Goal: Information Seeking & Learning: Learn about a topic

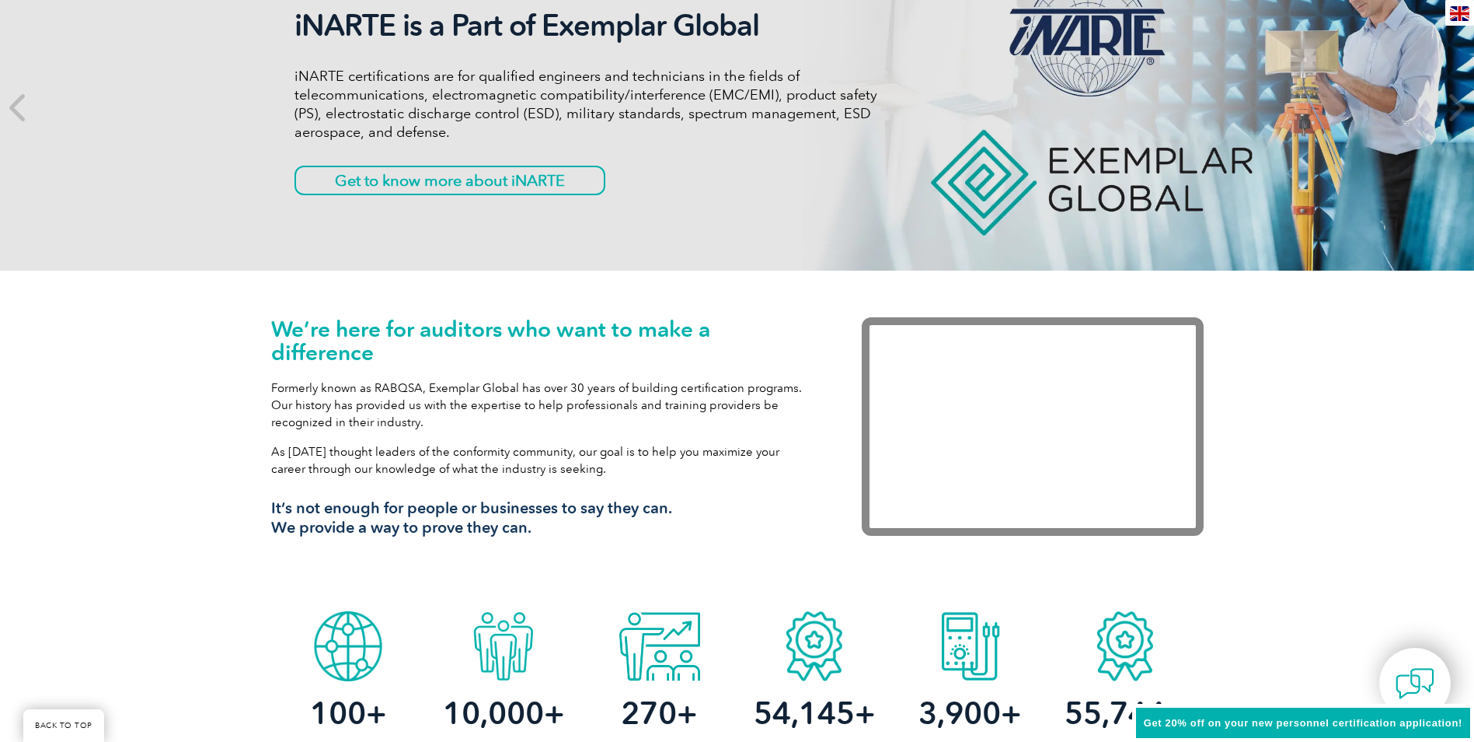
scroll to position [311, 0]
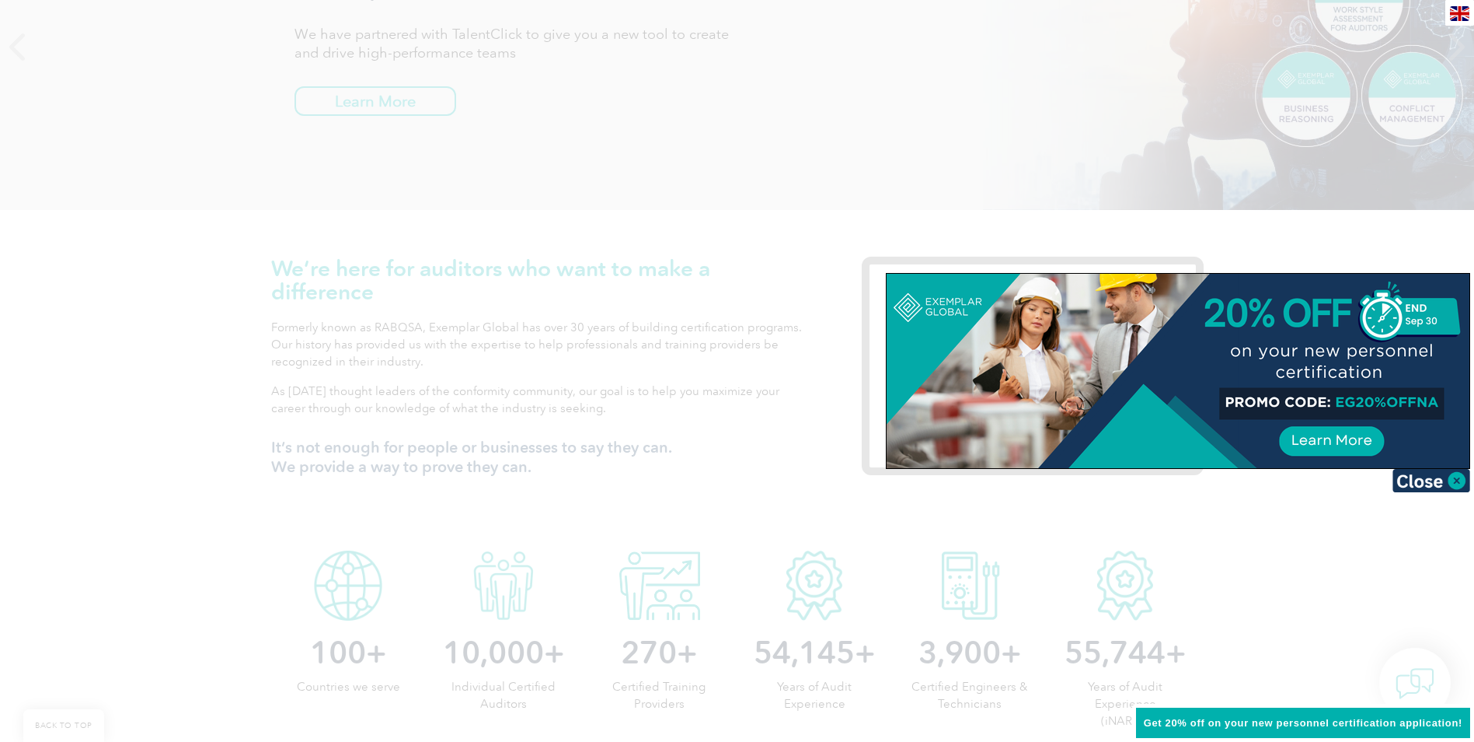
drag, startPoint x: 1424, startPoint y: 402, endPoint x: 1378, endPoint y: 396, distance: 46.3
click at [1378, 396] on div at bounding box center [1178, 371] width 583 height 194
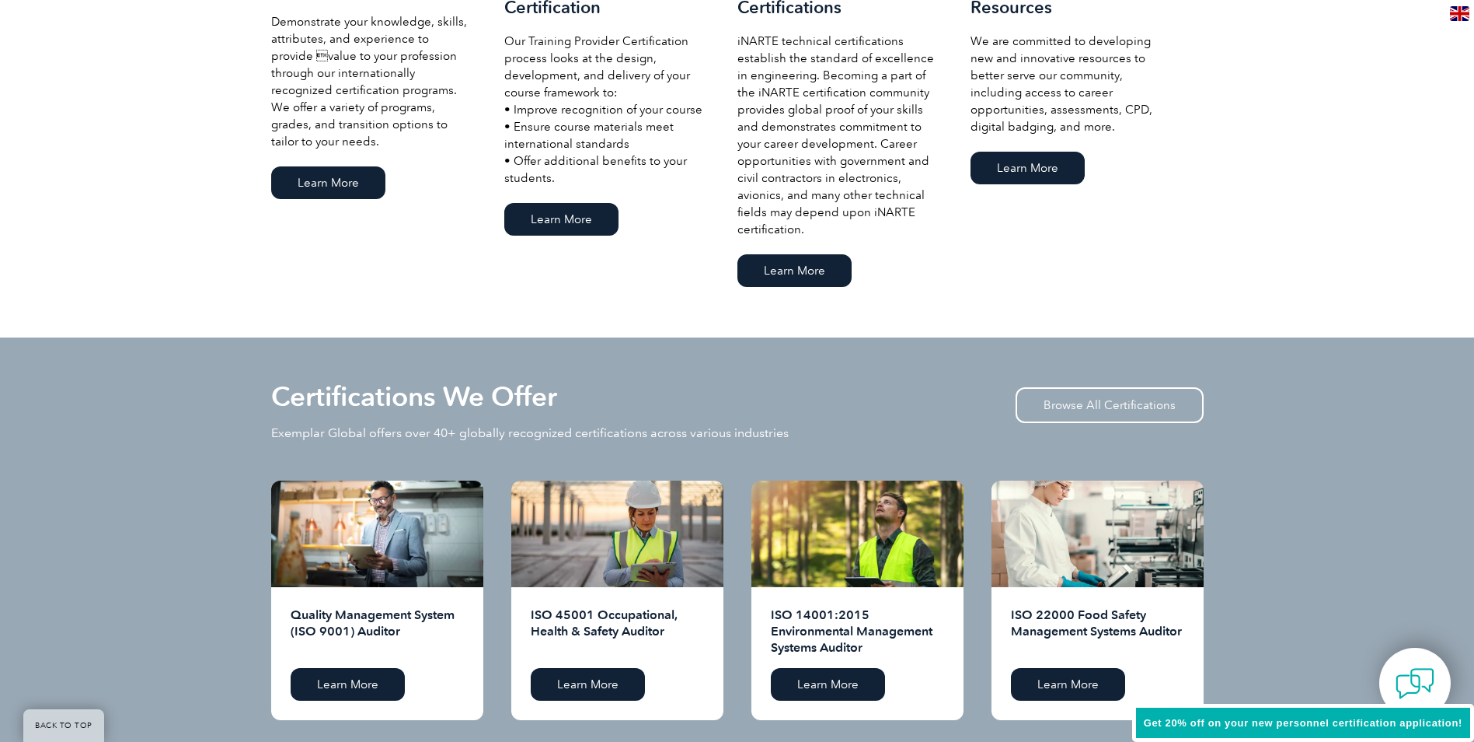
scroll to position [1321, 0]
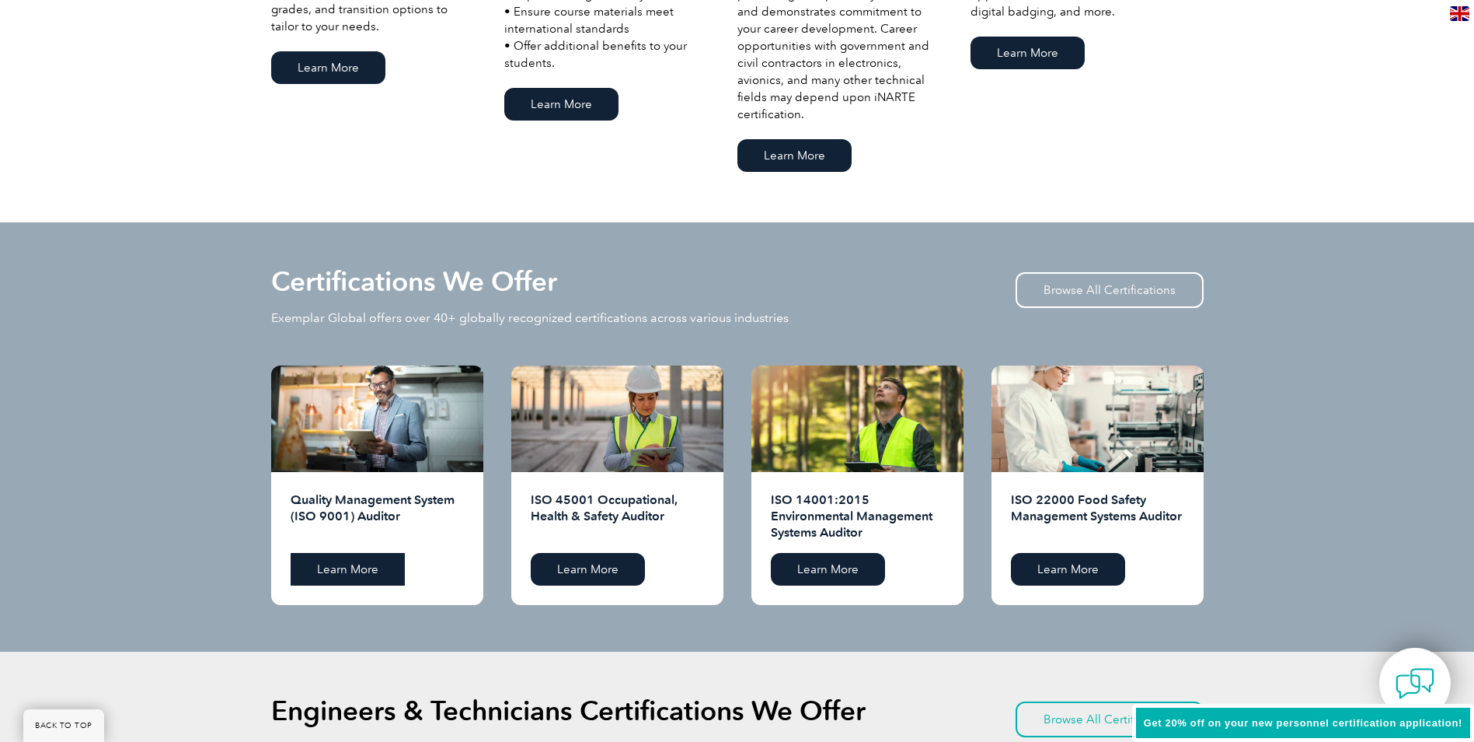
click at [330, 566] on link "Learn More" at bounding box center [348, 569] width 114 height 33
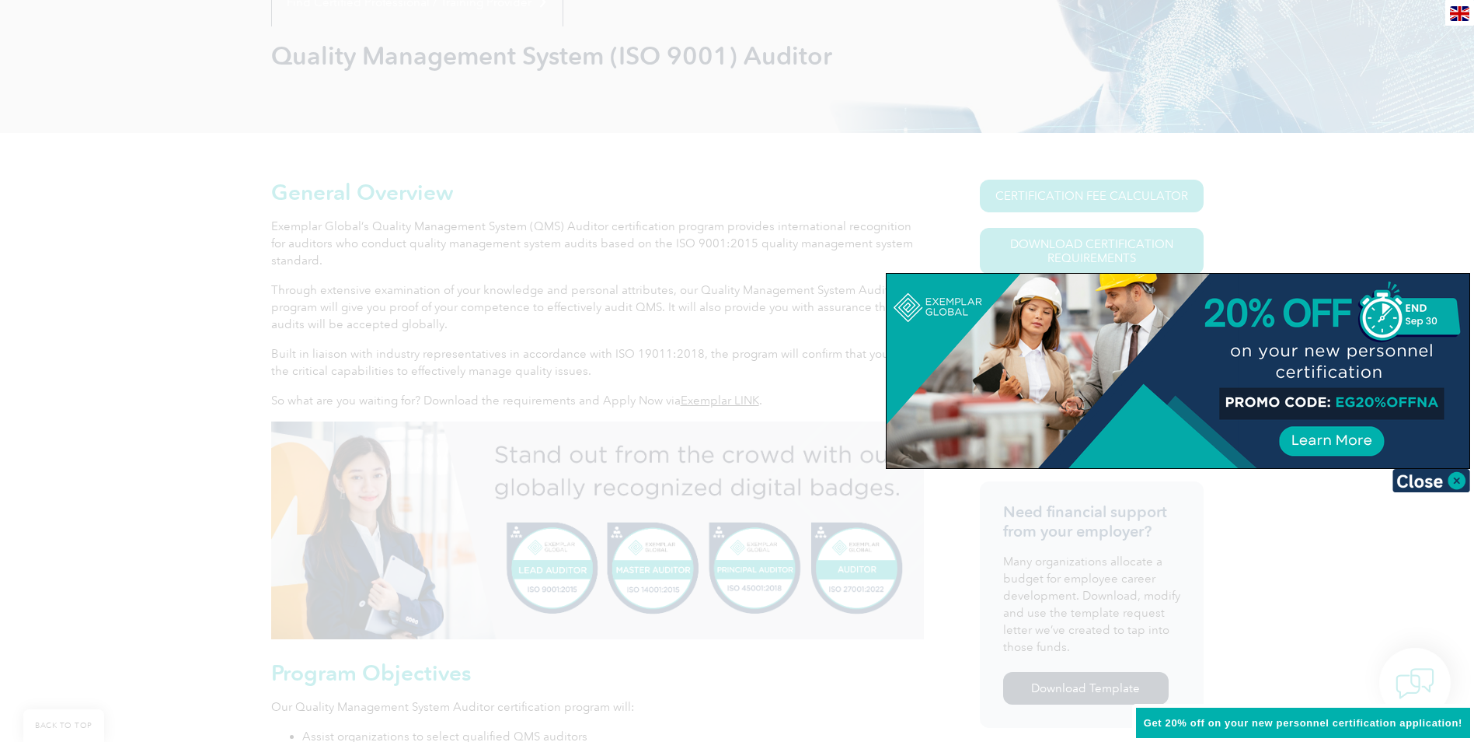
scroll to position [233, 0]
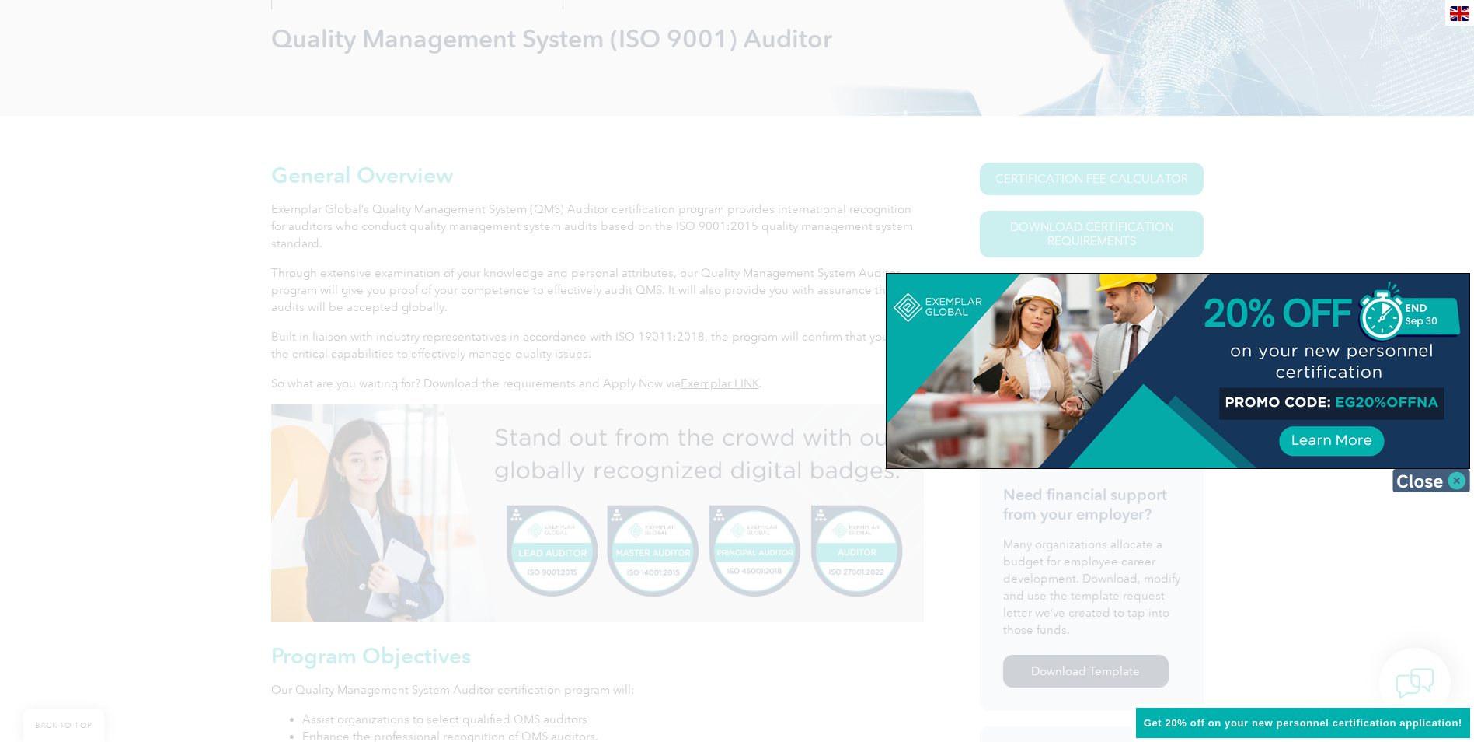
click at [1450, 483] on img at bounding box center [1432, 480] width 78 height 23
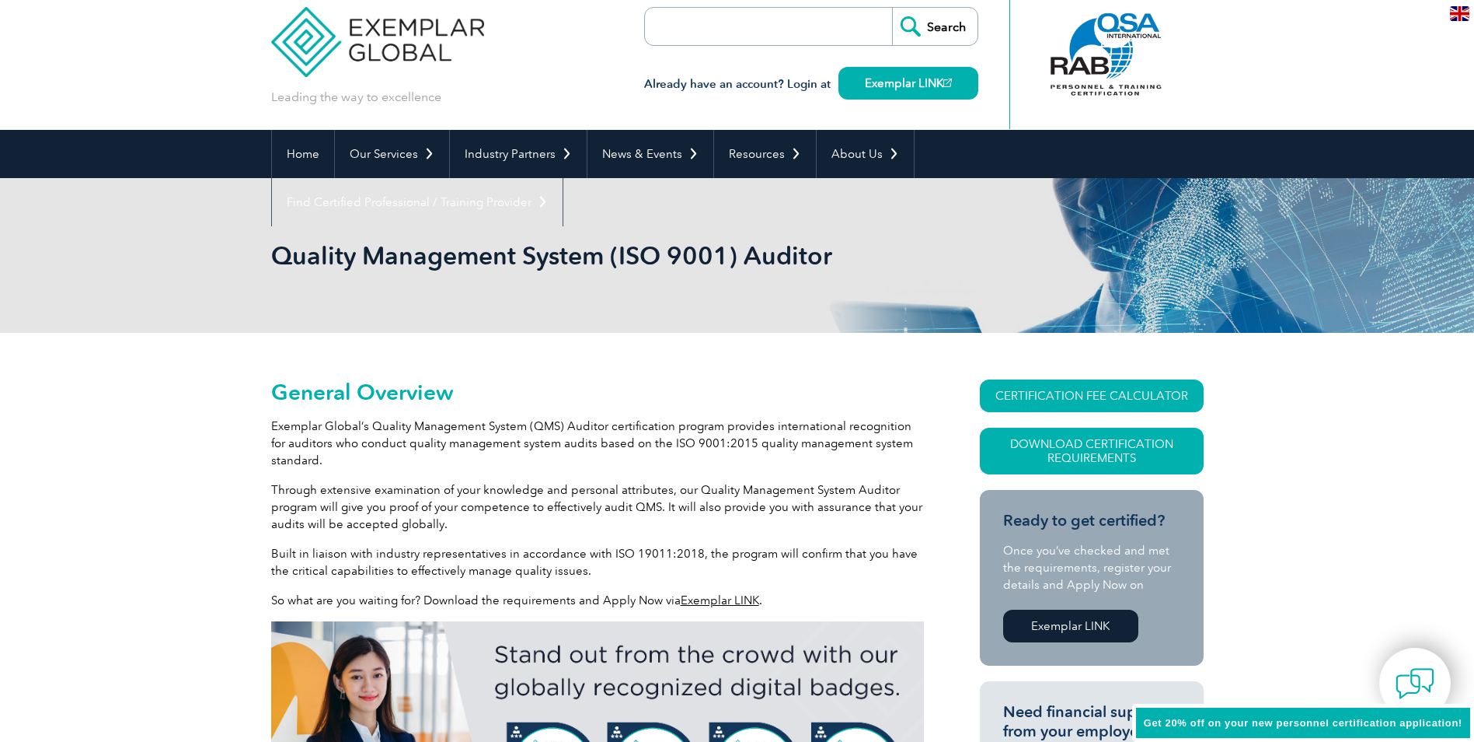
scroll to position [0, 0]
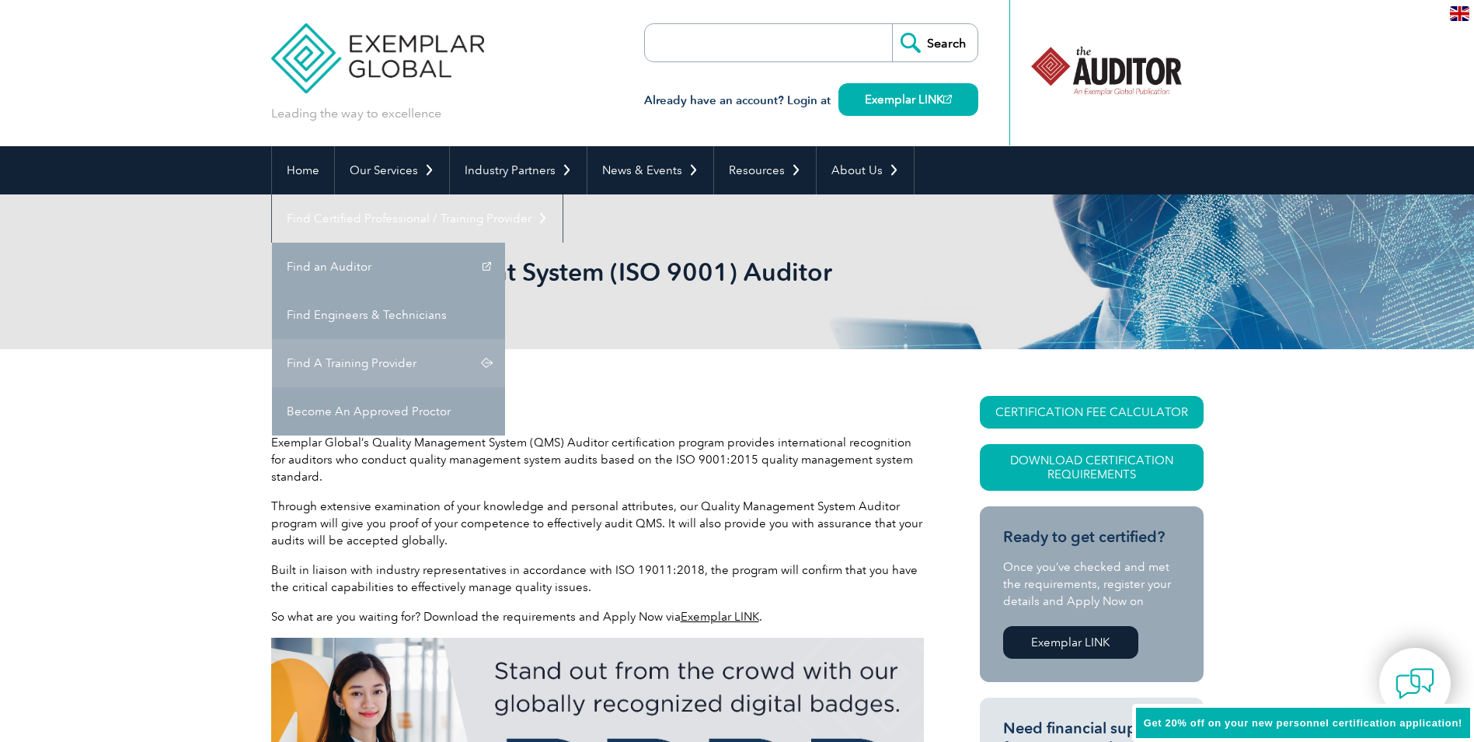
click at [505, 339] on link "Find A Training Provider" at bounding box center [388, 363] width 233 height 48
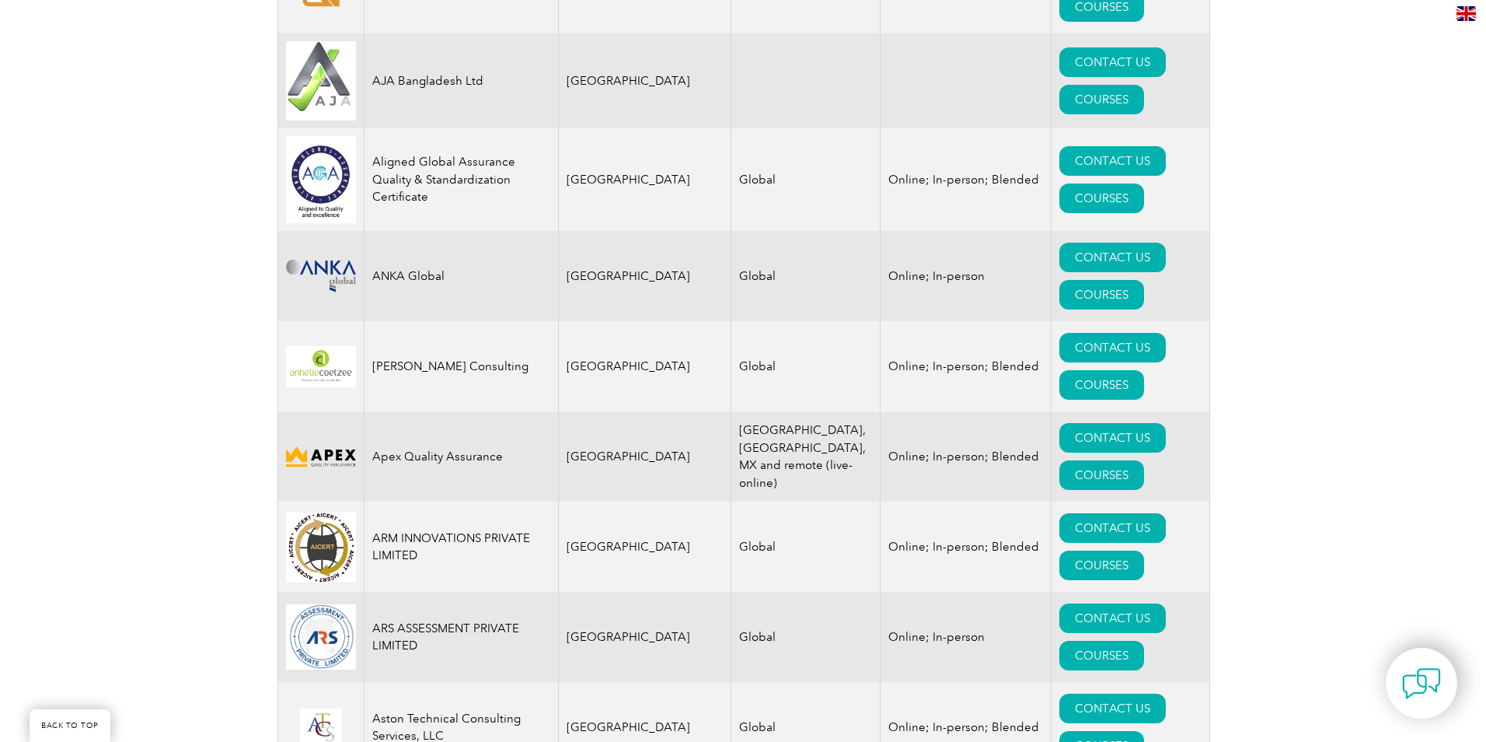
scroll to position [1710, 0]
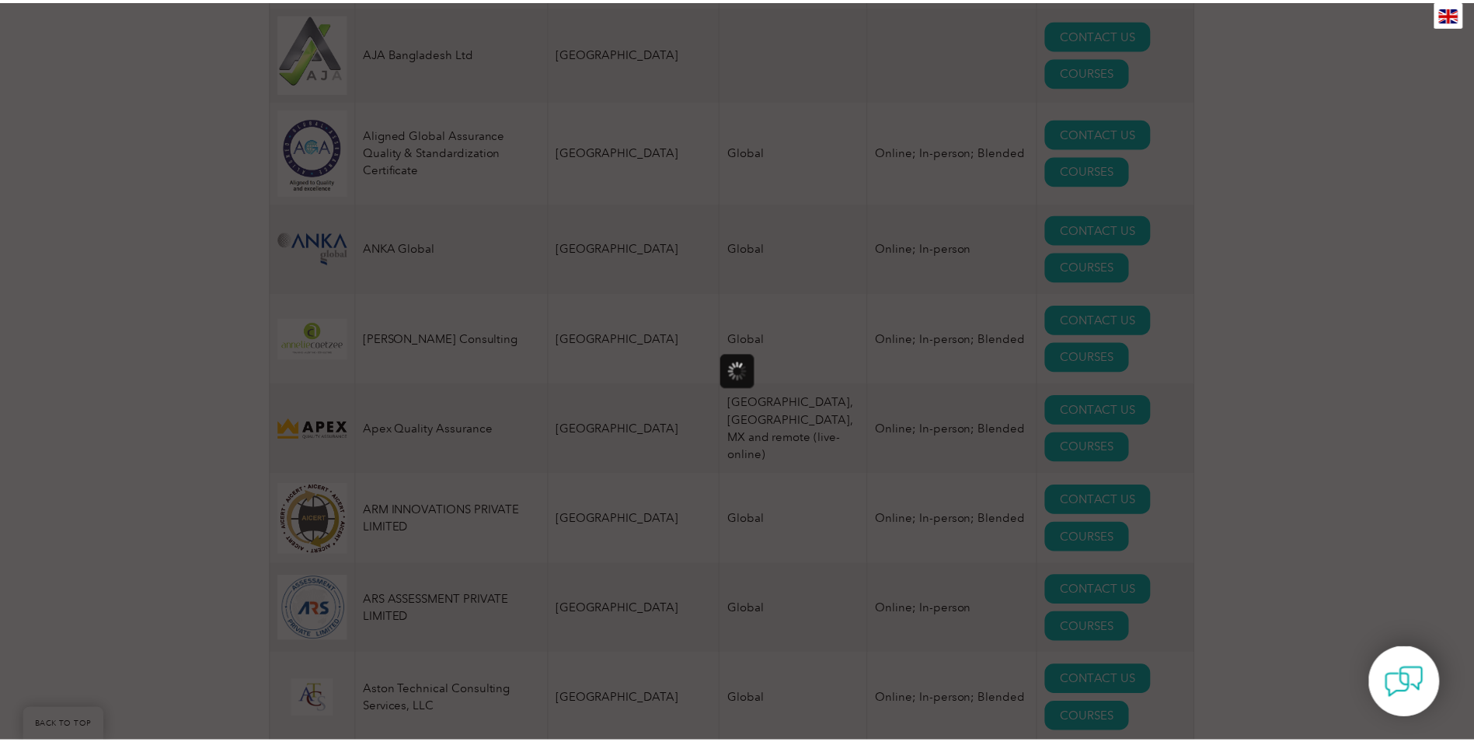
scroll to position [0, 0]
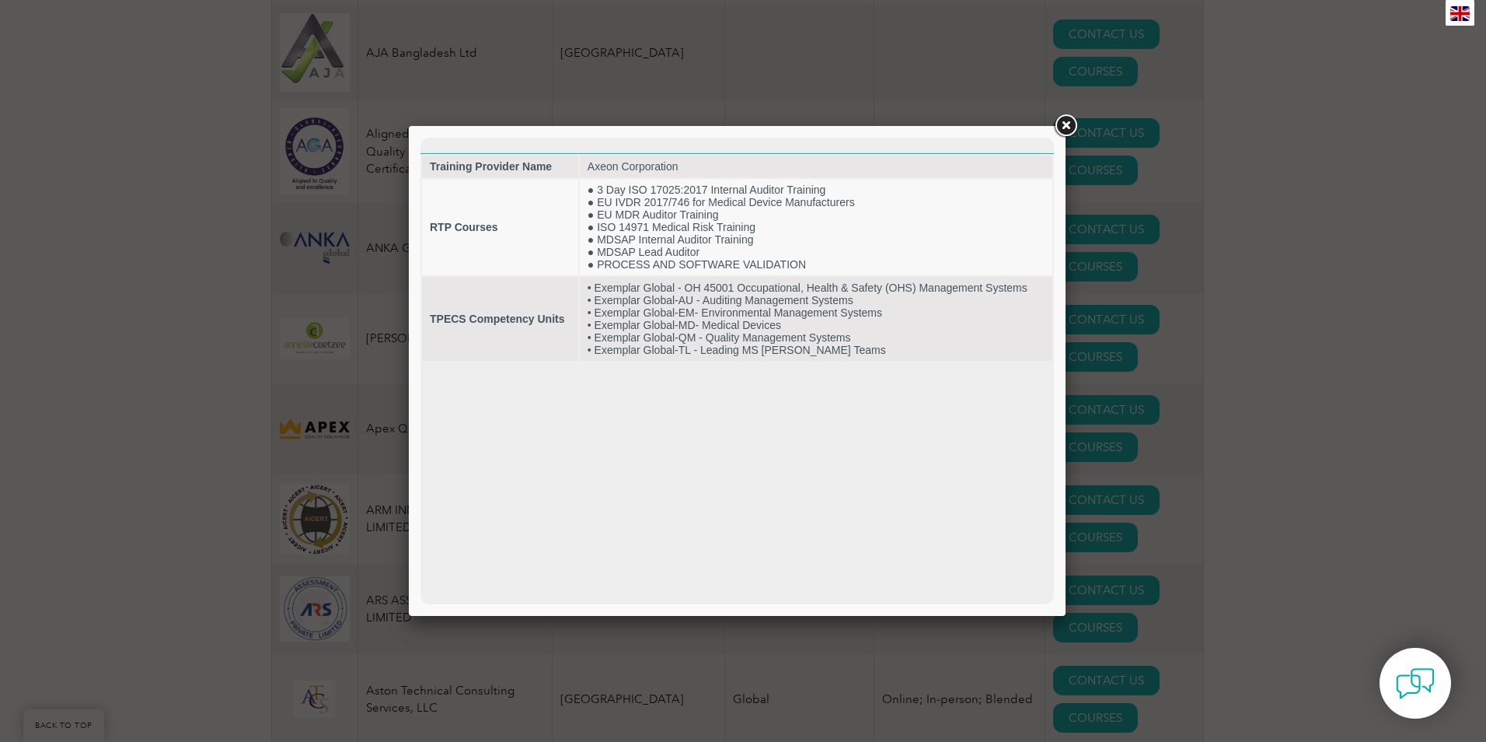
click at [1063, 128] on link at bounding box center [1066, 126] width 28 height 28
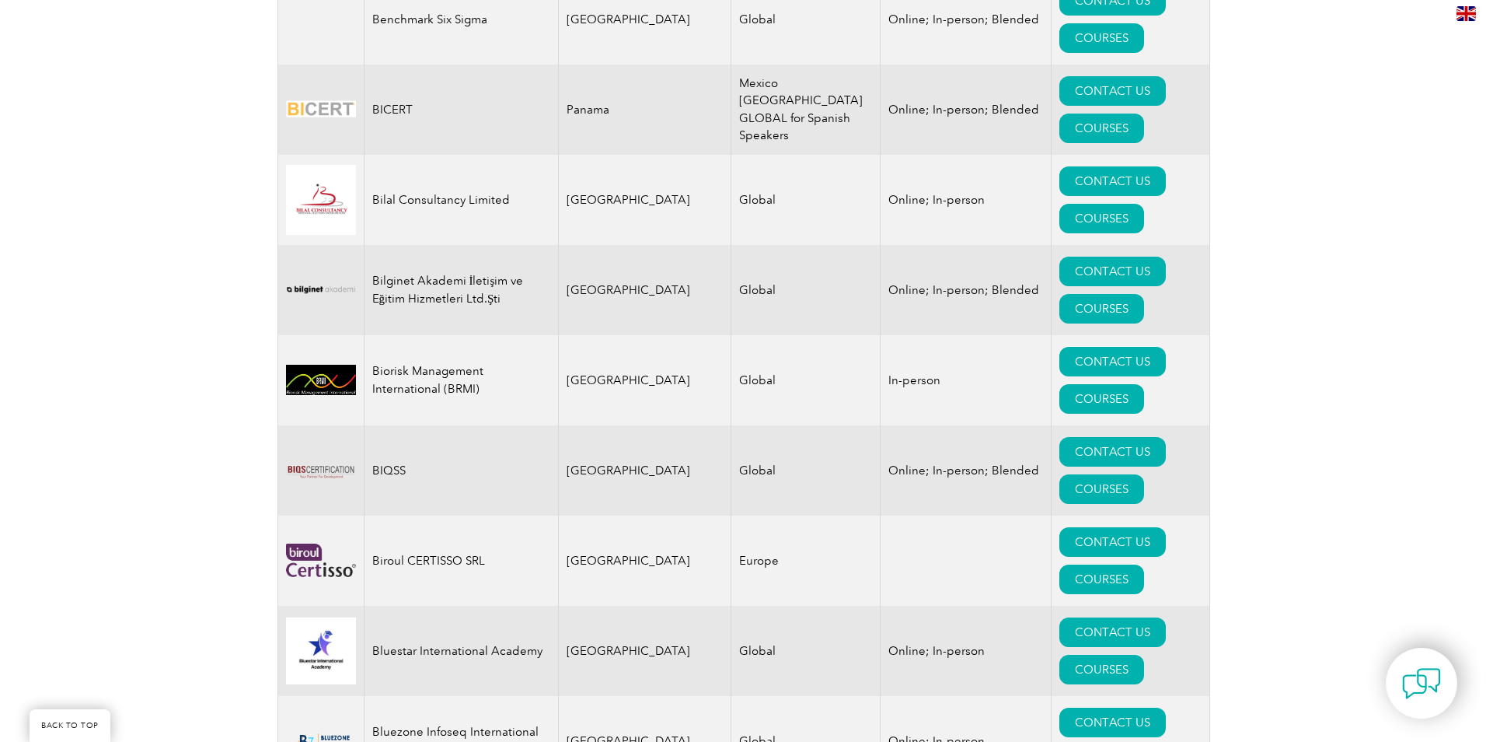
scroll to position [2954, 0]
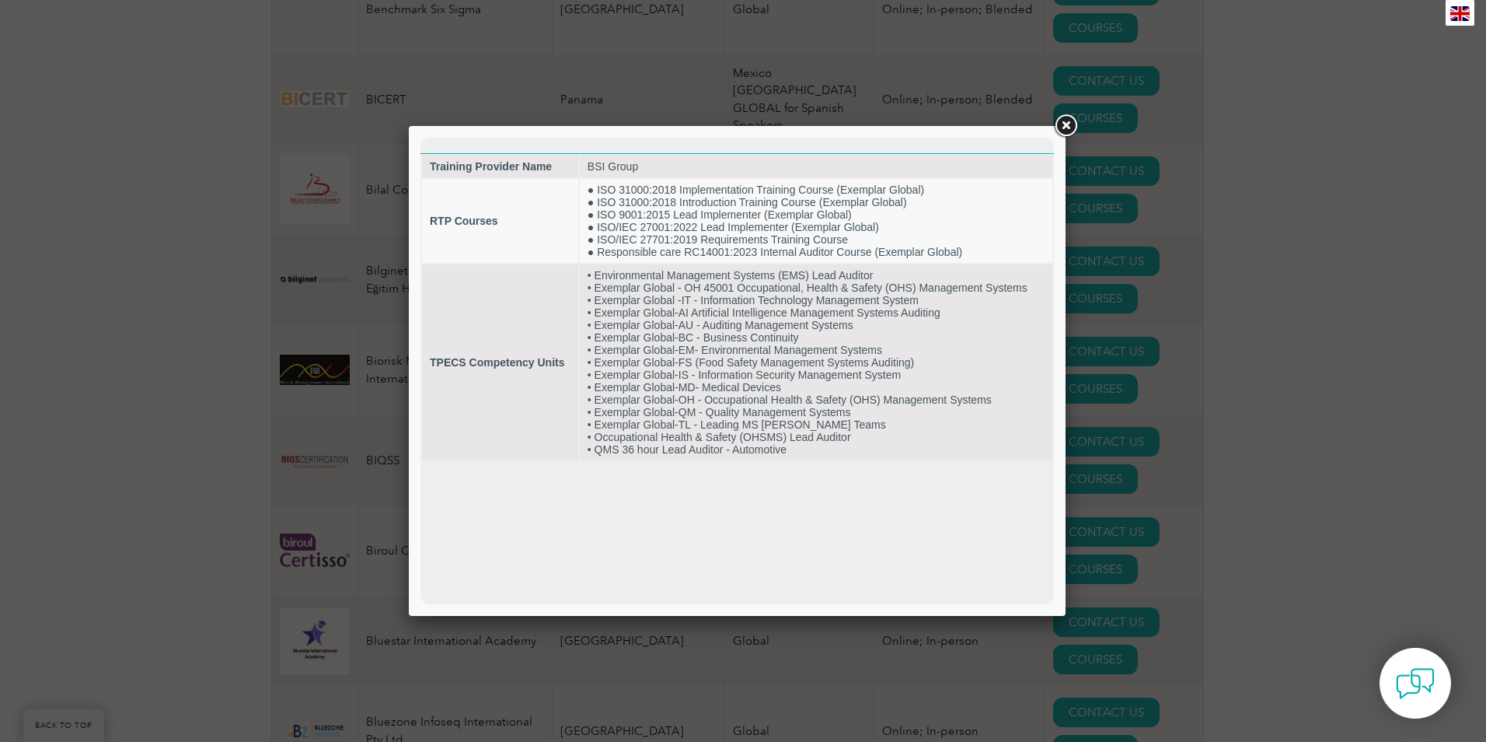
scroll to position [0, 0]
click at [1072, 124] on link at bounding box center [1066, 126] width 28 height 28
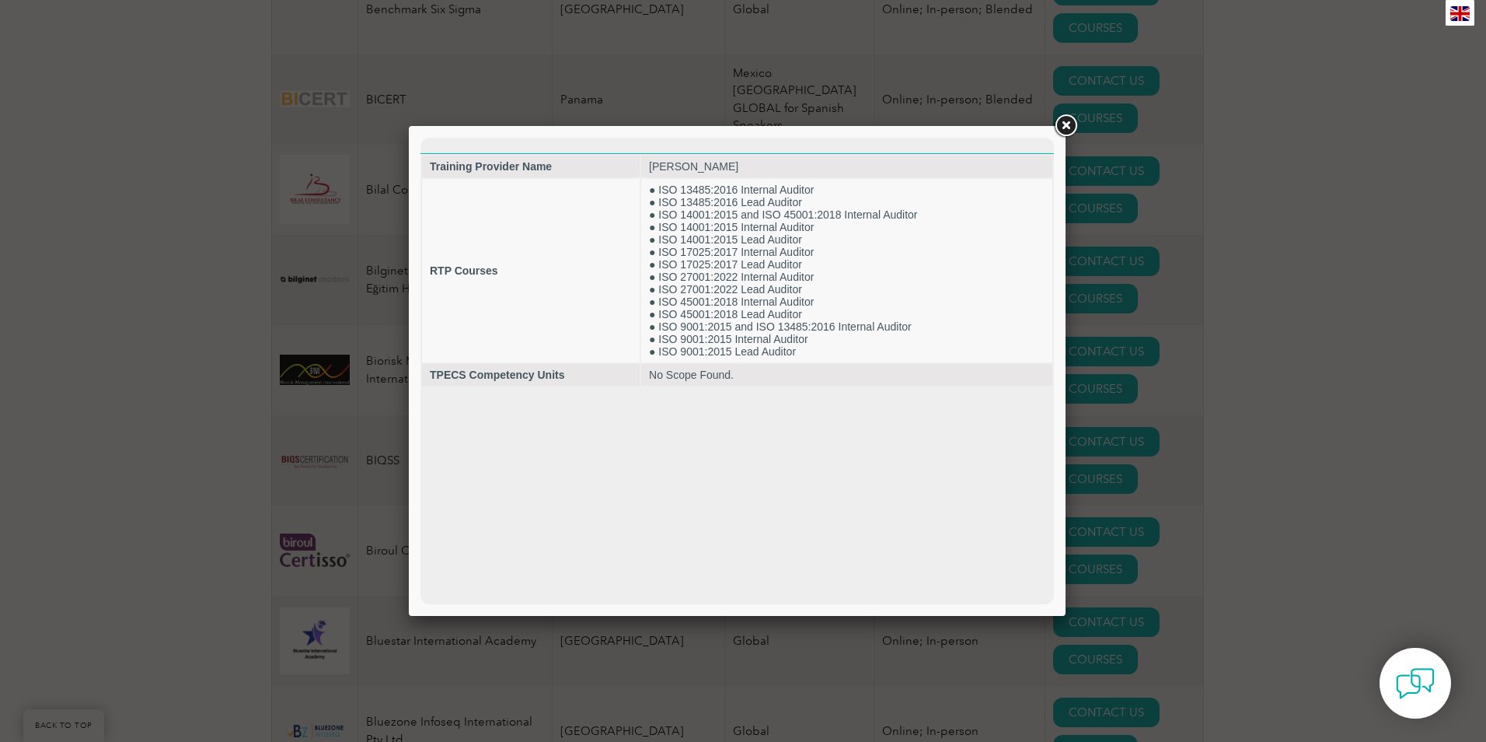
click at [1070, 127] on link at bounding box center [1066, 126] width 28 height 28
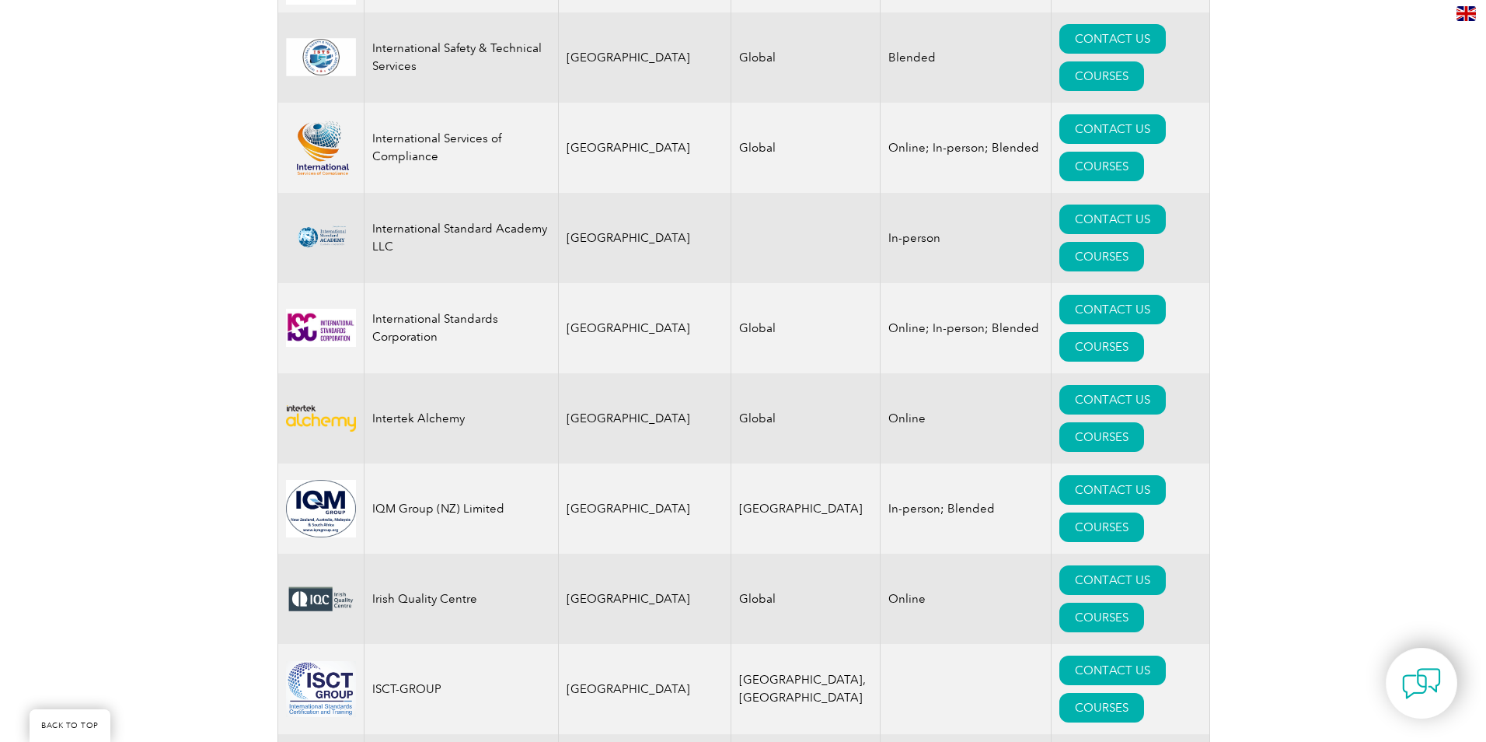
scroll to position [12065, 0]
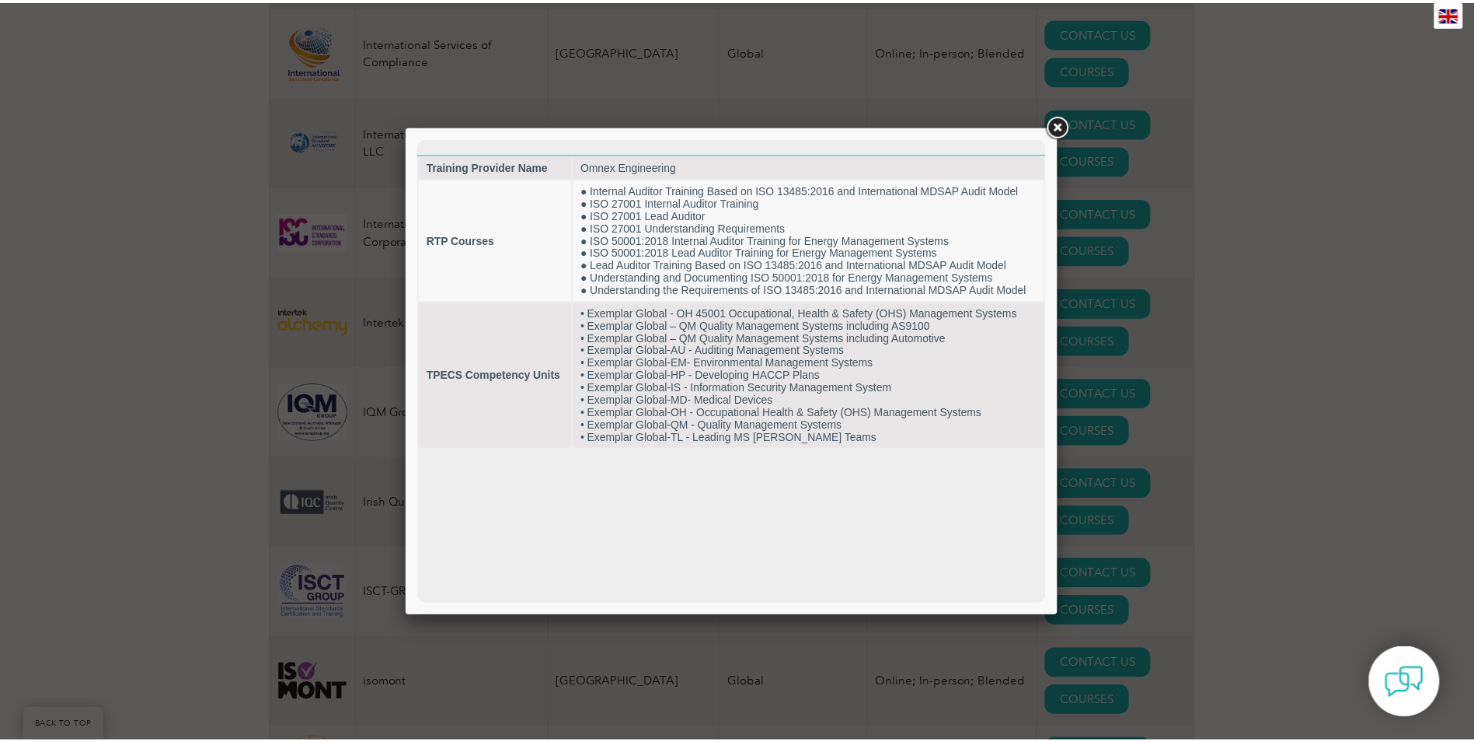
scroll to position [0, 0]
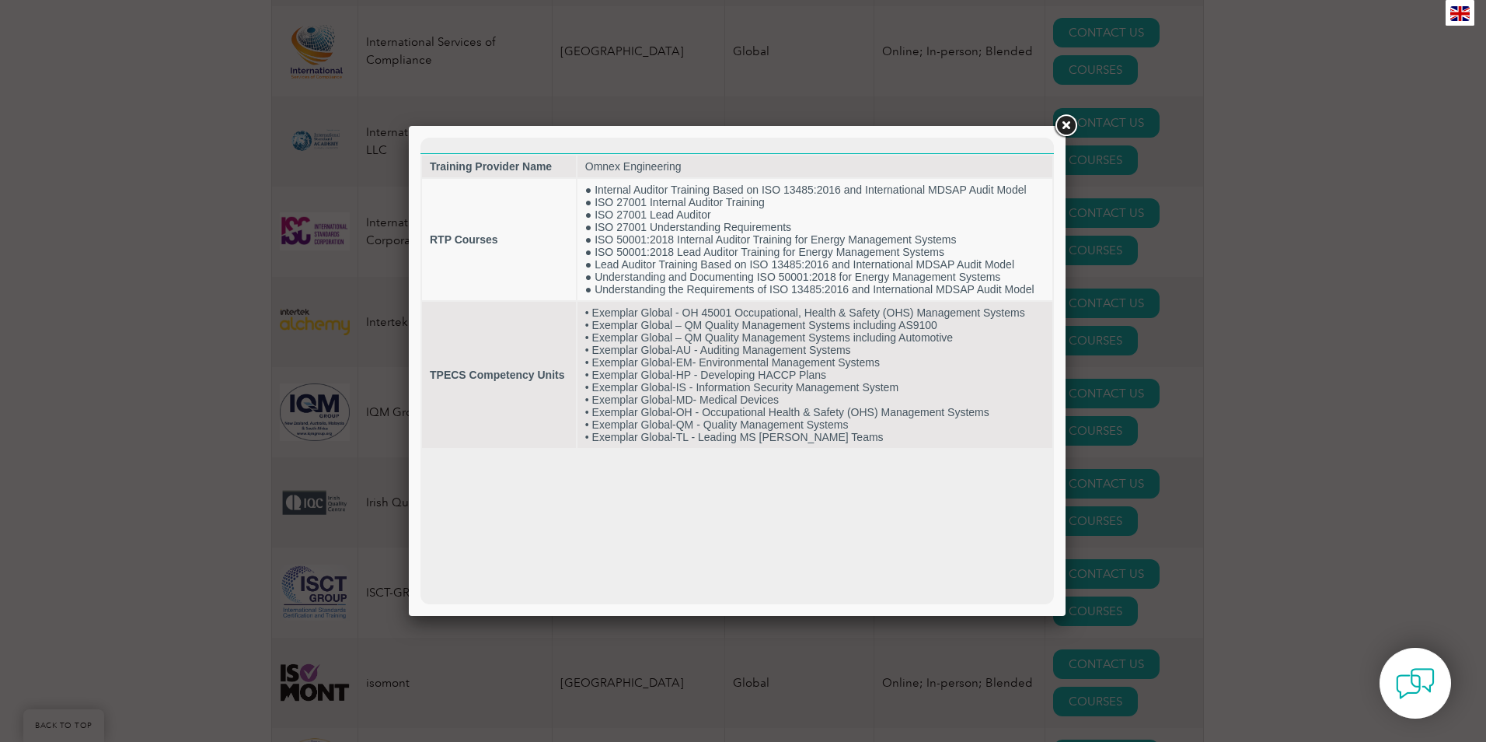
click at [1060, 131] on link at bounding box center [1066, 126] width 28 height 28
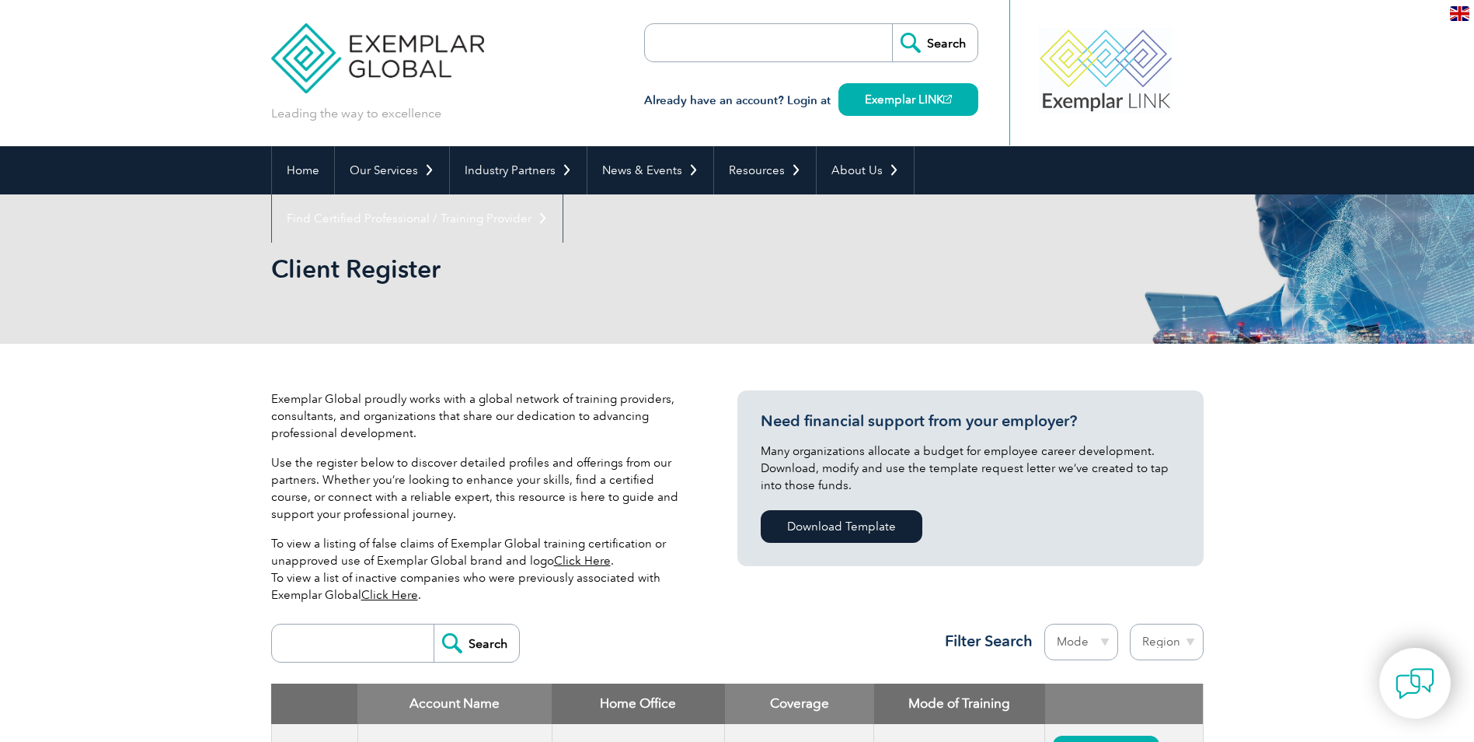
click at [780, 26] on input "search" at bounding box center [734, 42] width 163 height 37
type input "[GEOGRAPHIC_DATA]"
click at [892, 24] on input "Search" at bounding box center [934, 42] width 85 height 37
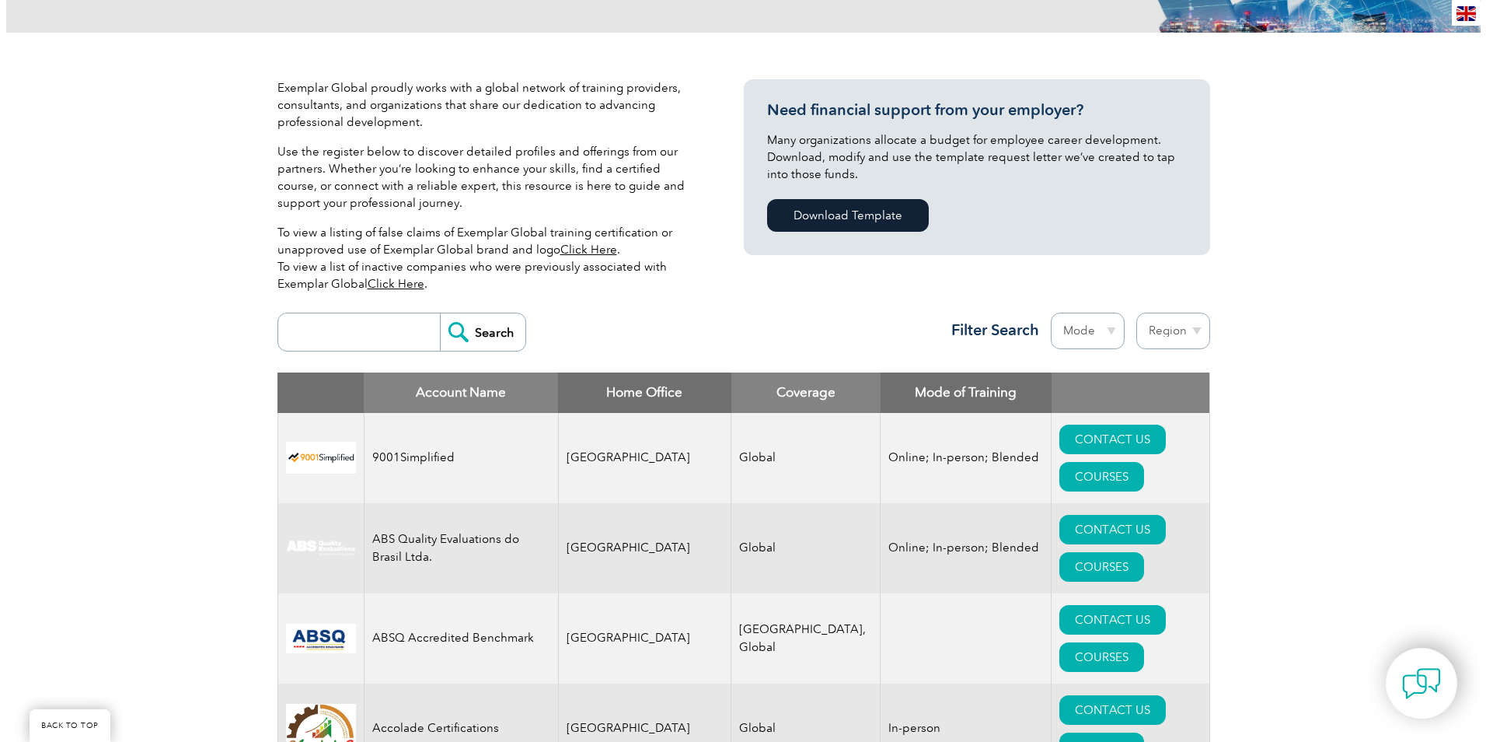
scroll to position [389, 0]
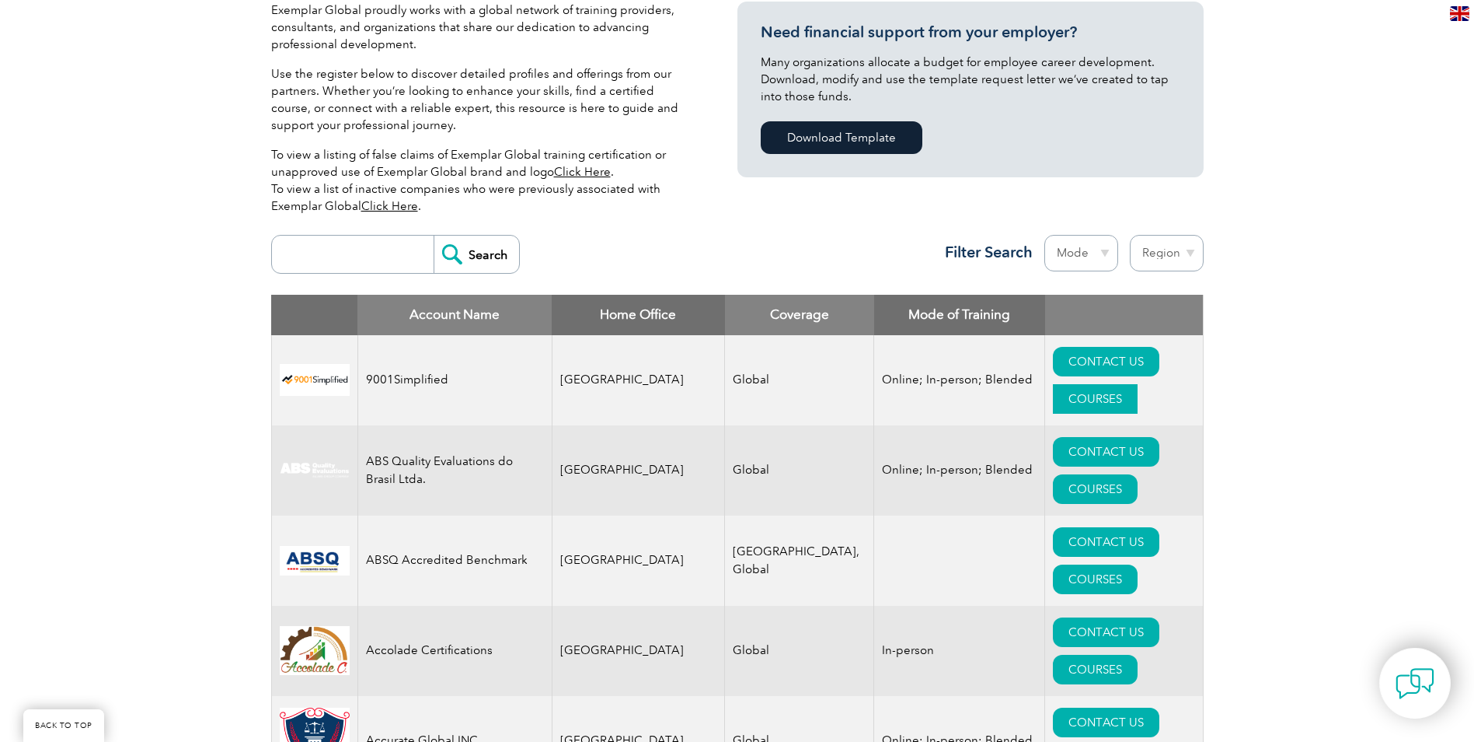
click at [1138, 384] on link "COURSES" at bounding box center [1095, 399] width 85 height 30
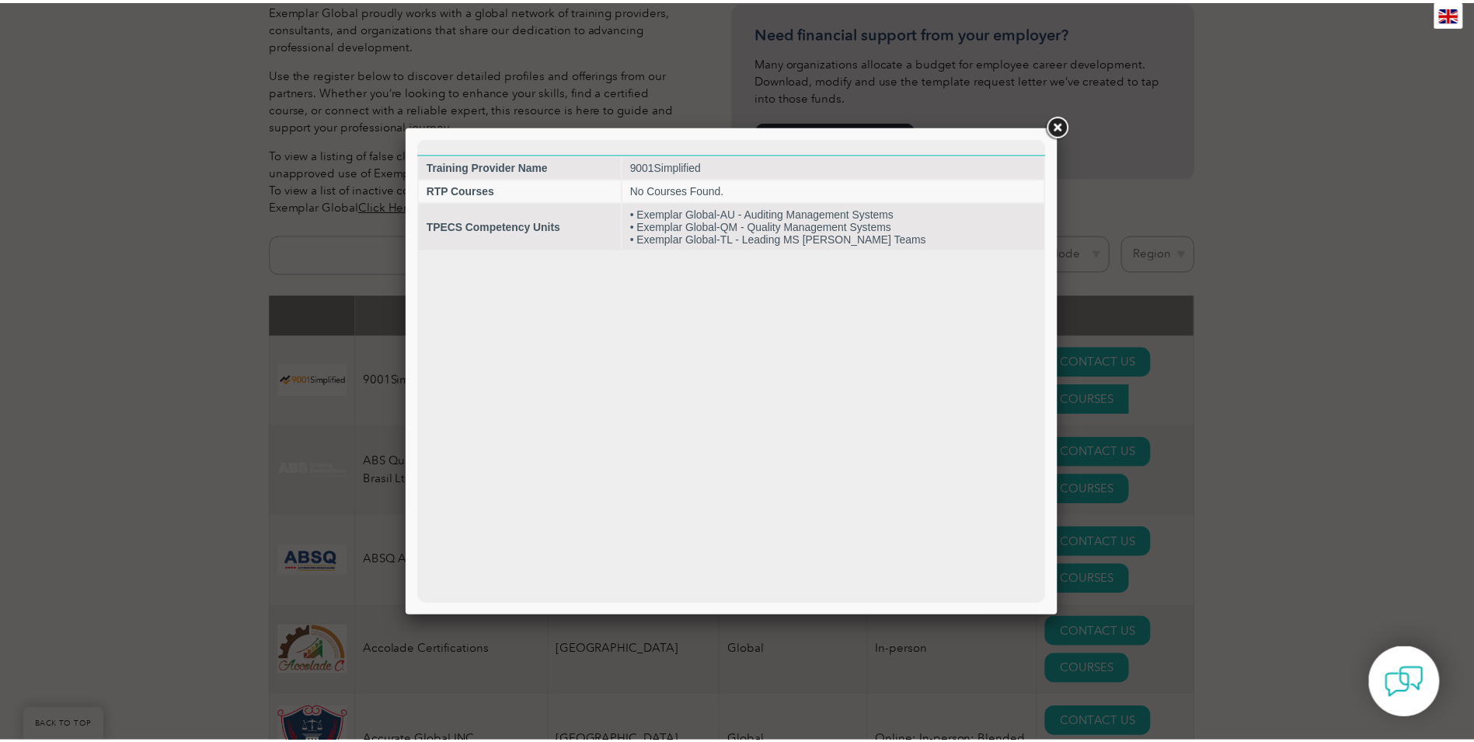
scroll to position [0, 0]
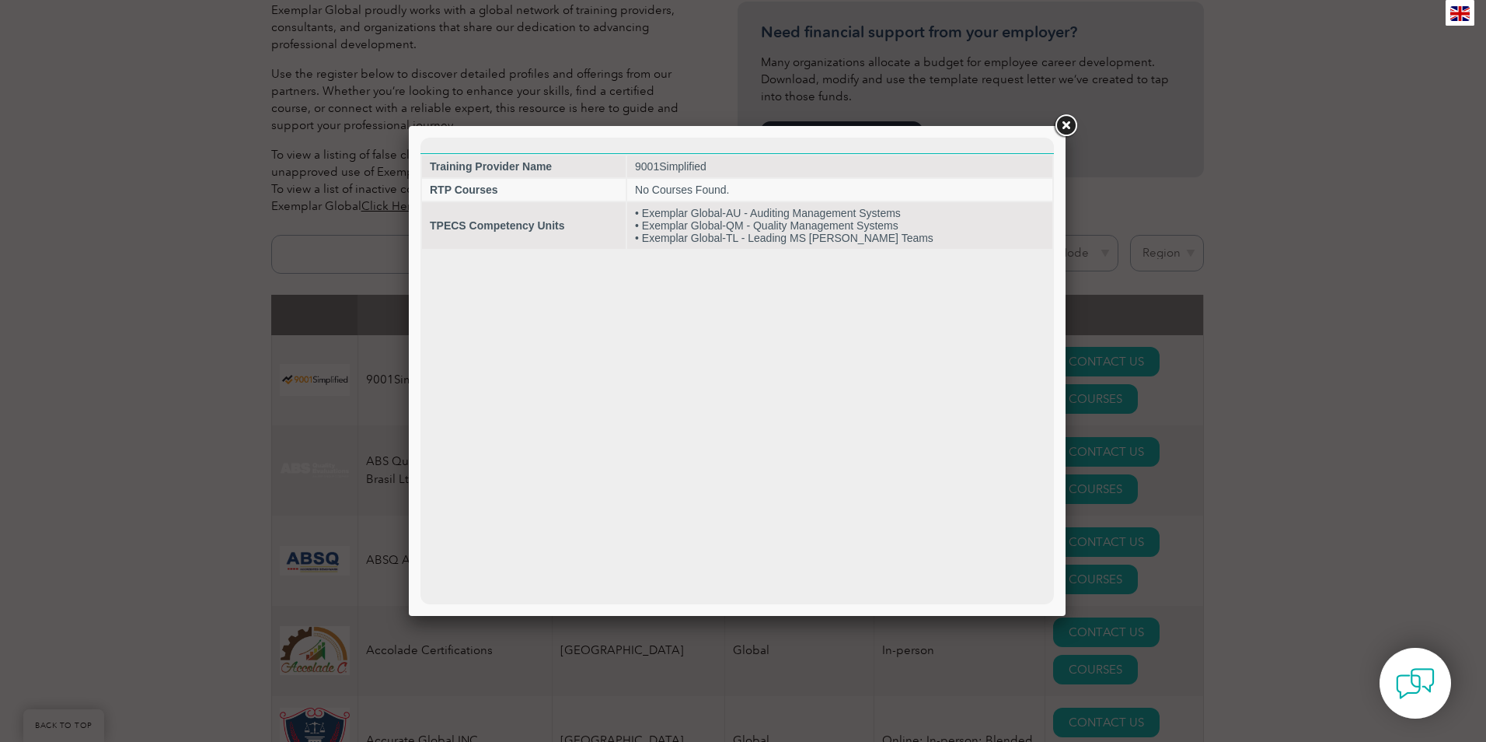
click at [1063, 127] on link at bounding box center [1066, 126] width 28 height 28
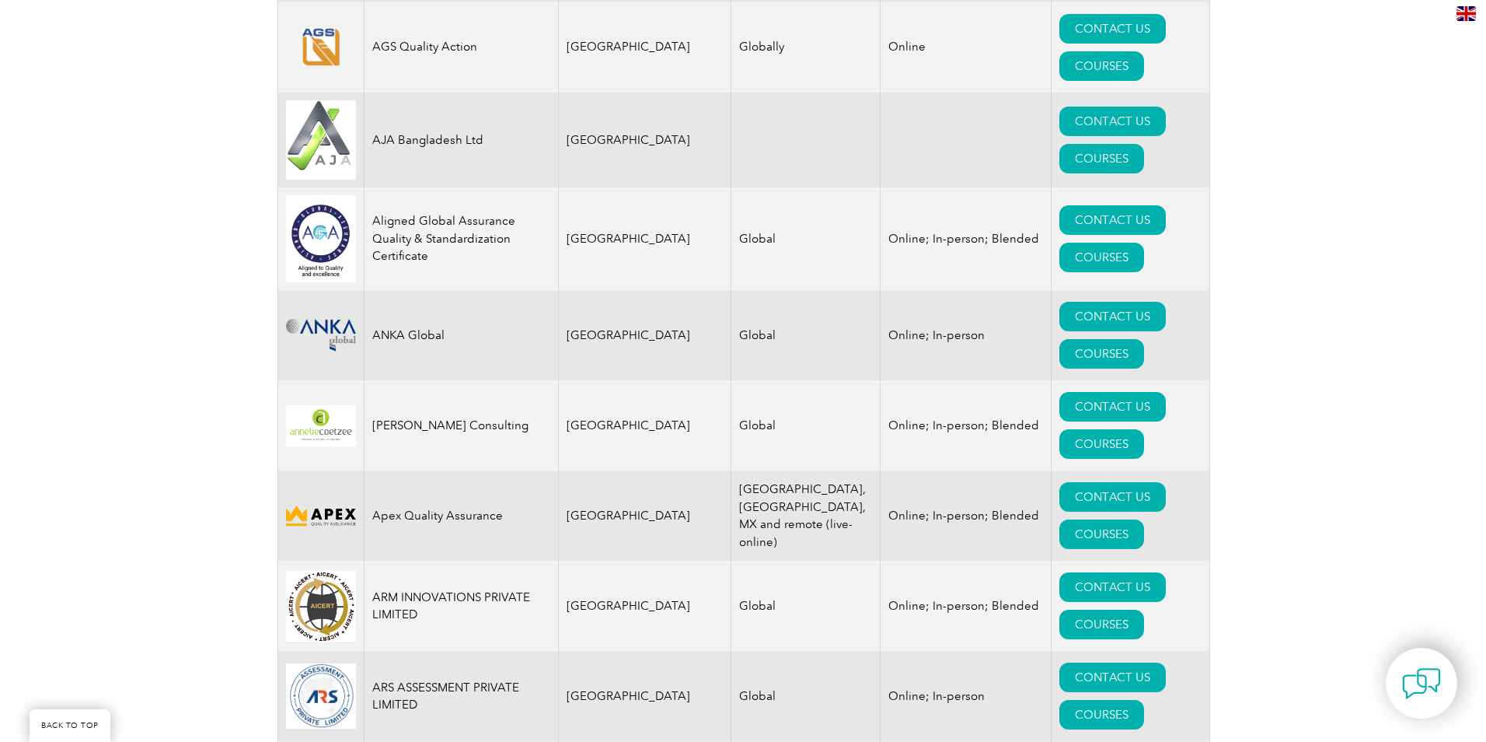
scroll to position [1632, 0]
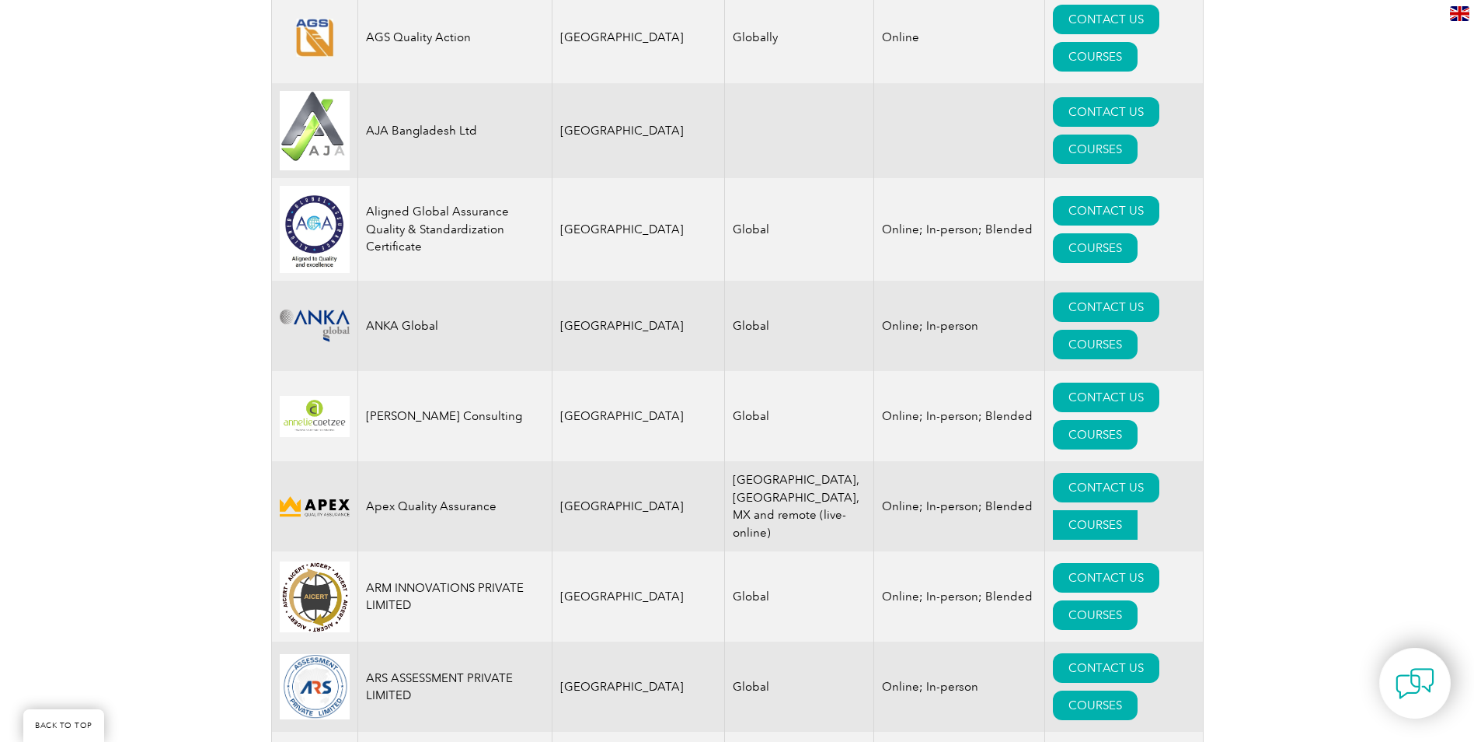
click at [1120, 510] on link "COURSES" at bounding box center [1095, 525] width 85 height 30
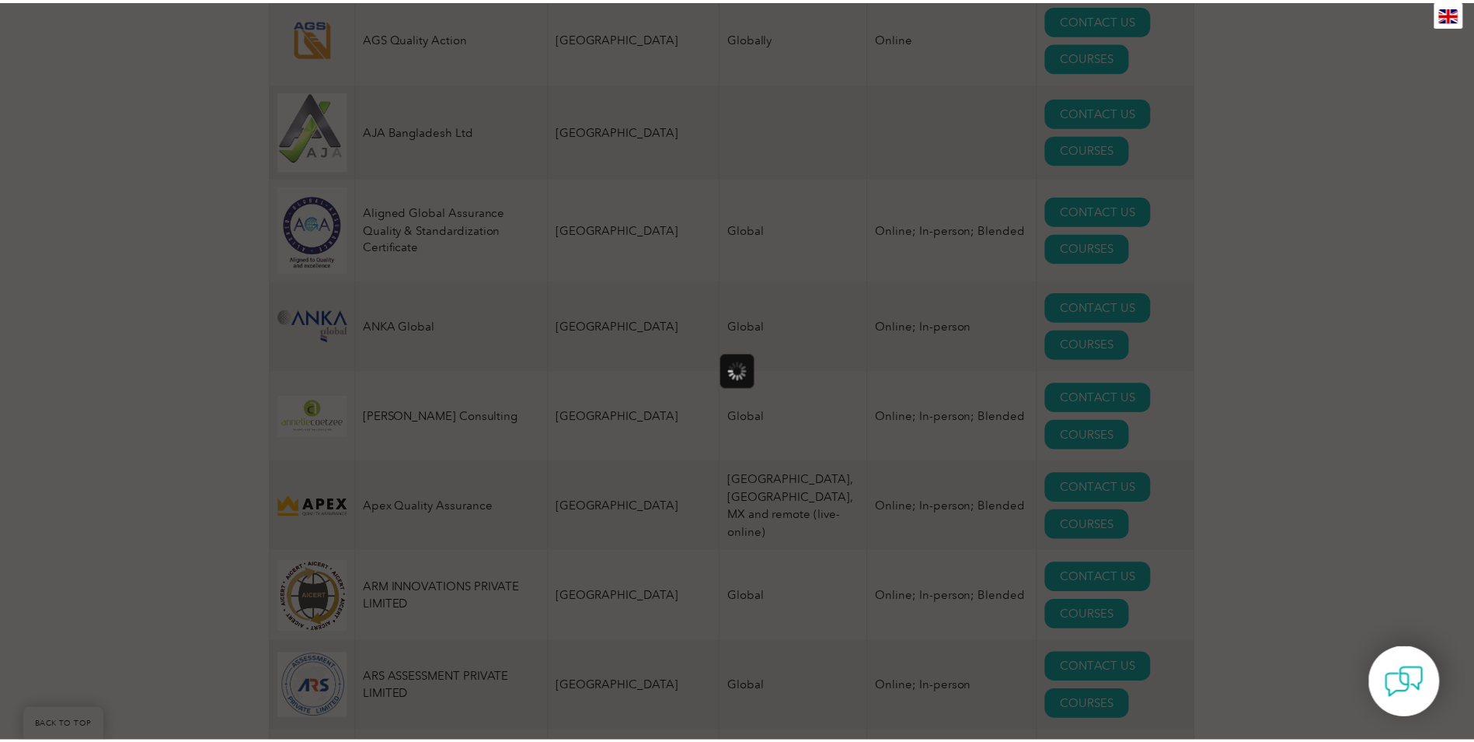
scroll to position [0, 0]
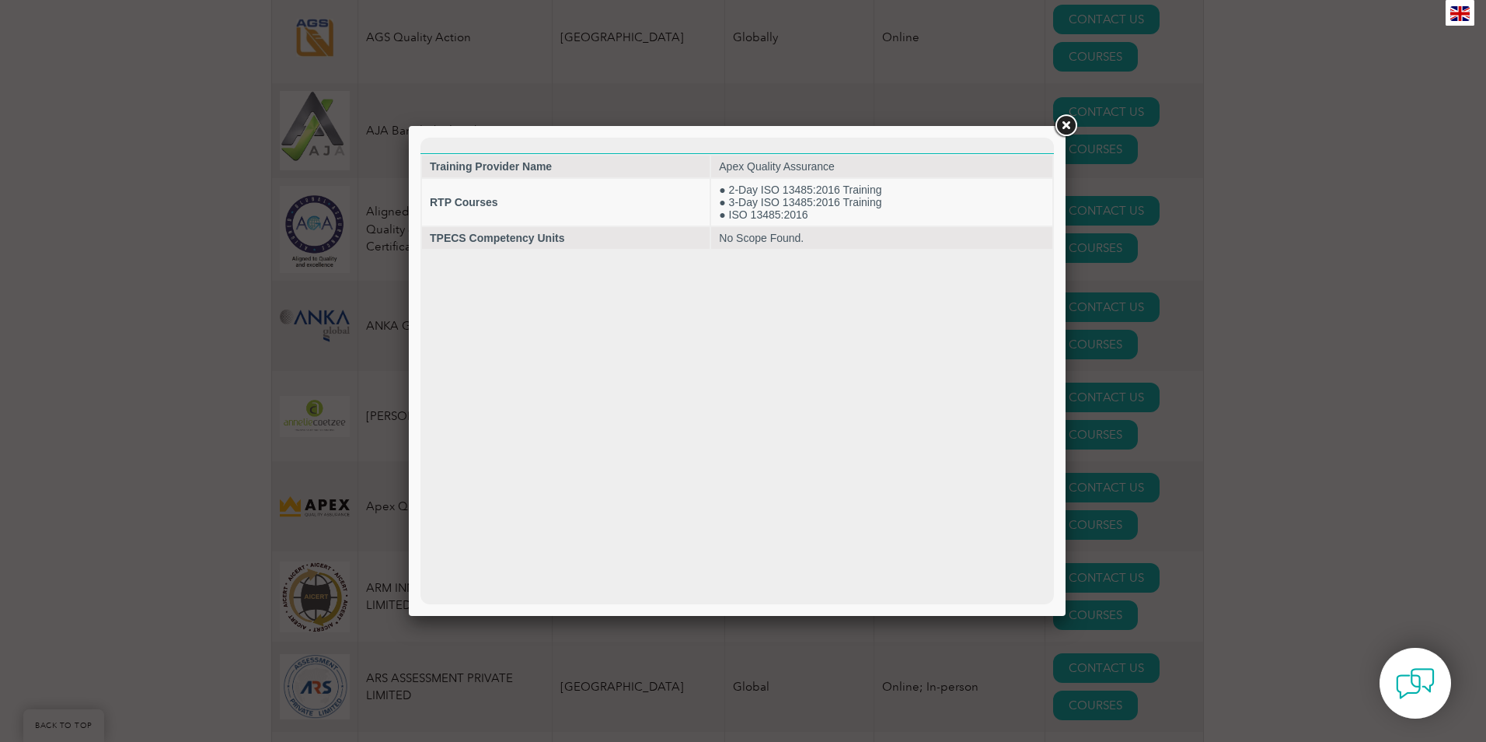
click at [1061, 130] on link at bounding box center [1066, 126] width 28 height 28
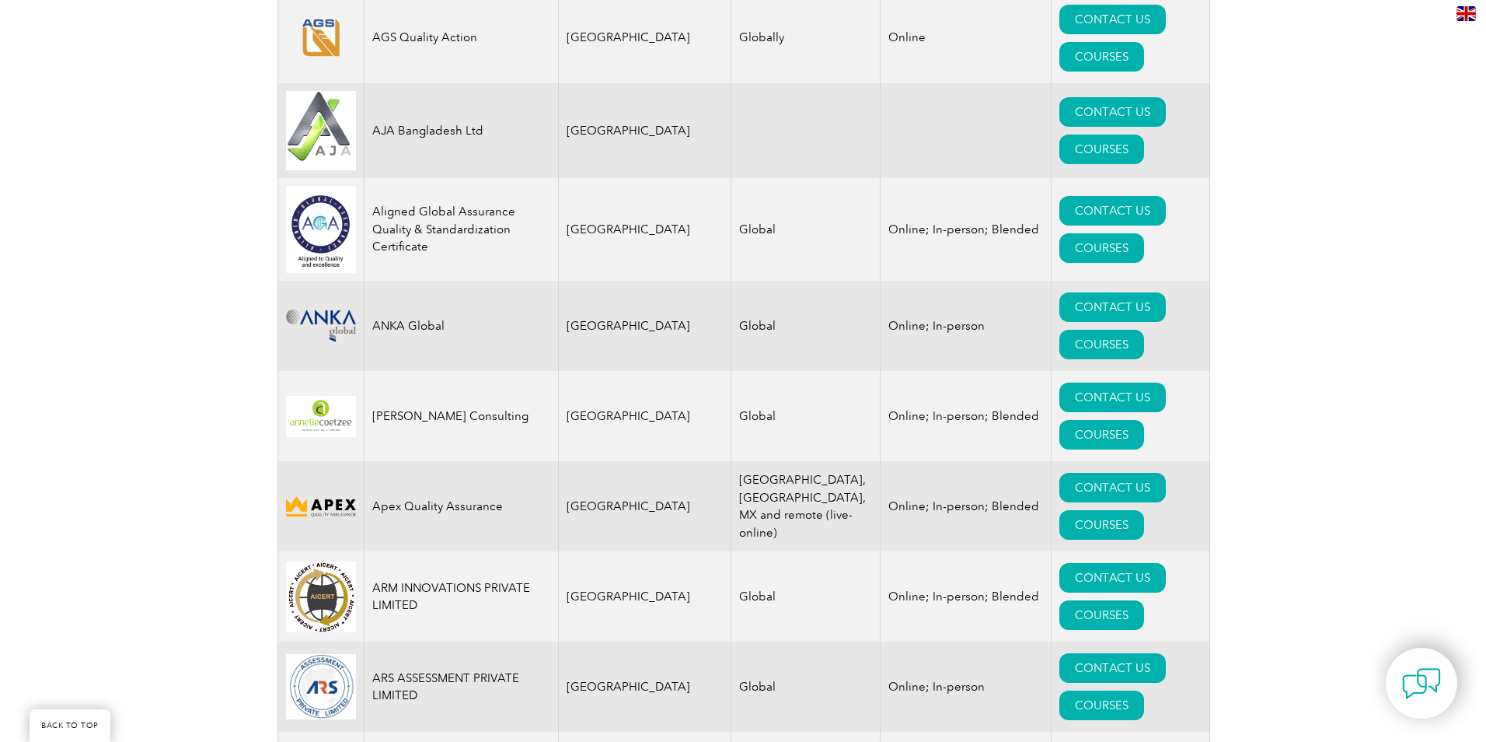
scroll to position [1710, 0]
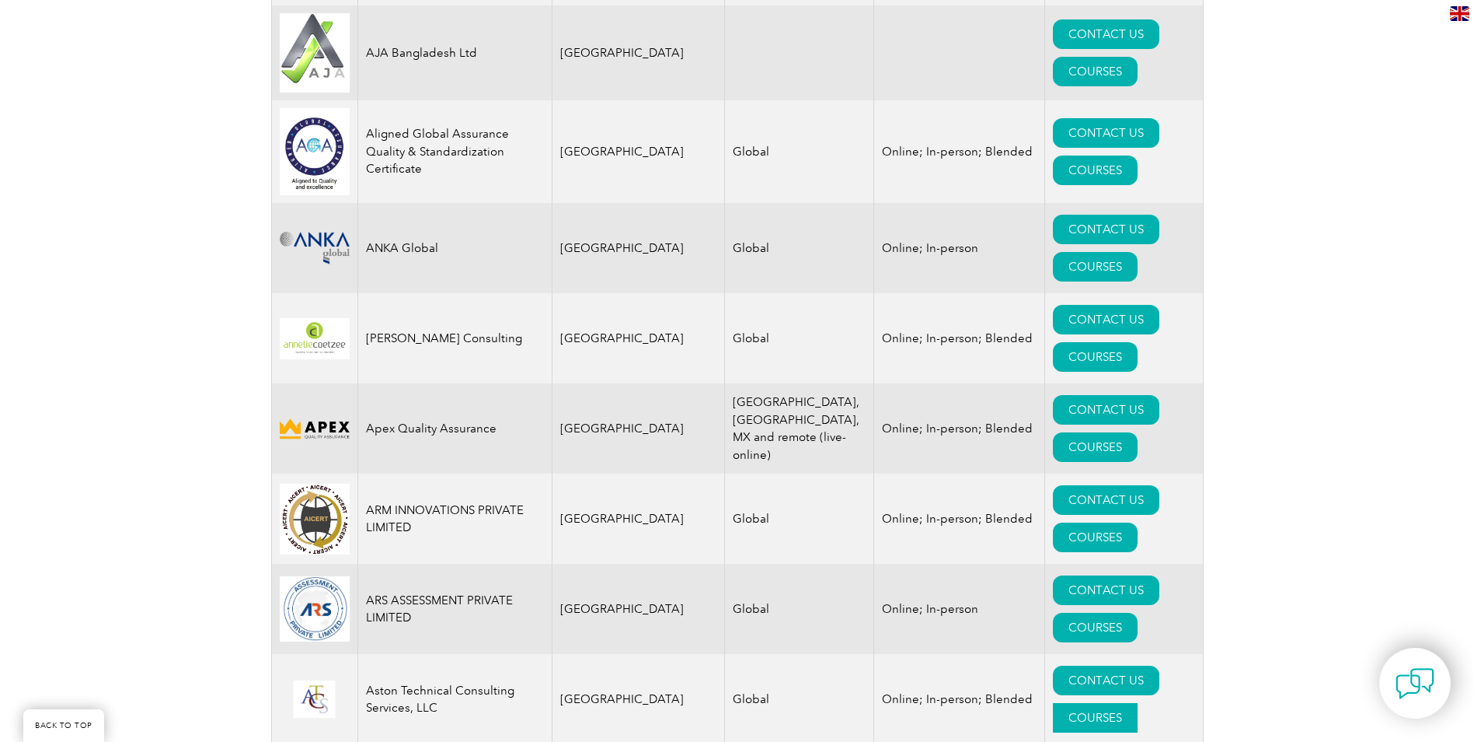
click at [1138, 703] on link "COURSES" at bounding box center [1095, 718] width 85 height 30
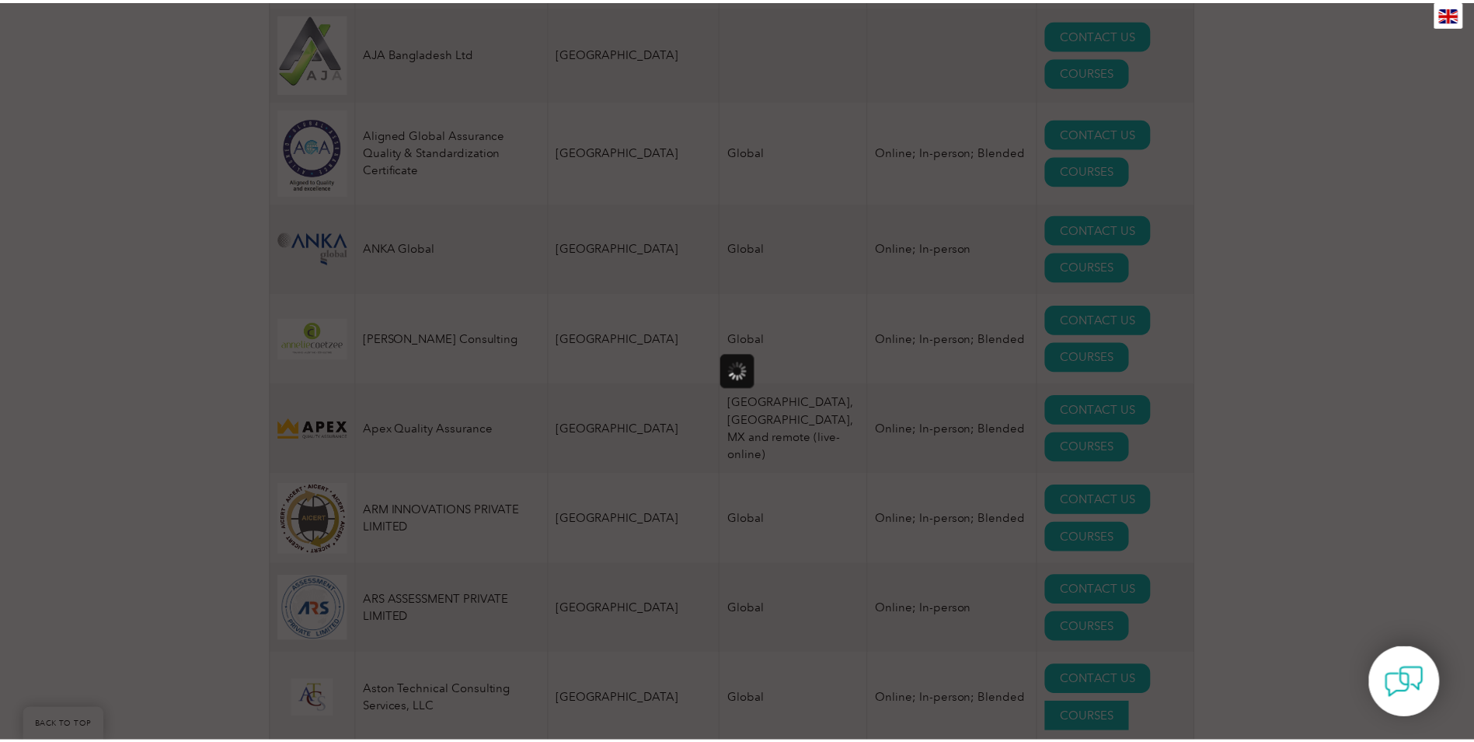
scroll to position [0, 0]
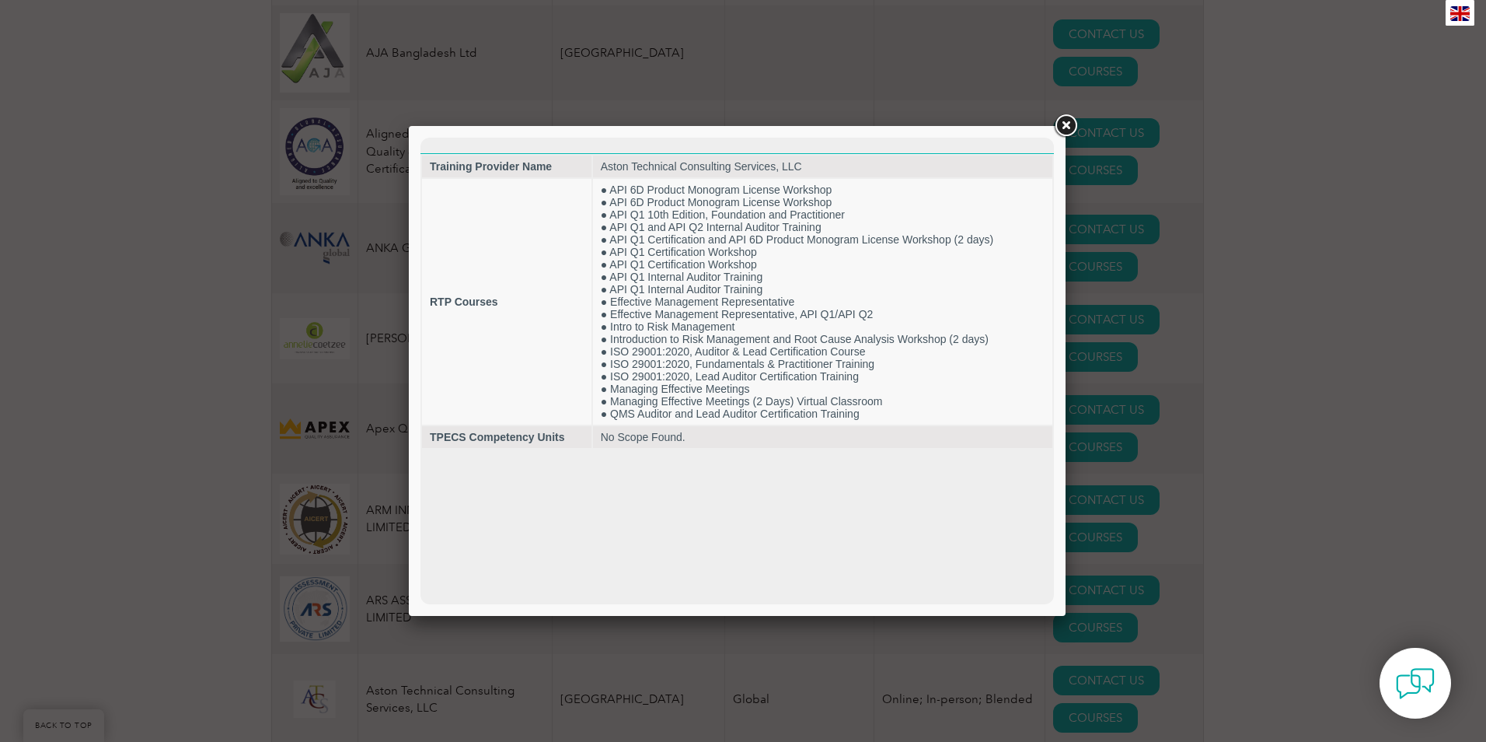
click at [1069, 127] on link at bounding box center [1066, 126] width 28 height 28
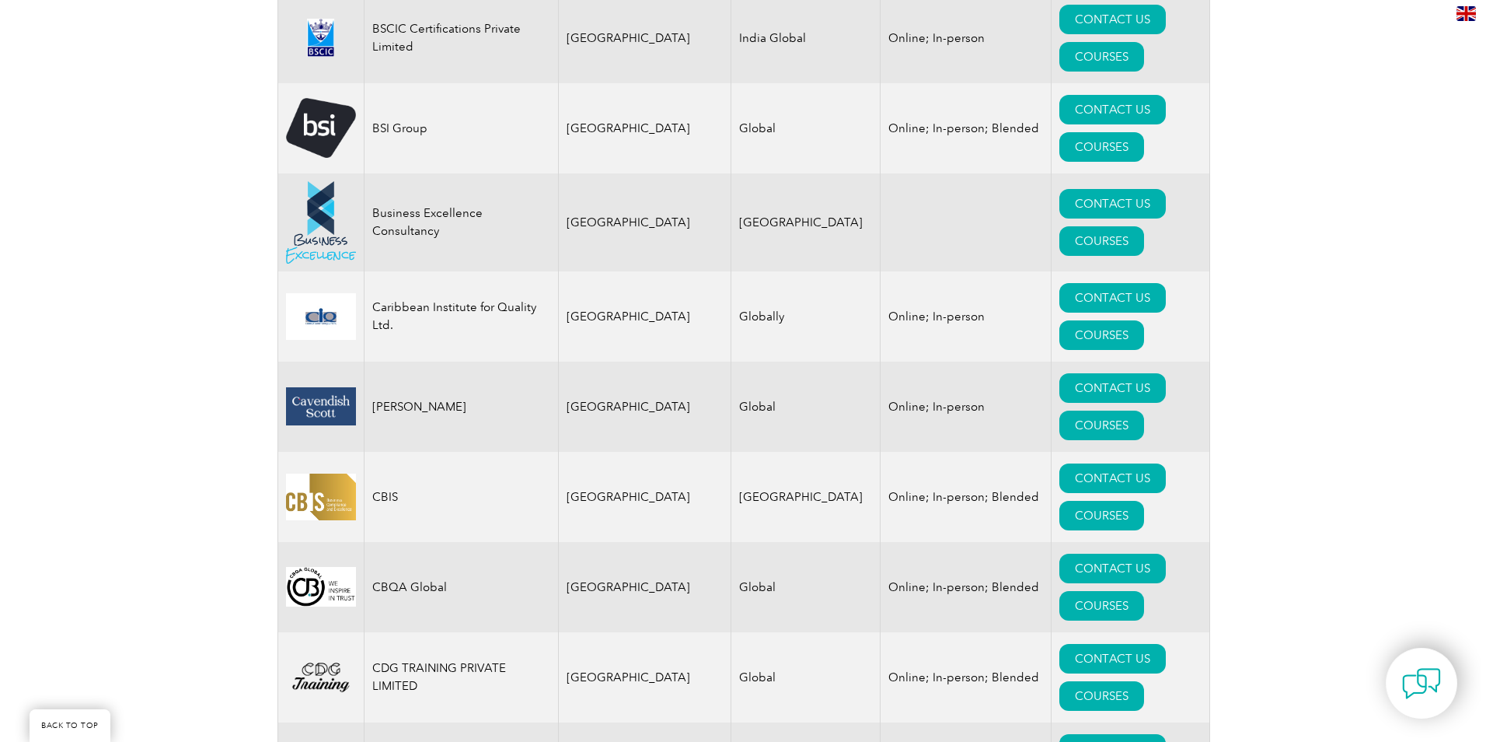
scroll to position [3964, 0]
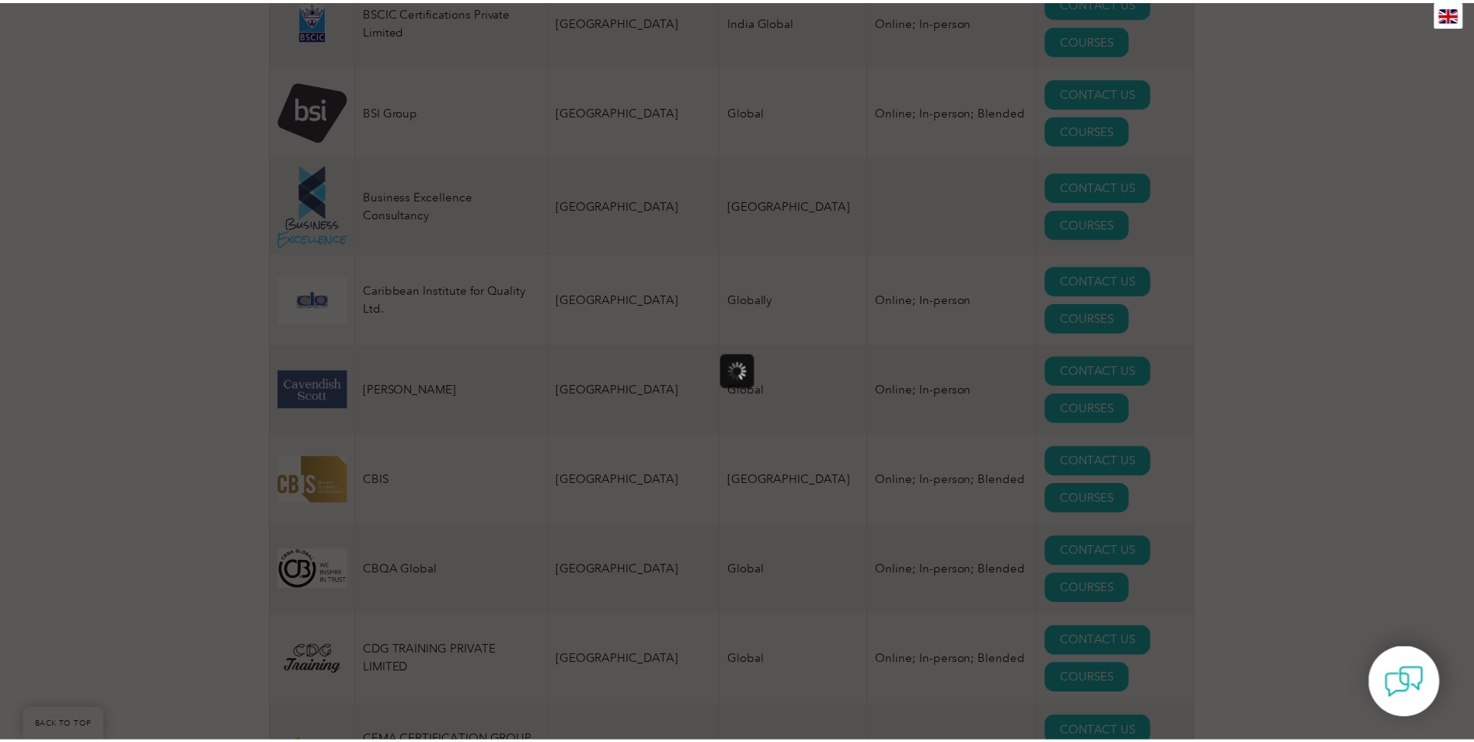
scroll to position [0, 0]
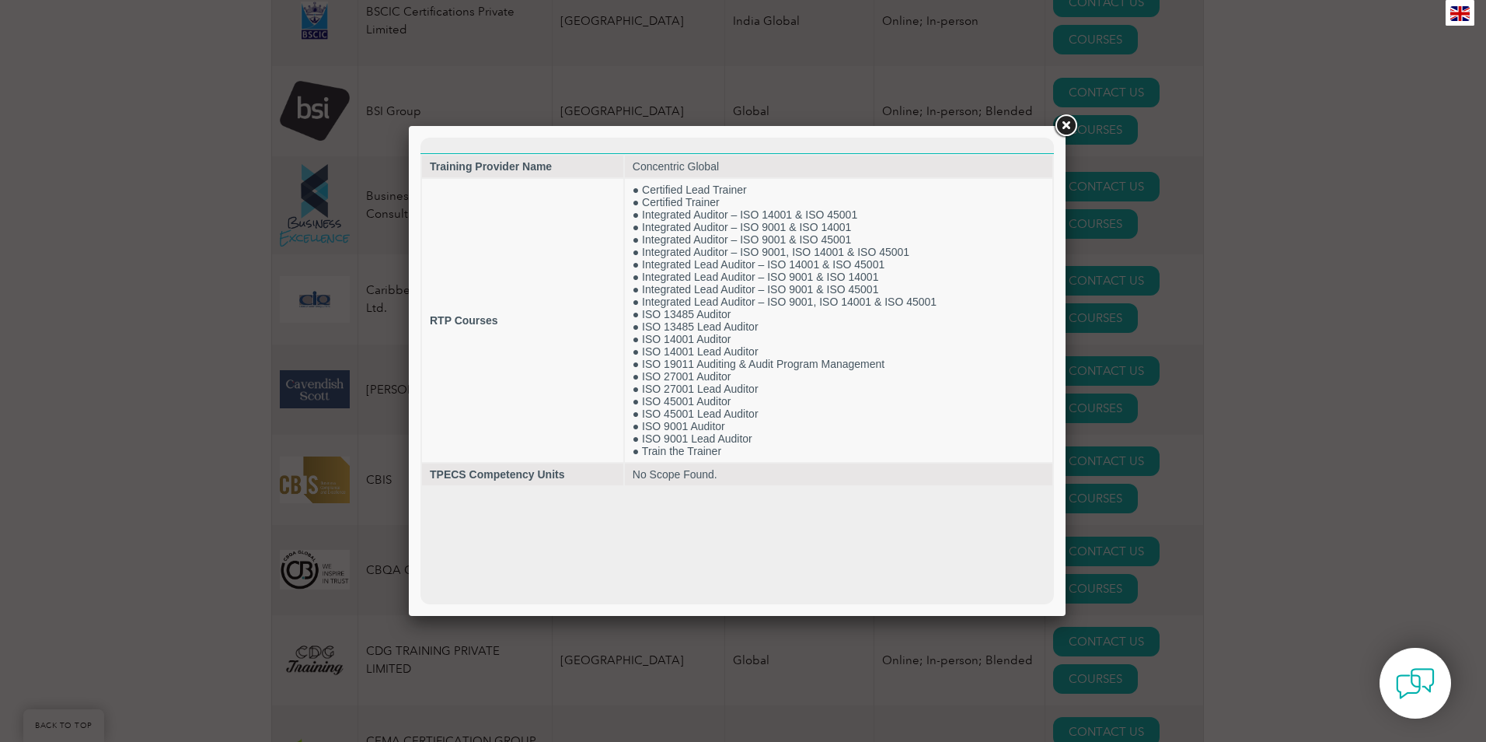
click at [1066, 123] on link at bounding box center [1066, 126] width 28 height 28
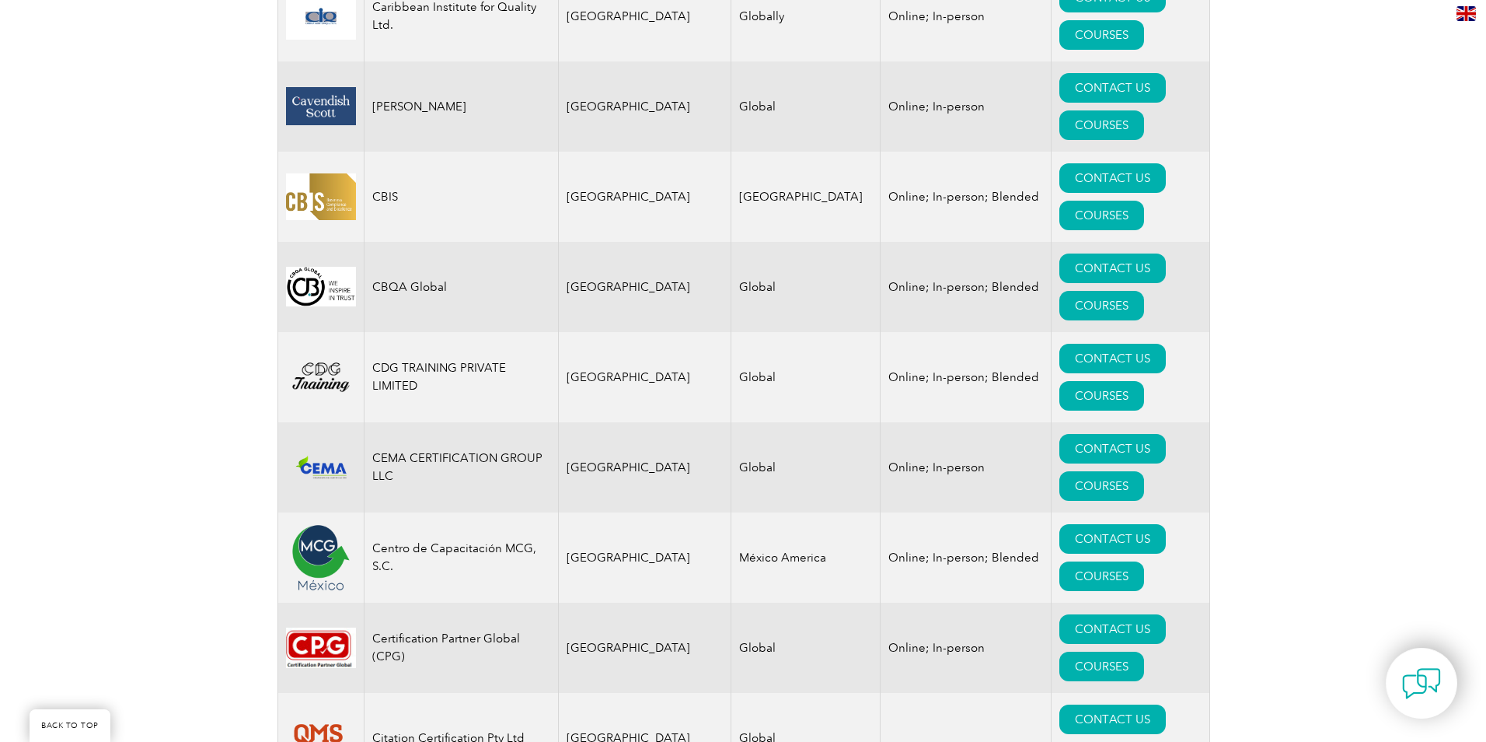
scroll to position [4275, 0]
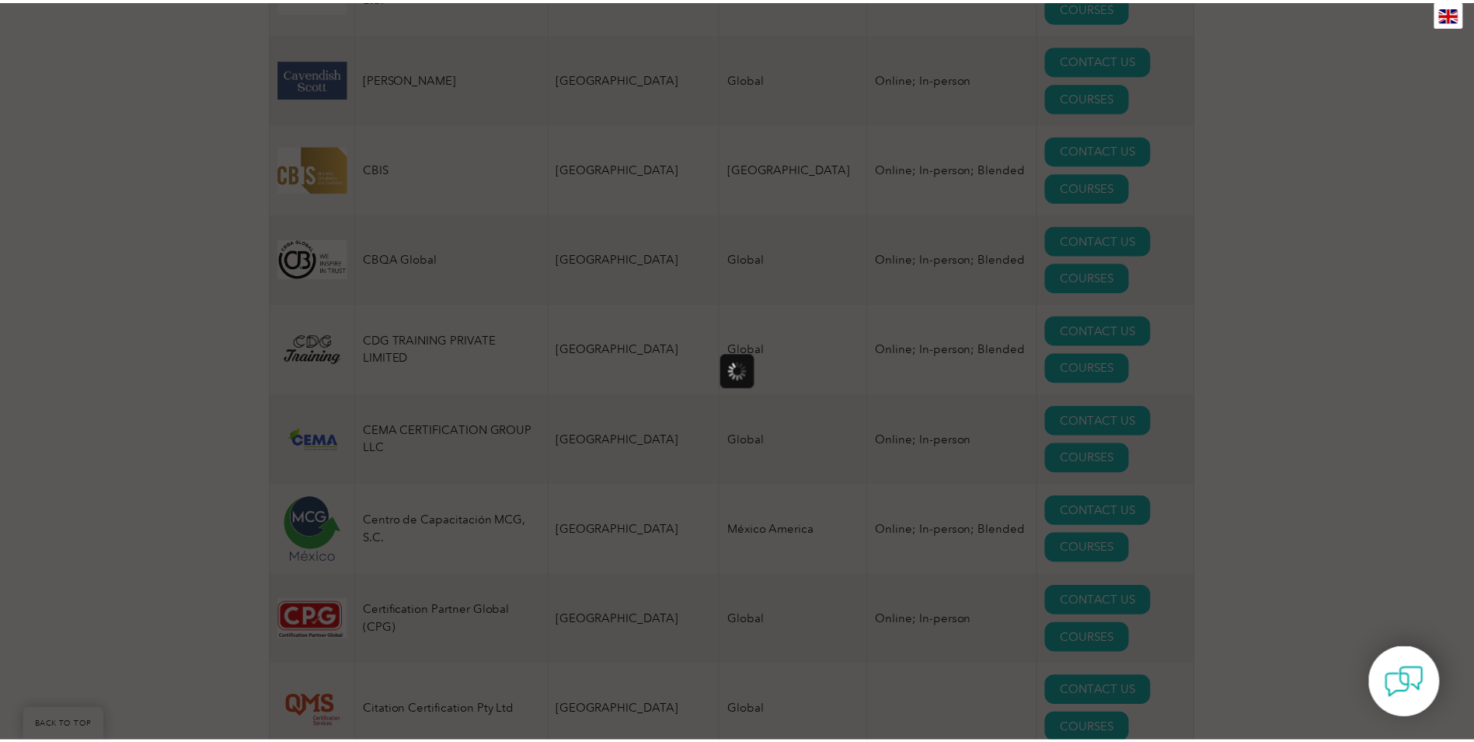
scroll to position [0, 0]
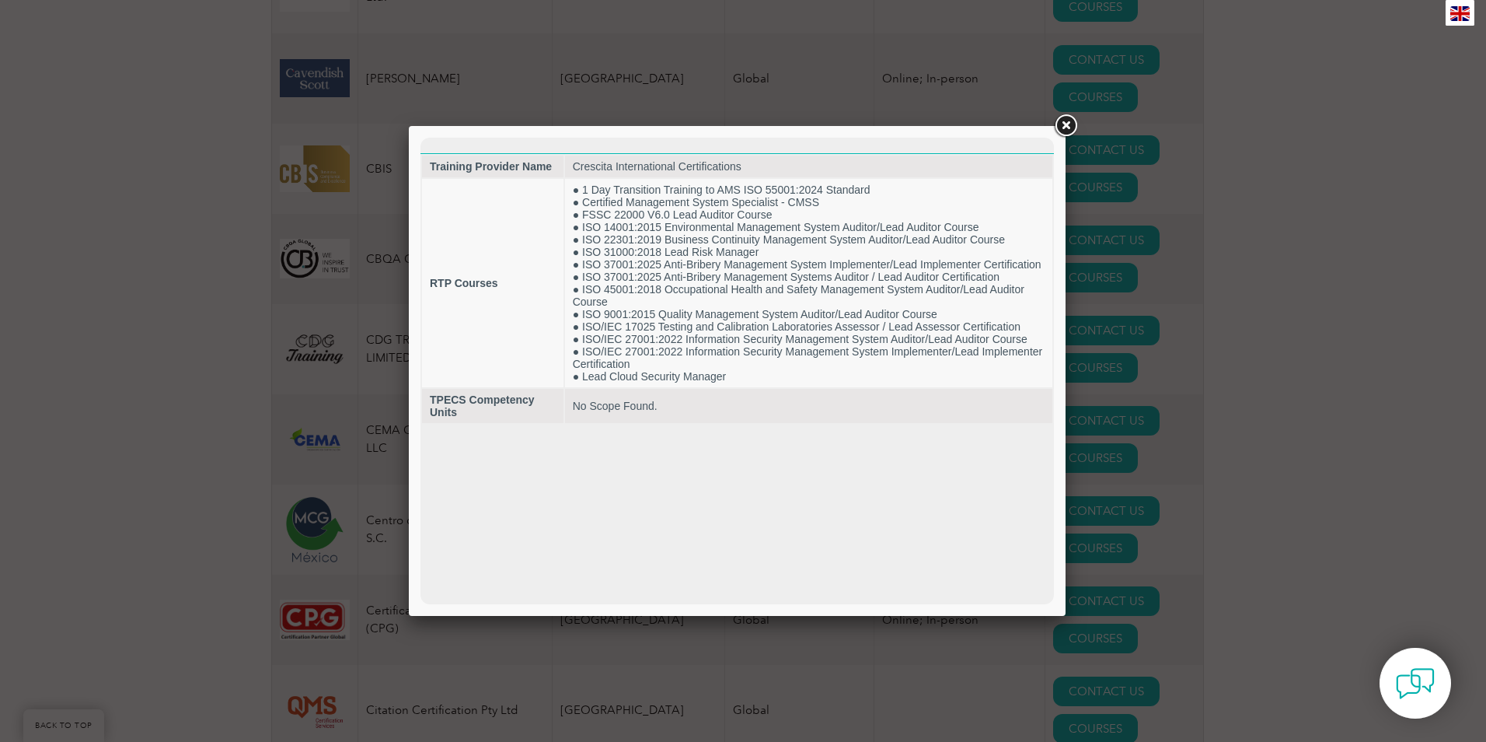
click at [1069, 120] on link at bounding box center [1066, 126] width 28 height 28
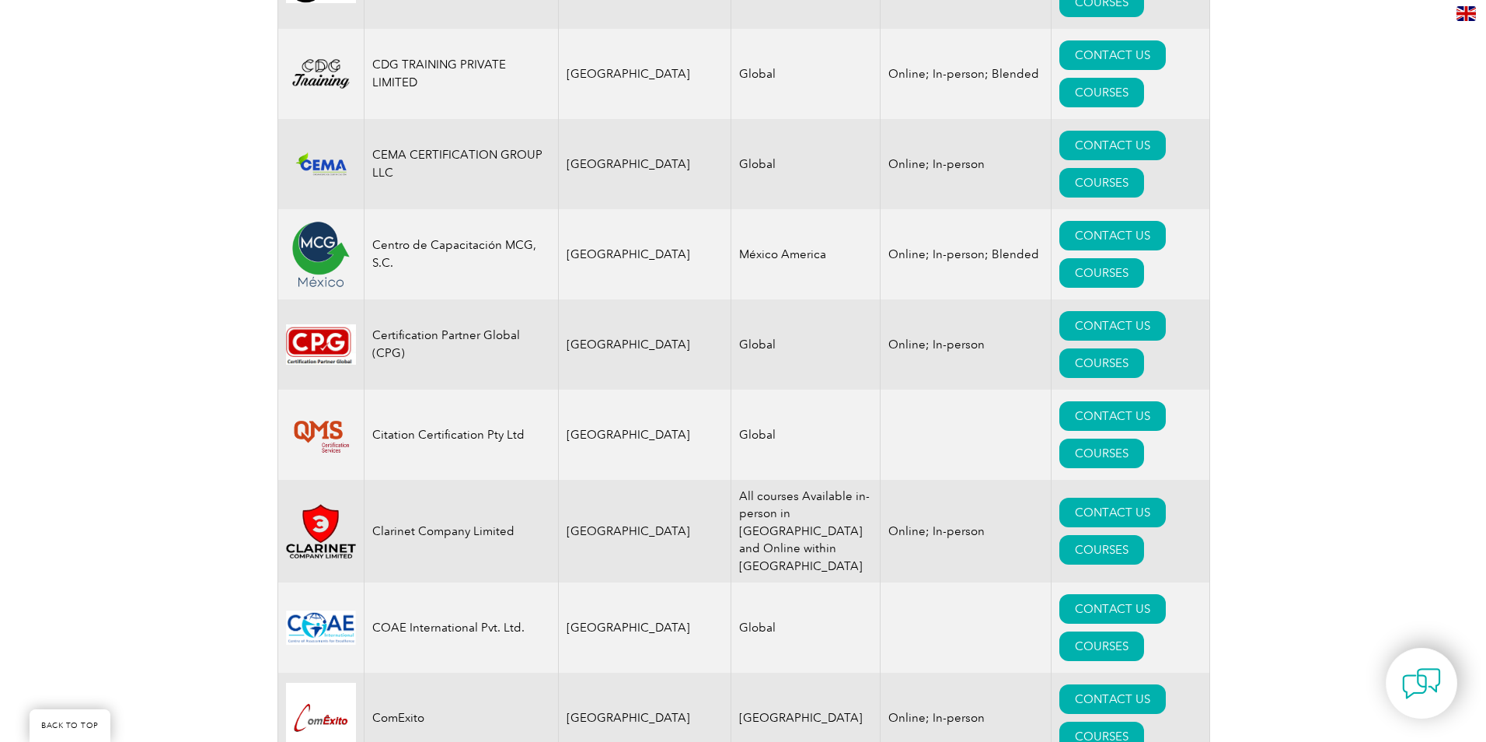
scroll to position [4586, 0]
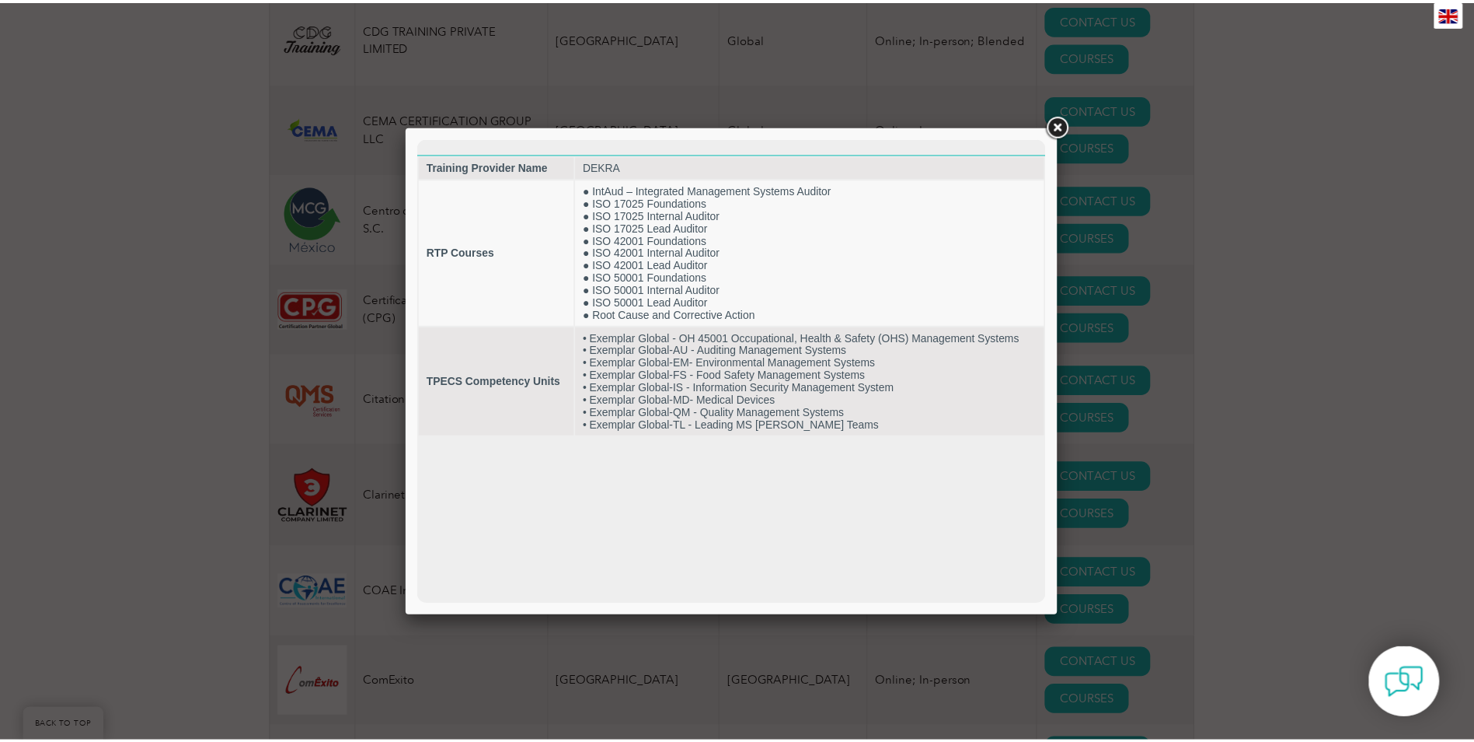
scroll to position [0, 0]
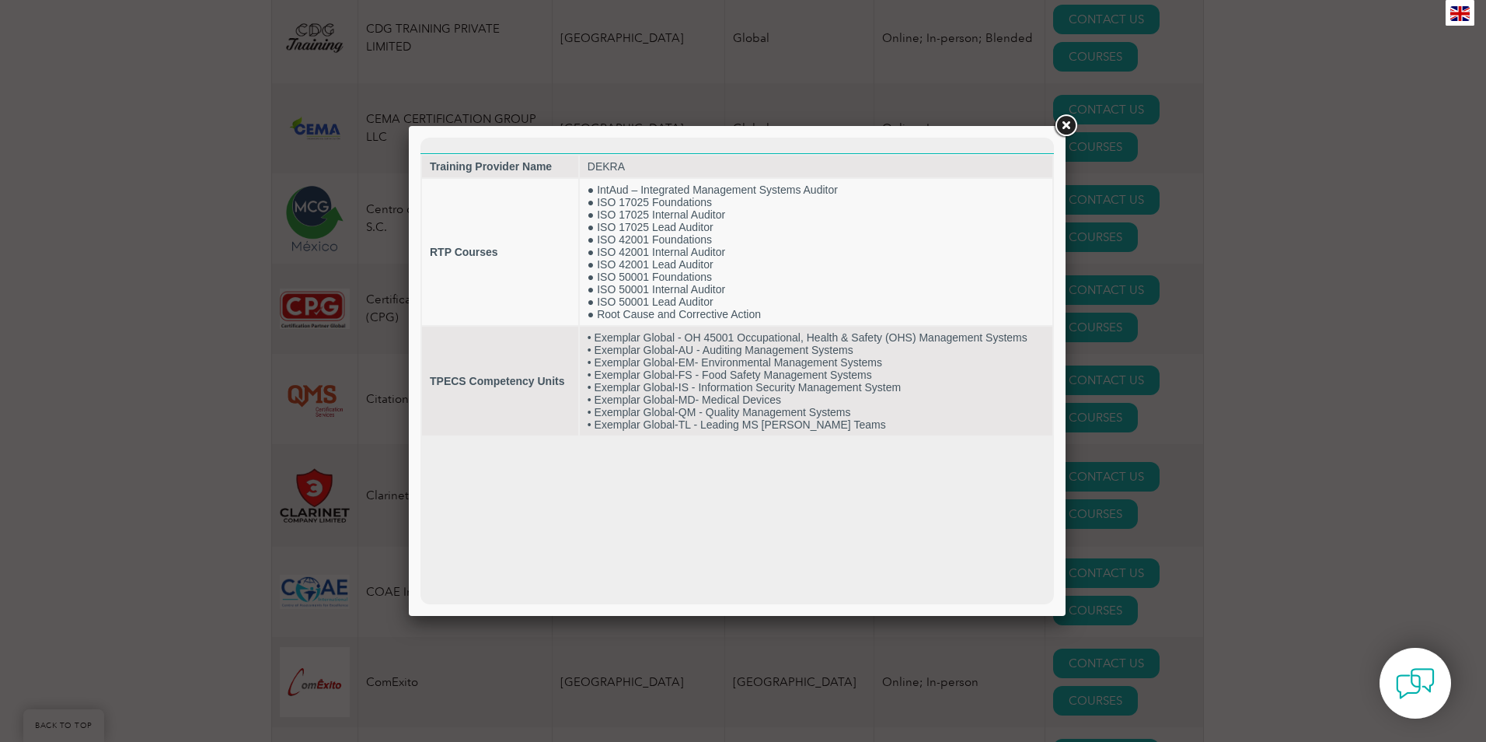
click at [1066, 130] on link at bounding box center [1066, 126] width 28 height 28
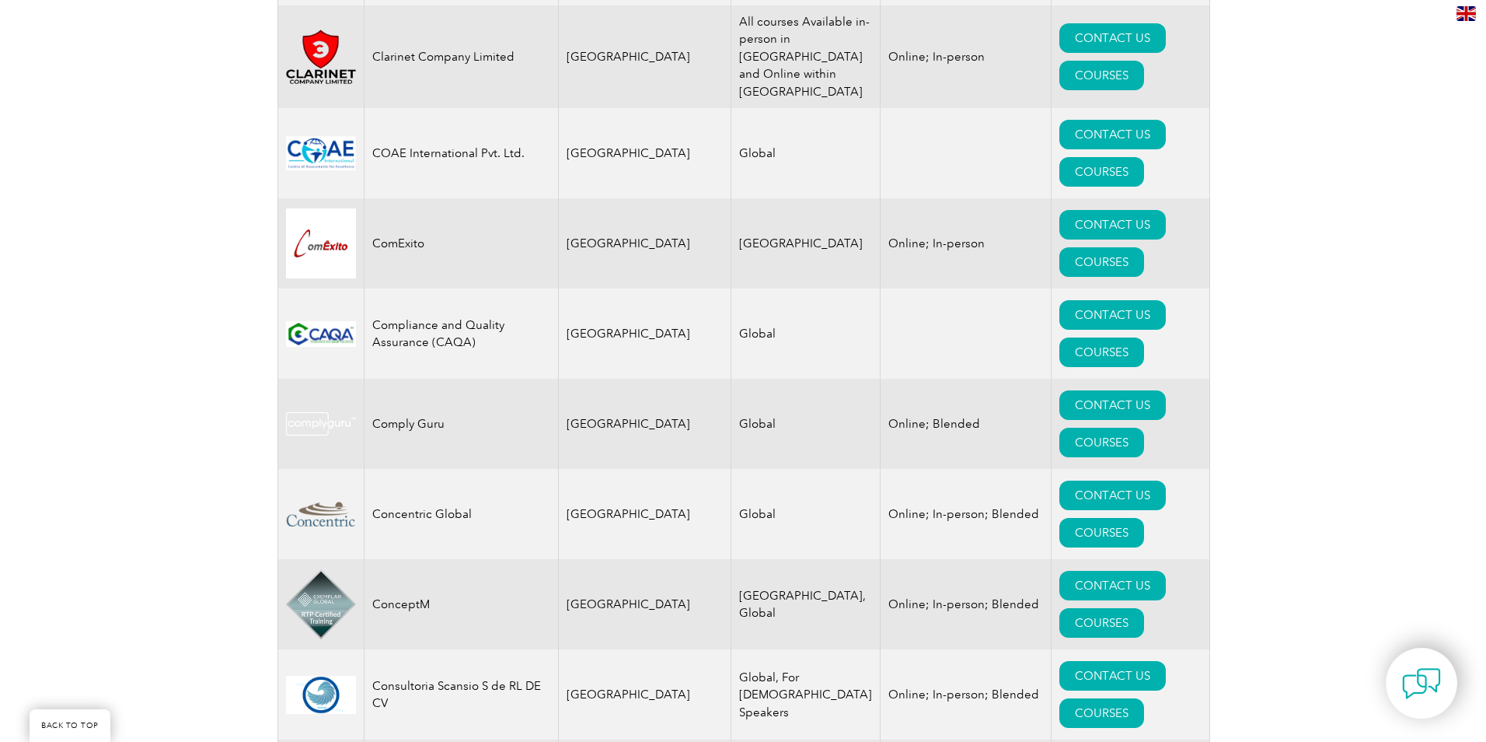
scroll to position [5052, 0]
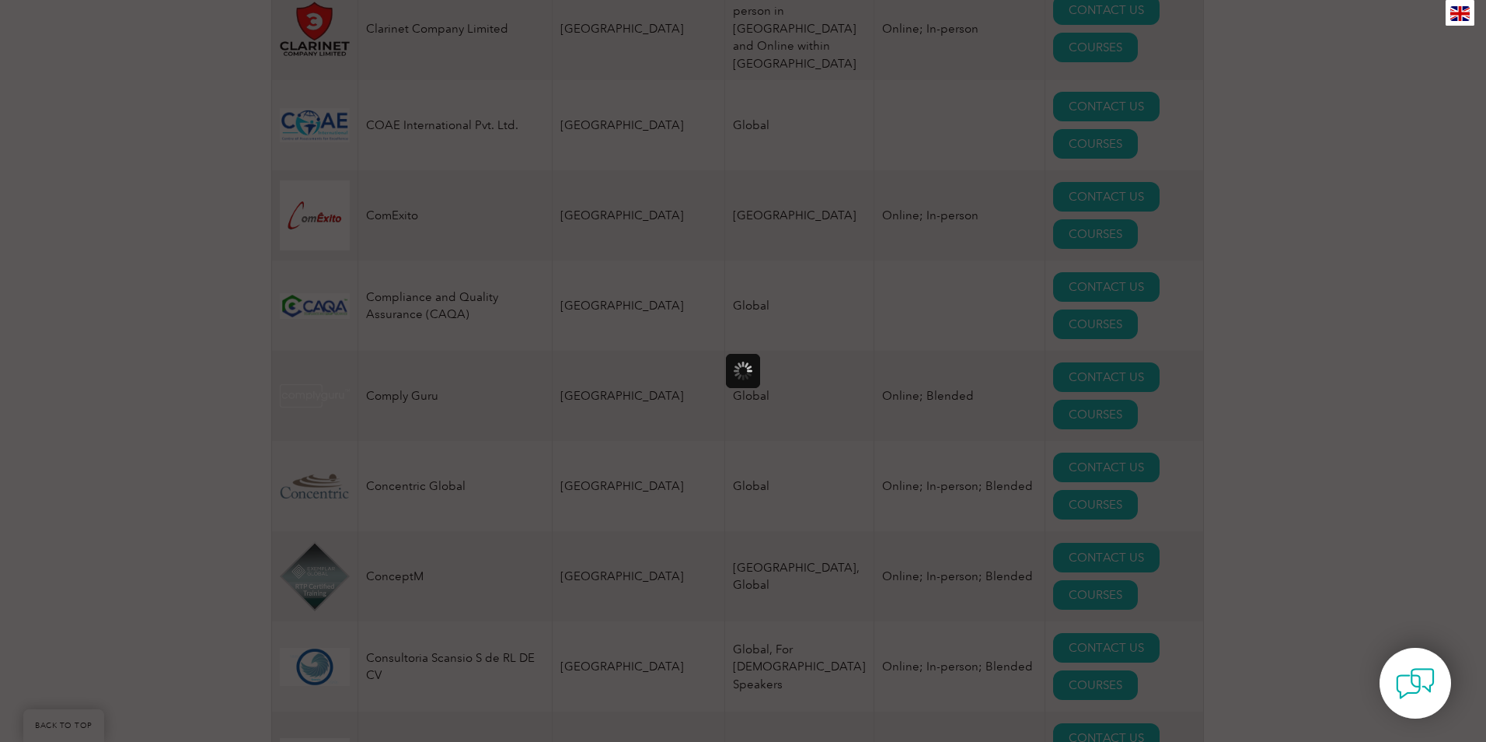
scroll to position [0, 0]
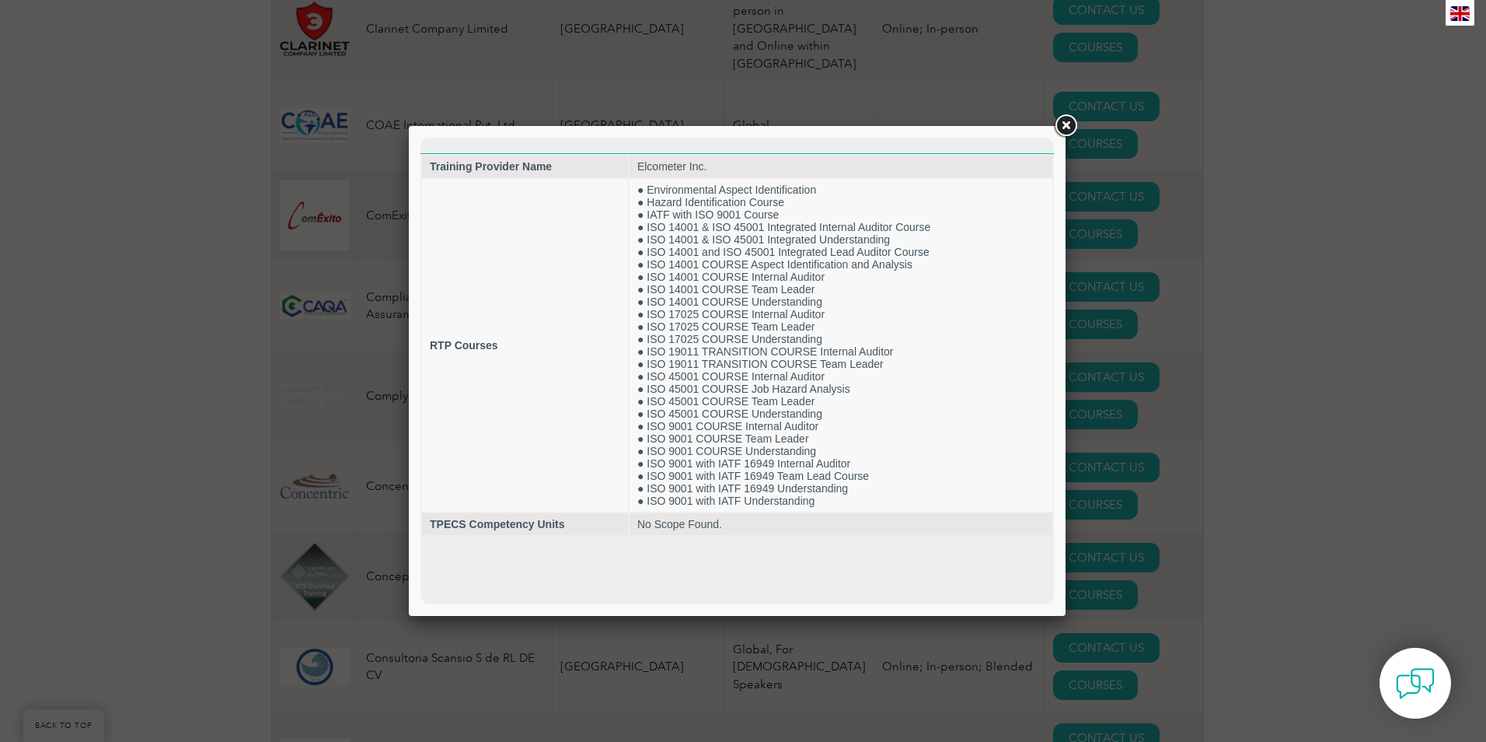
click at [1068, 131] on link at bounding box center [1066, 126] width 28 height 28
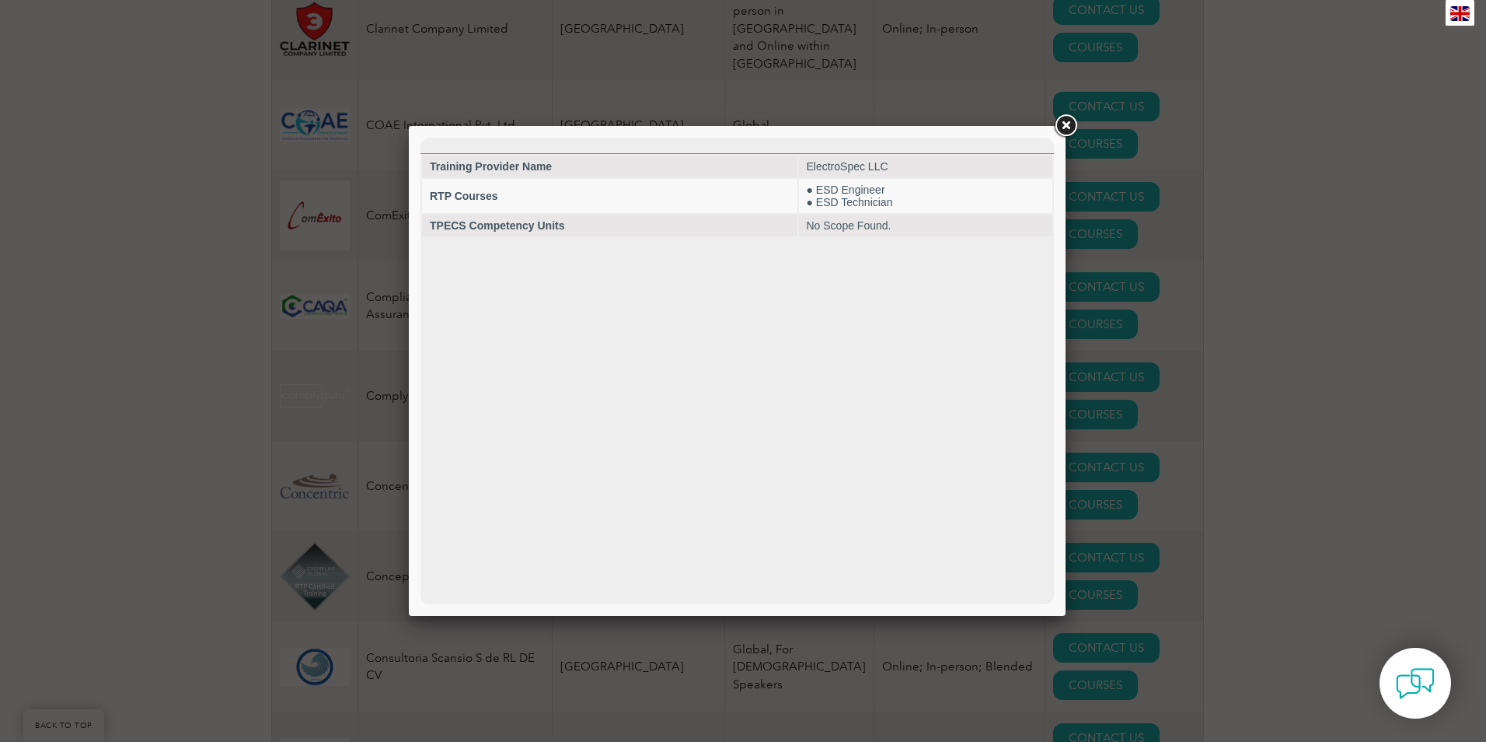
click at [1056, 126] on link at bounding box center [1066, 126] width 28 height 28
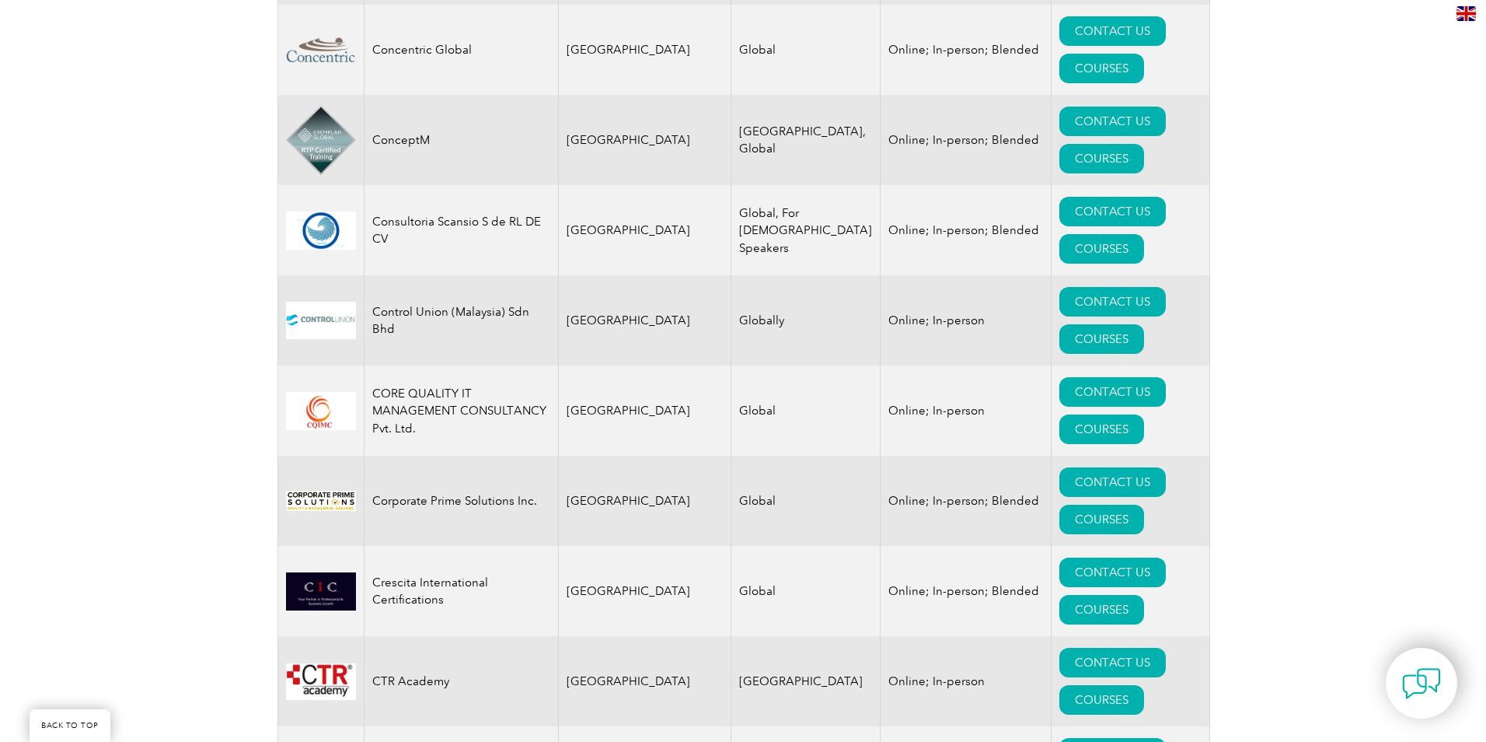
scroll to position [5519, 0]
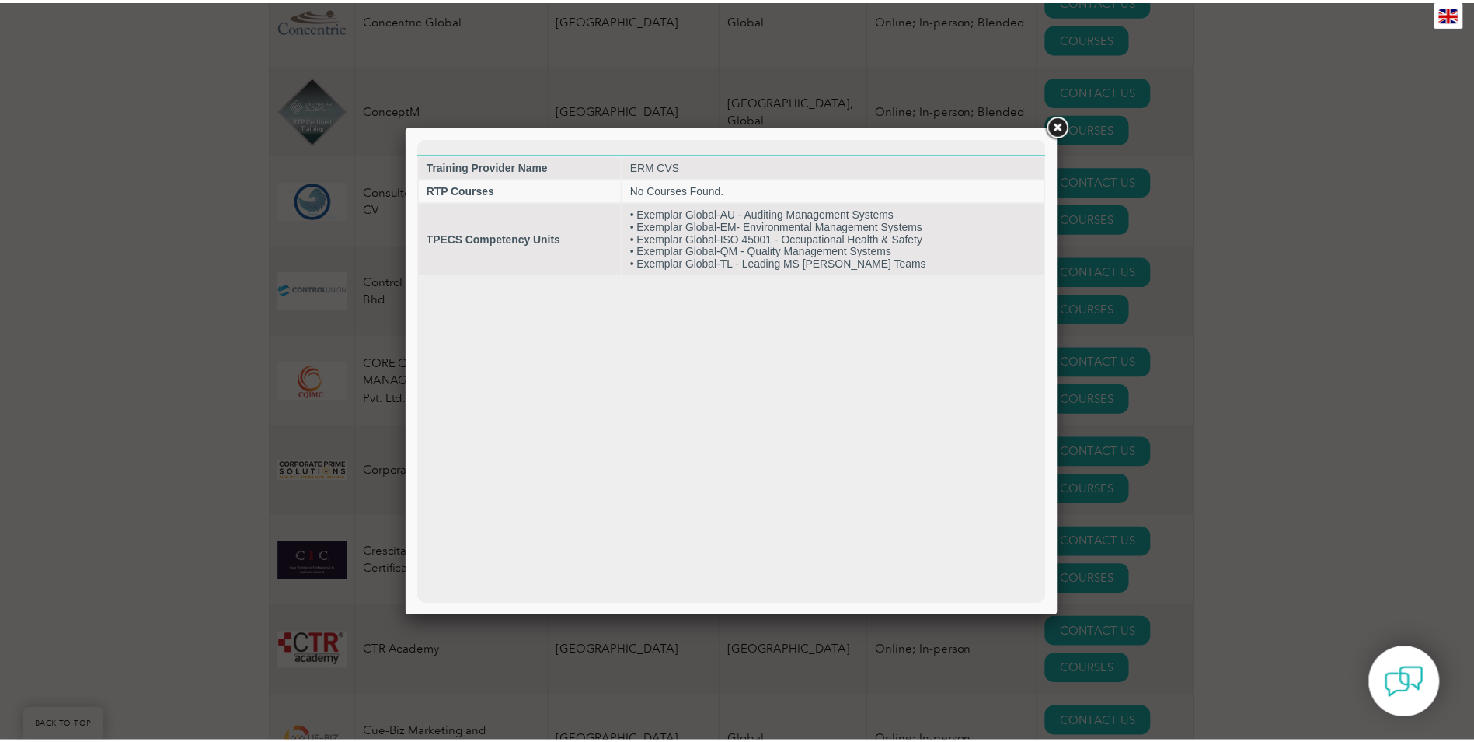
scroll to position [0, 0]
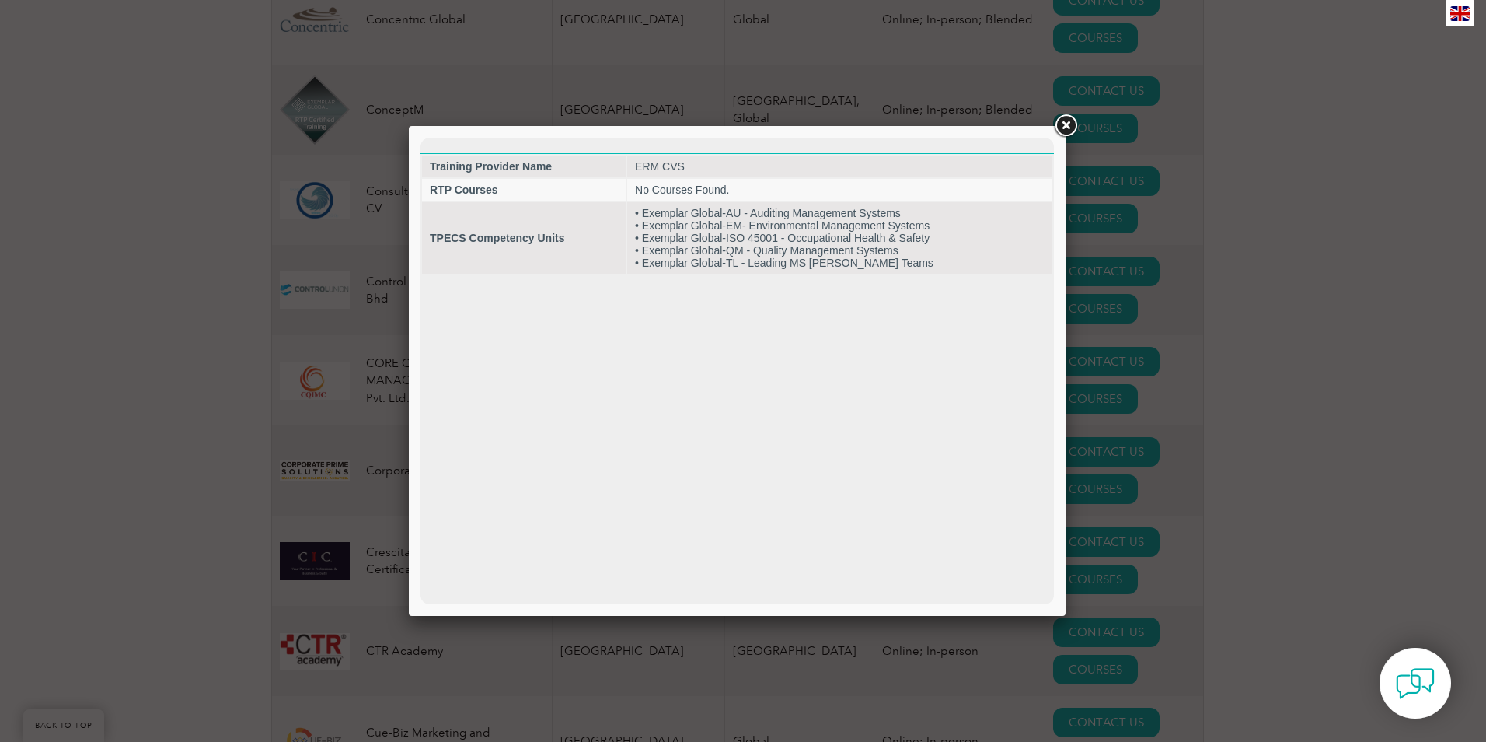
click at [1066, 127] on link at bounding box center [1066, 126] width 28 height 28
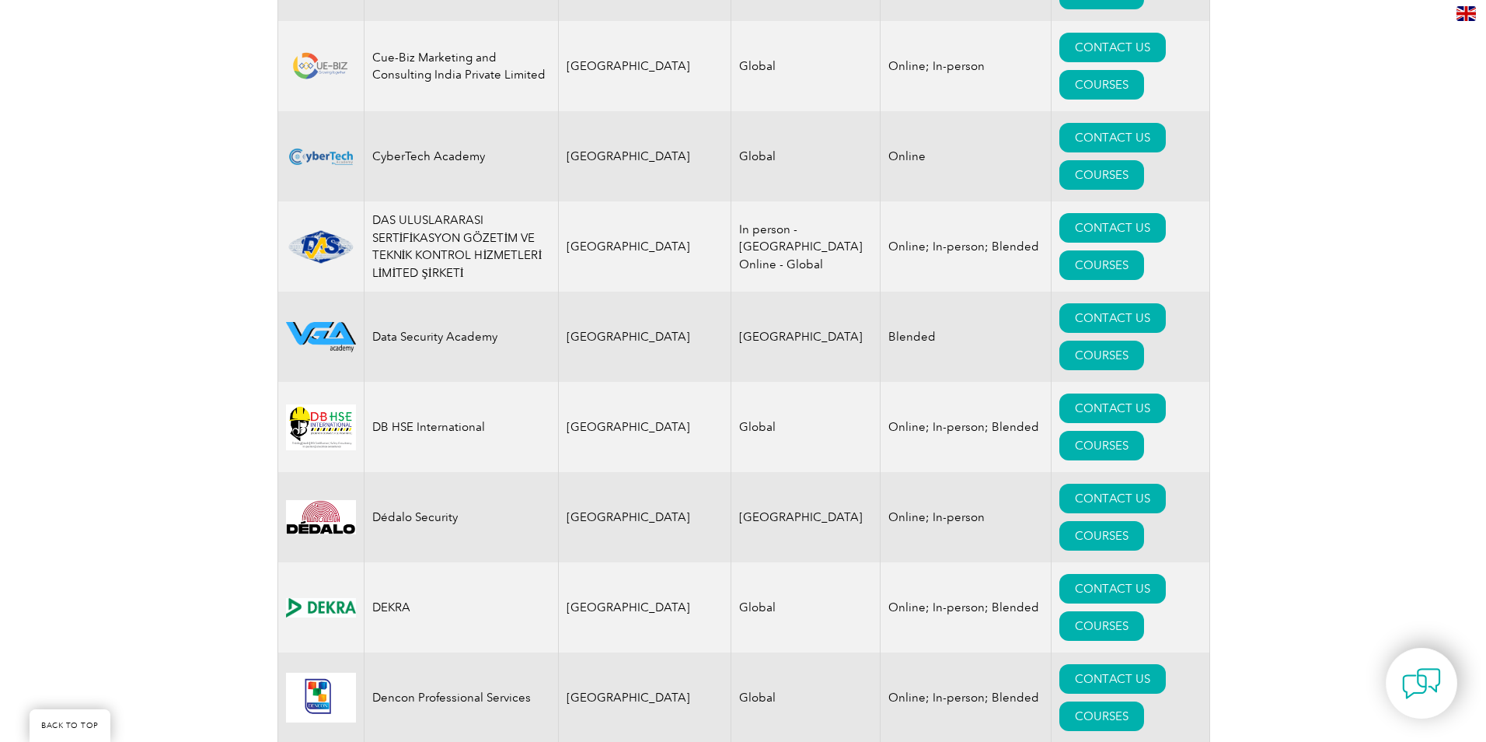
scroll to position [6218, 0]
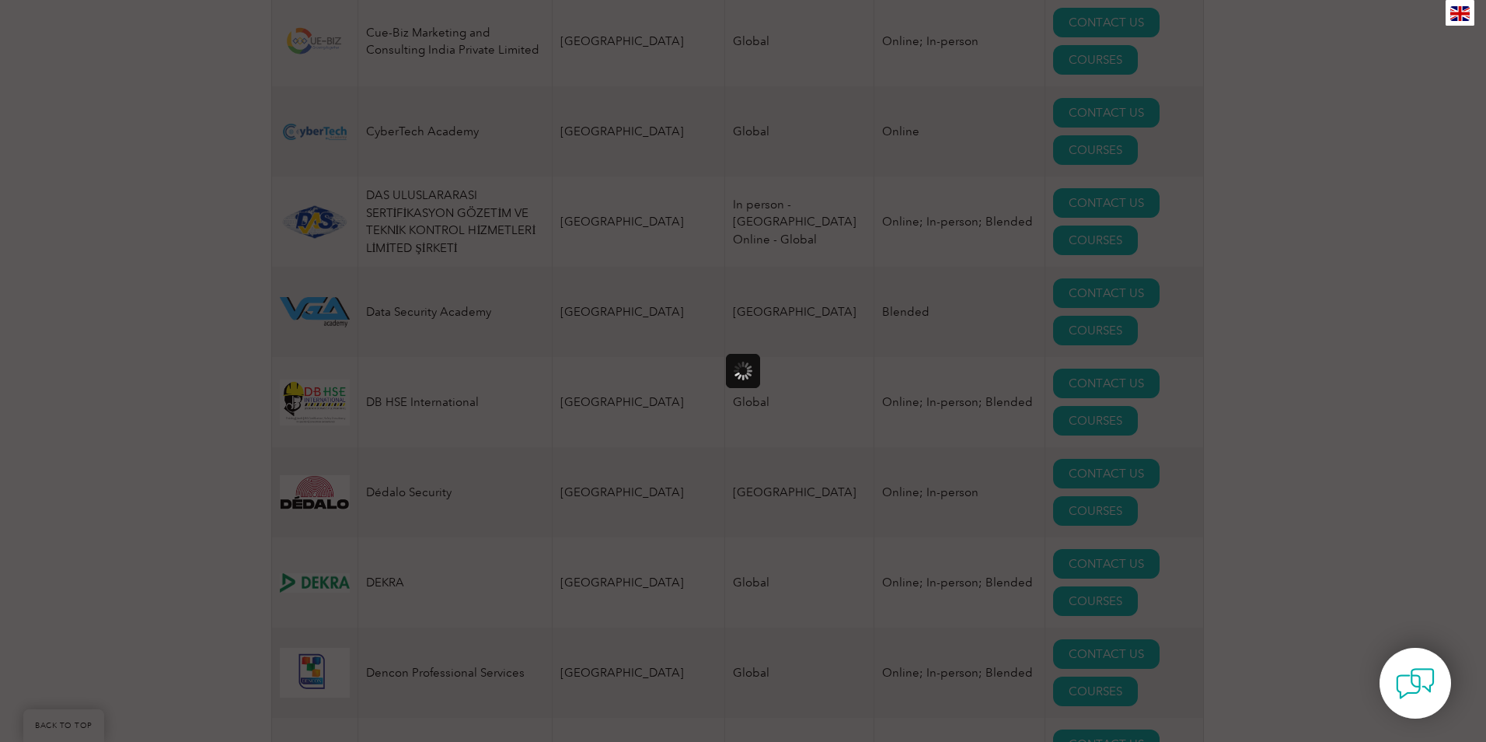
scroll to position [0, 0]
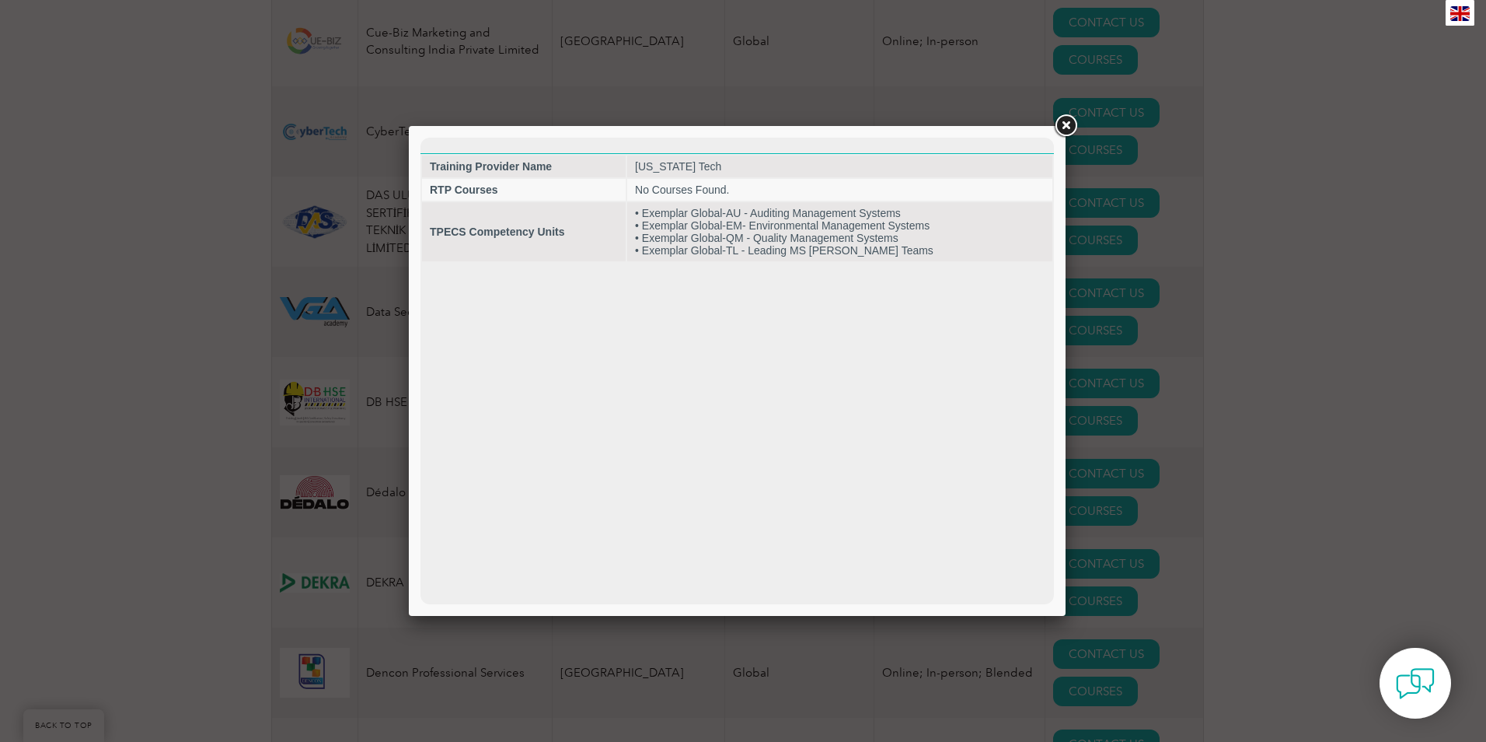
click at [1063, 132] on link at bounding box center [1066, 126] width 28 height 28
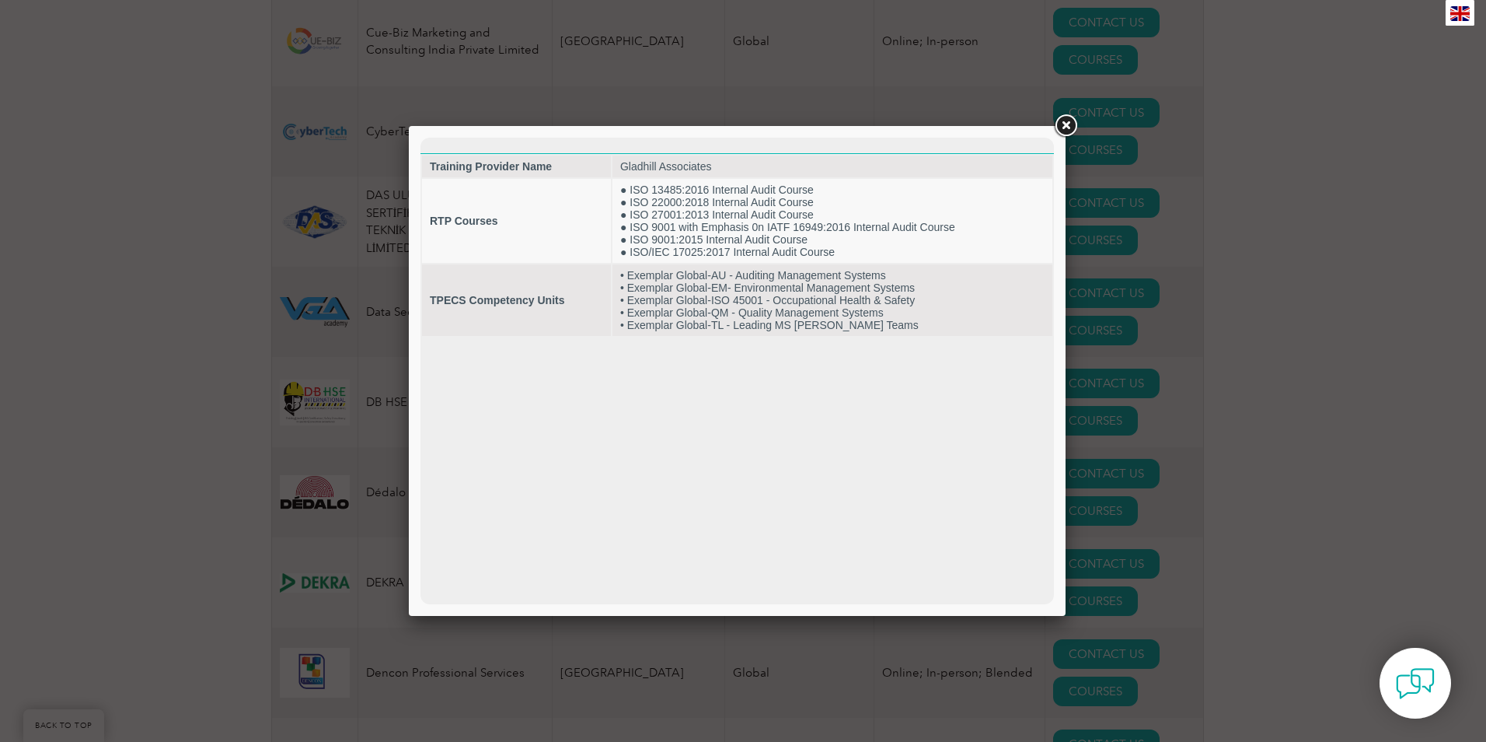
click at [1063, 130] on link at bounding box center [1066, 126] width 28 height 28
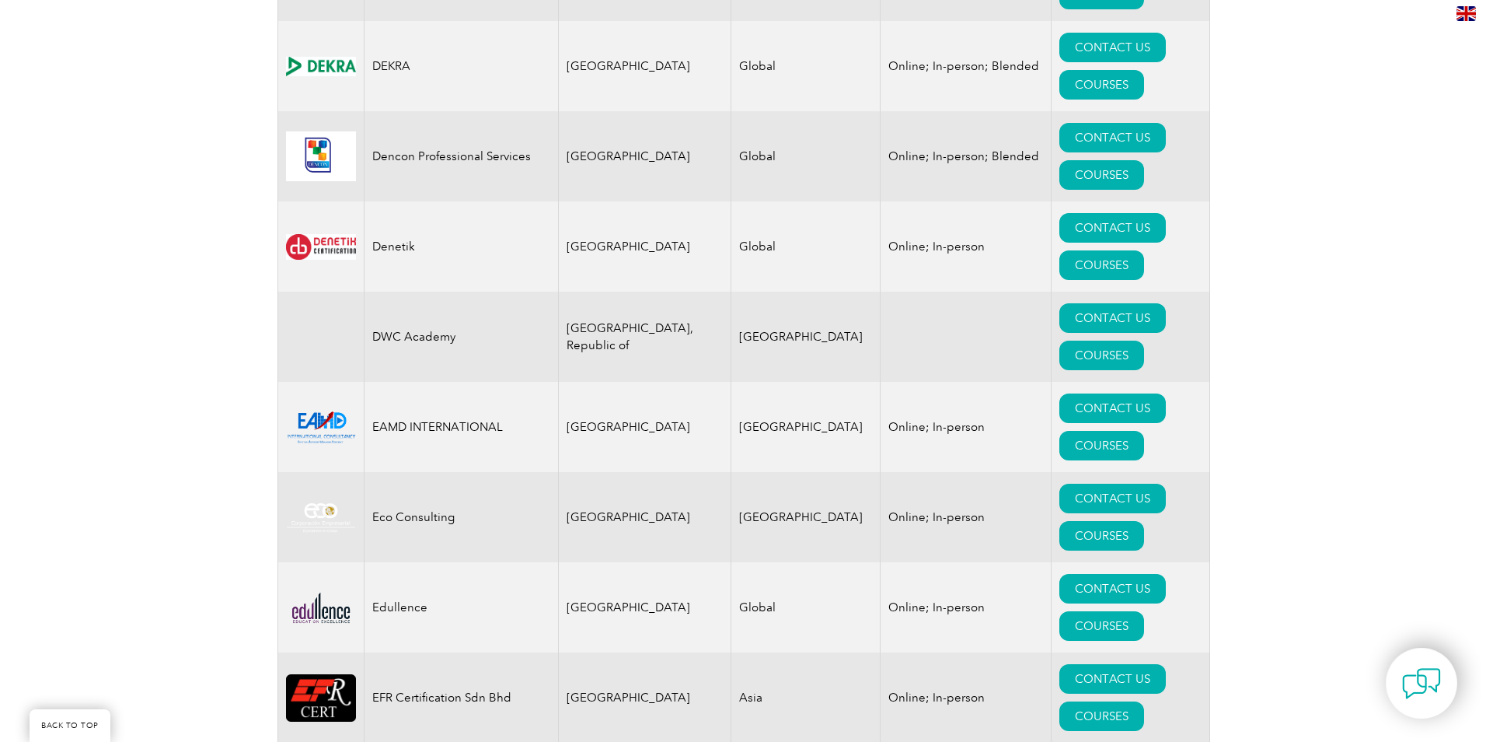
scroll to position [6762, 0]
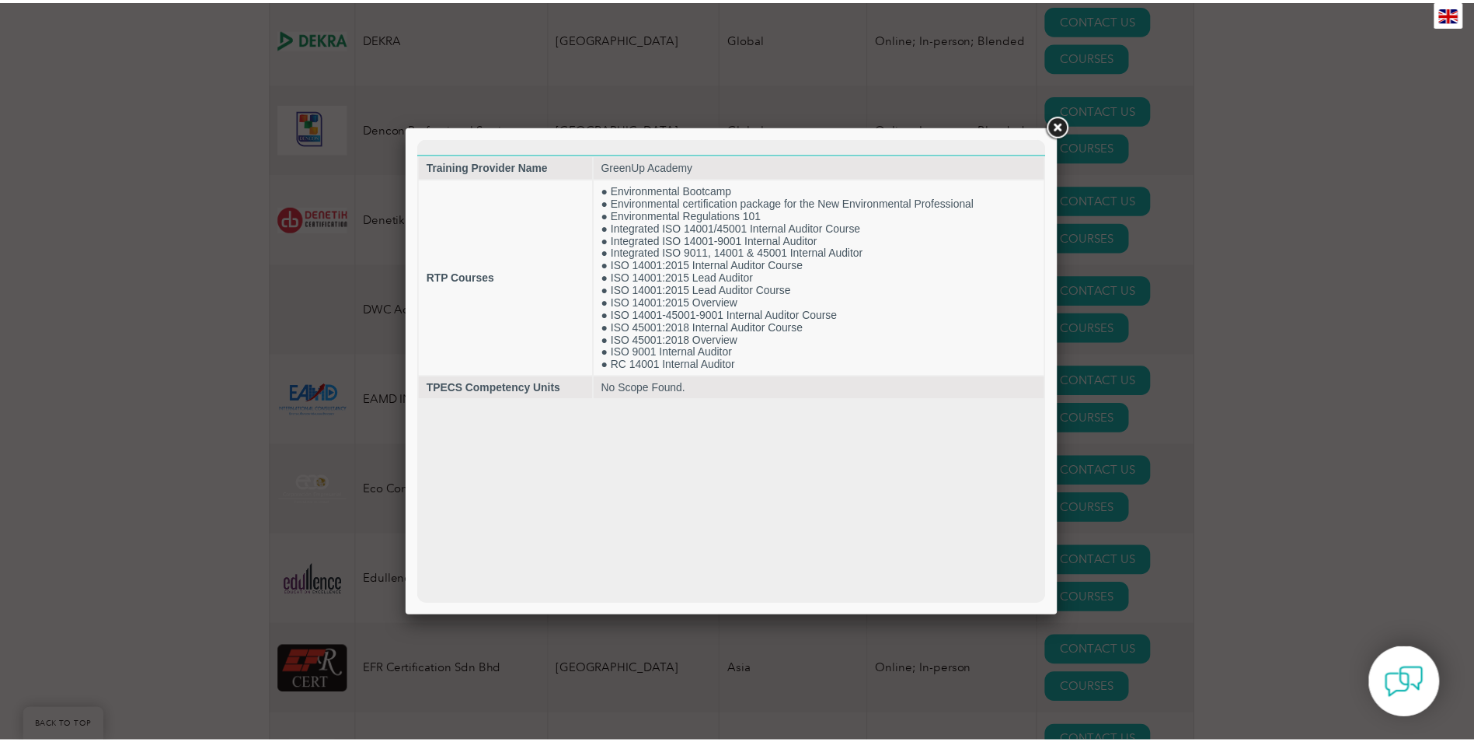
scroll to position [0, 0]
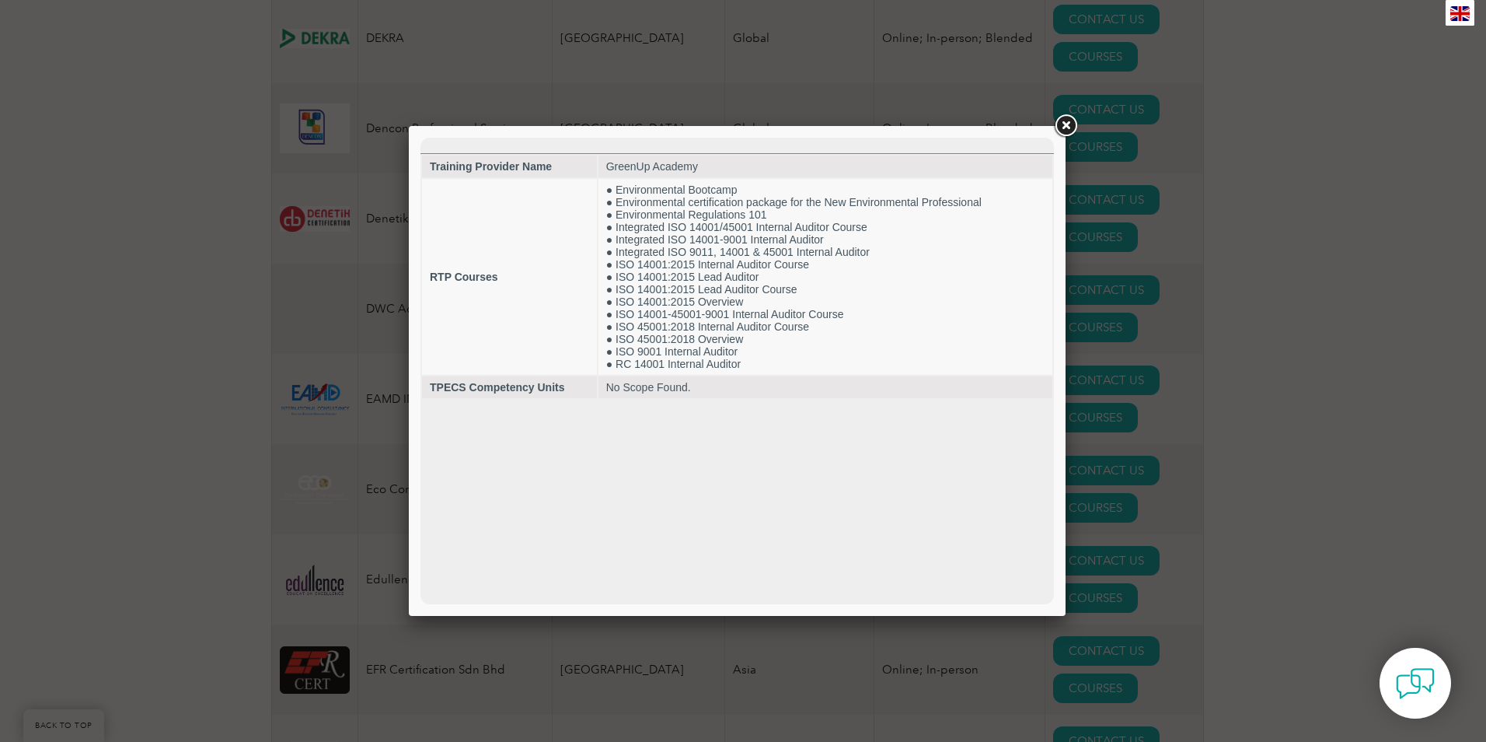
click at [1070, 125] on link at bounding box center [1066, 126] width 28 height 28
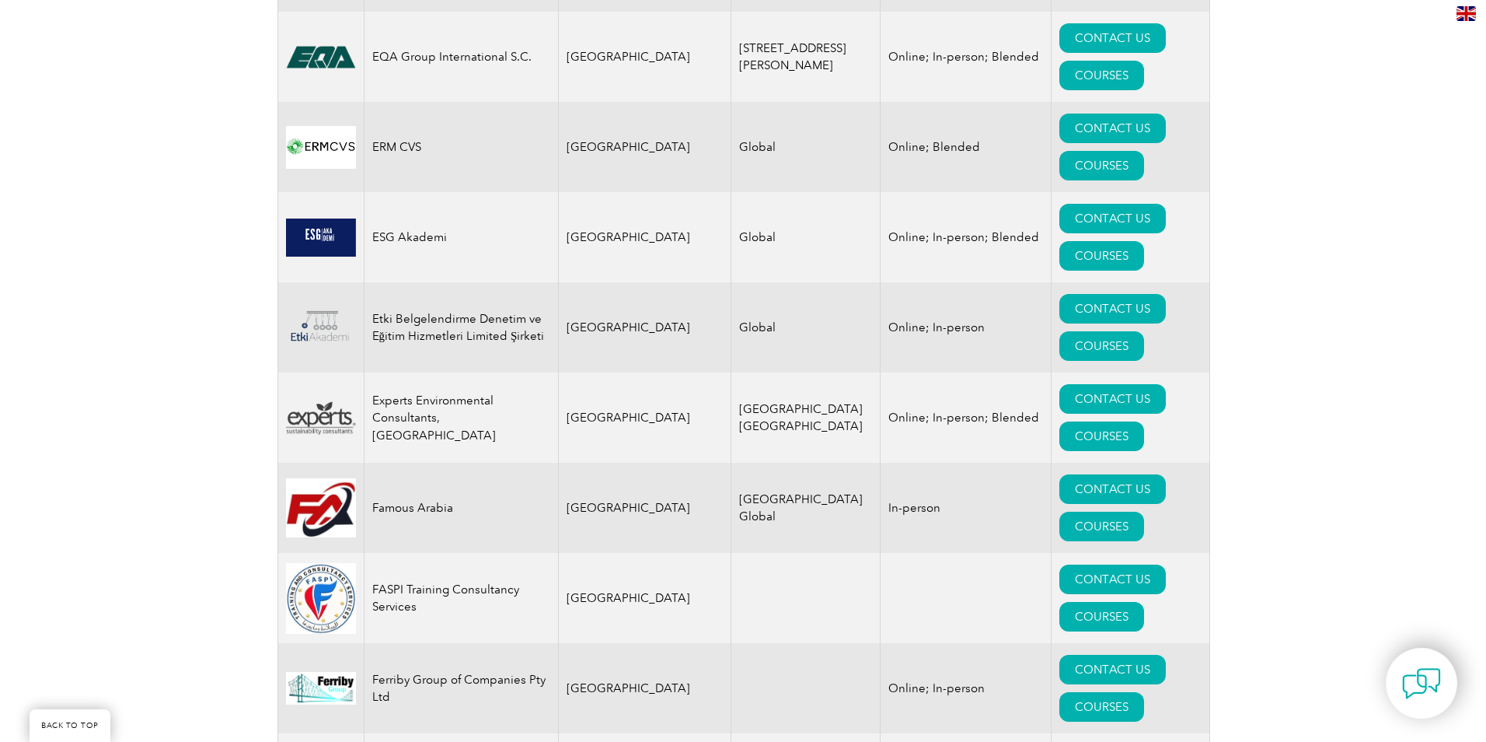
scroll to position [8084, 0]
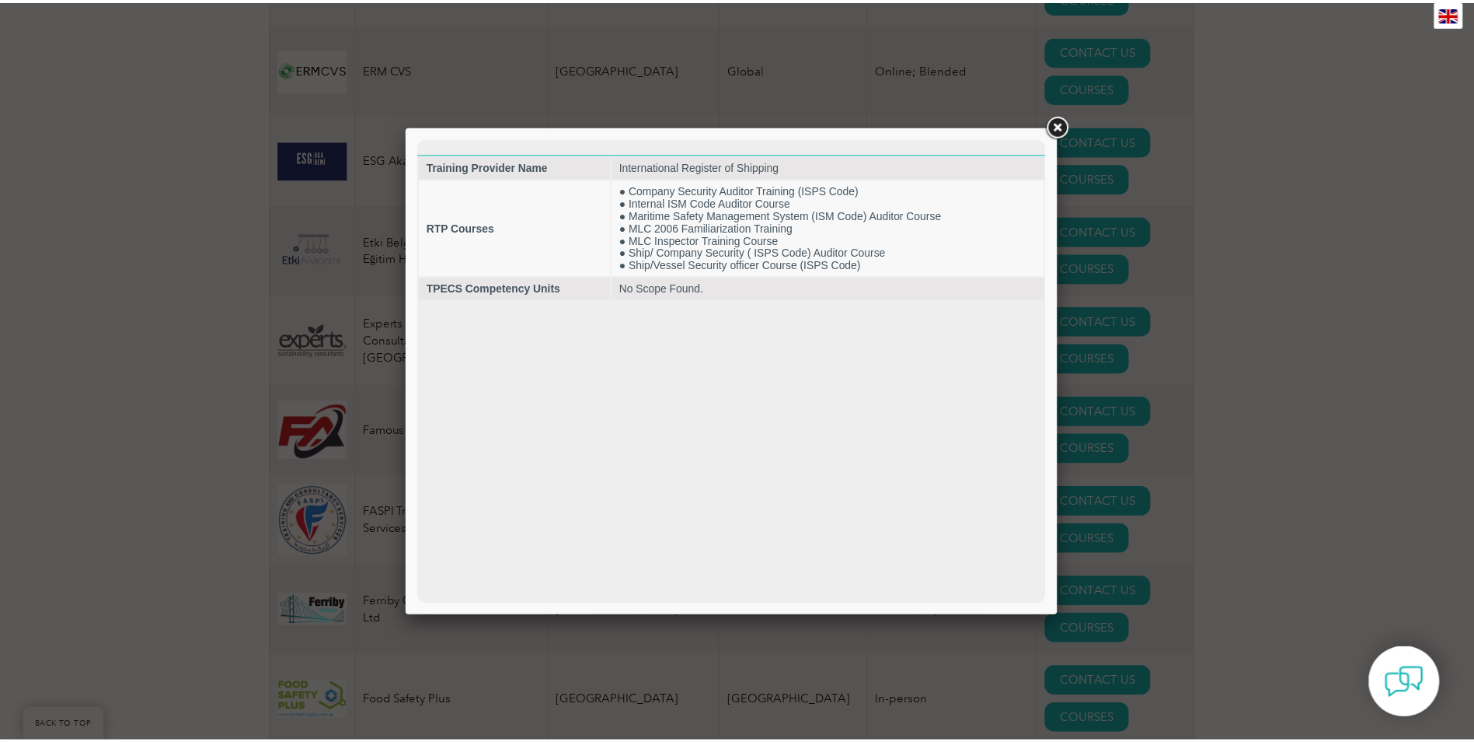
scroll to position [0, 0]
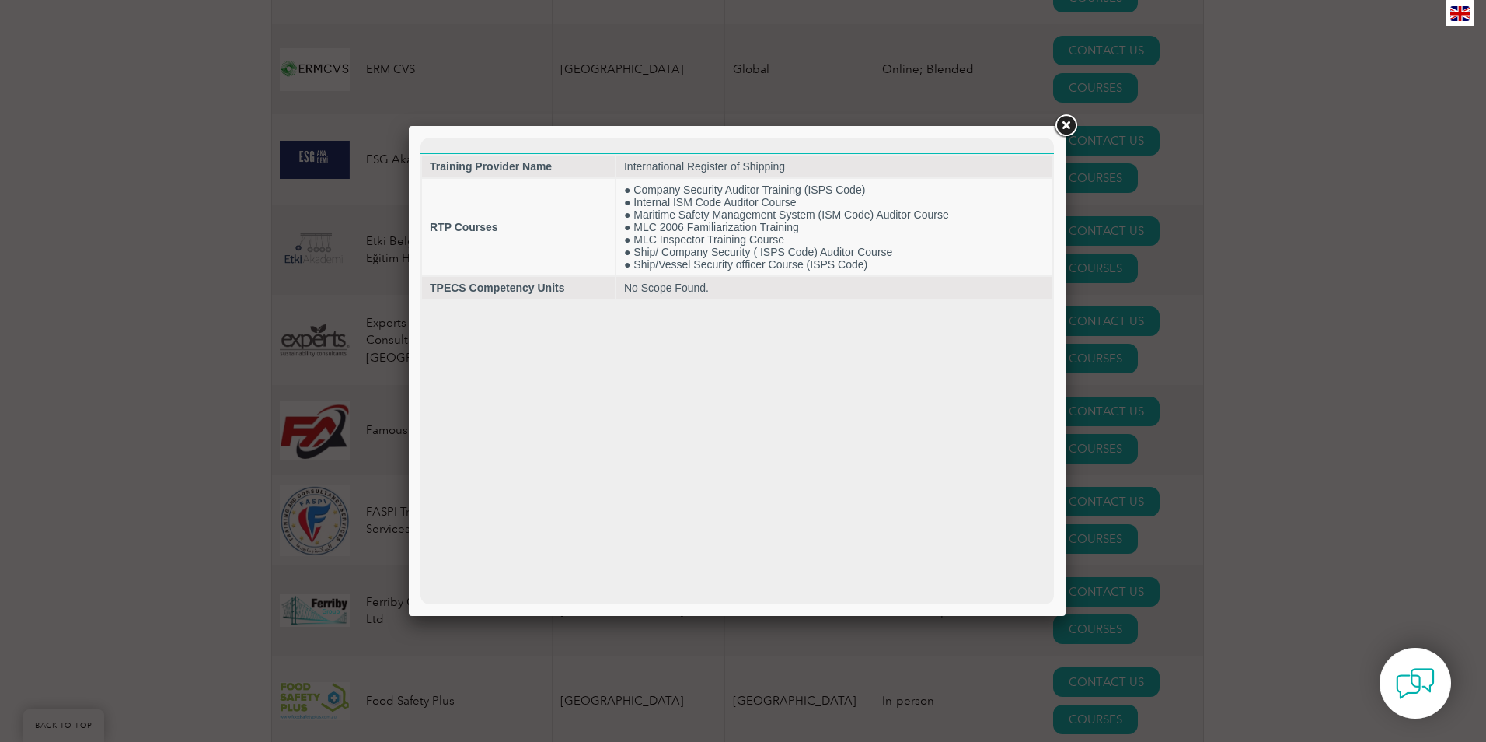
click at [1071, 131] on link at bounding box center [1066, 126] width 28 height 28
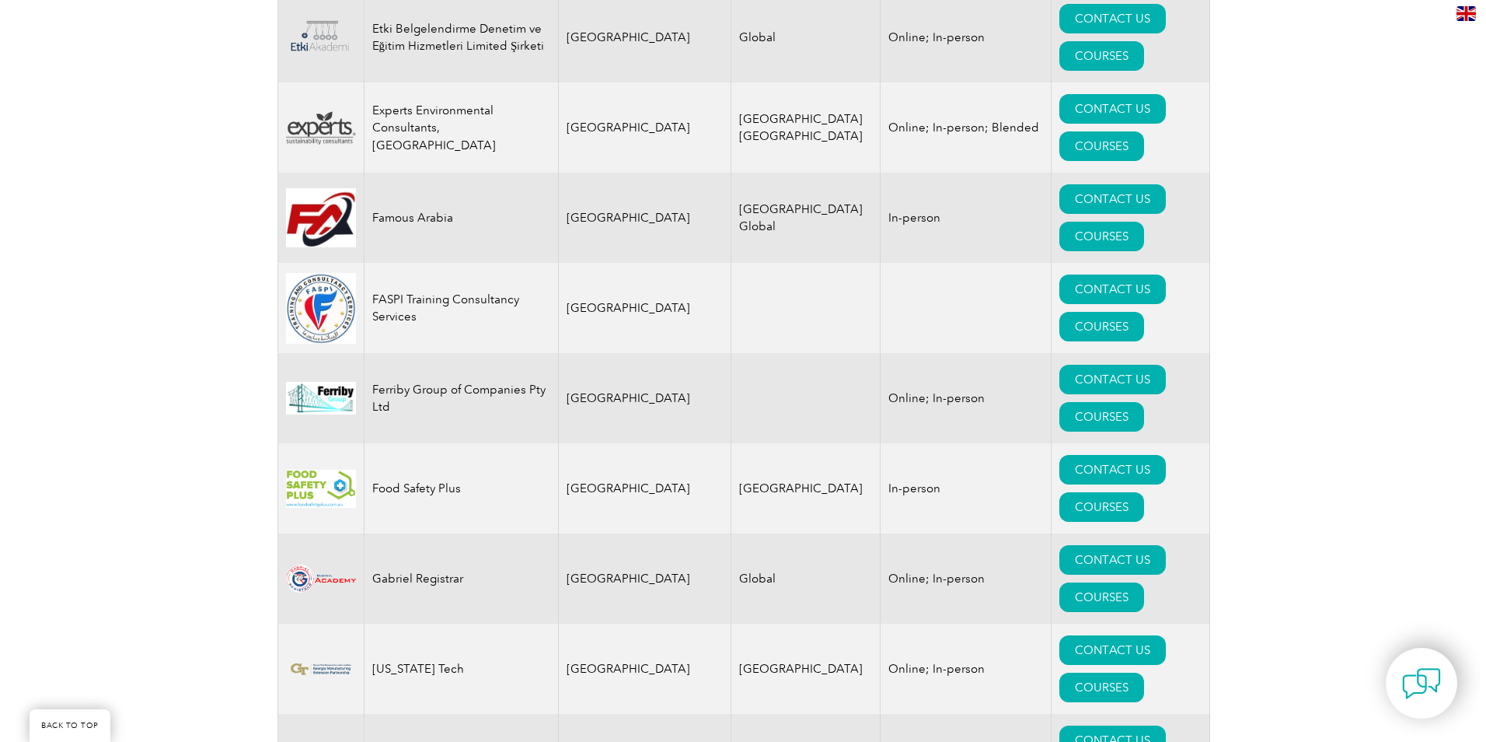
scroll to position [8317, 0]
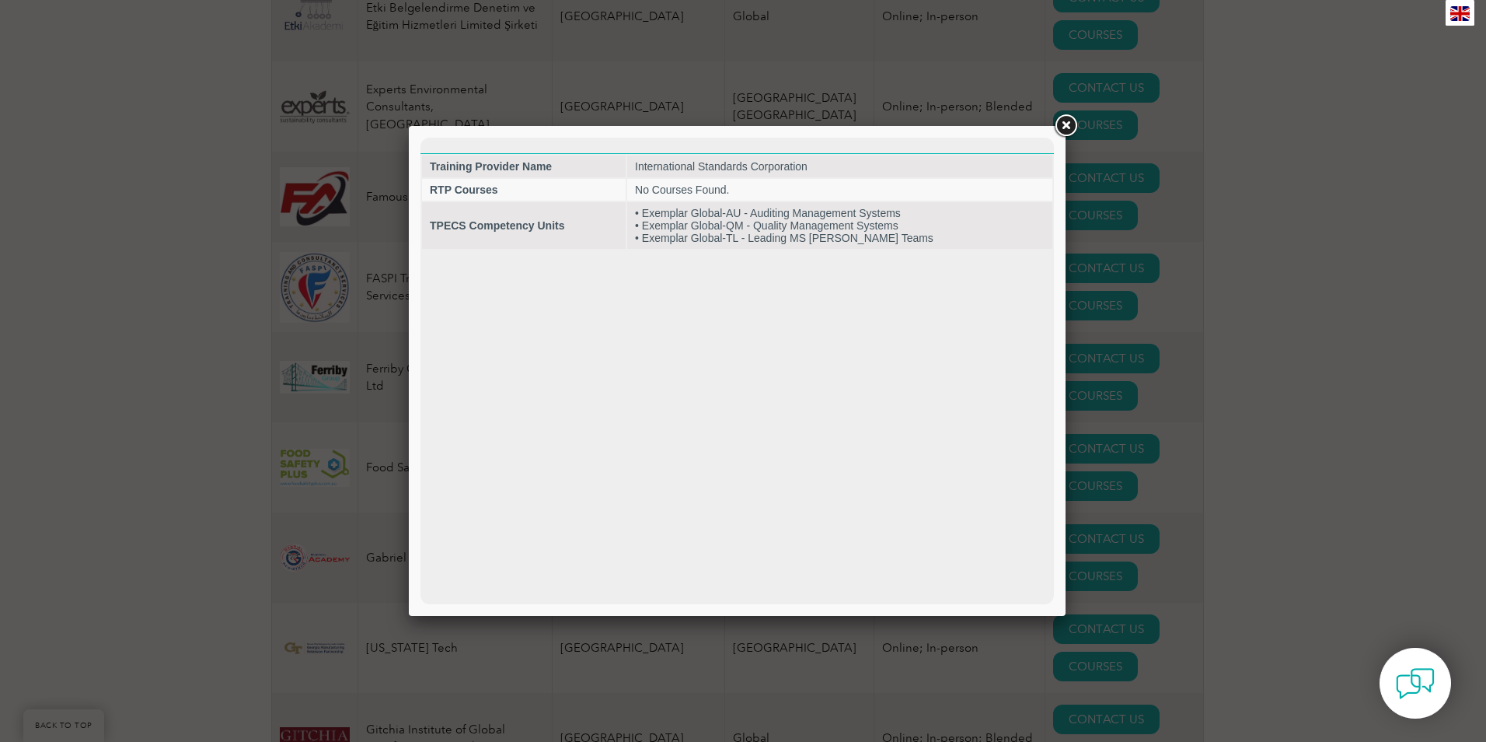
scroll to position [0, 0]
click at [1069, 131] on link at bounding box center [1066, 126] width 28 height 28
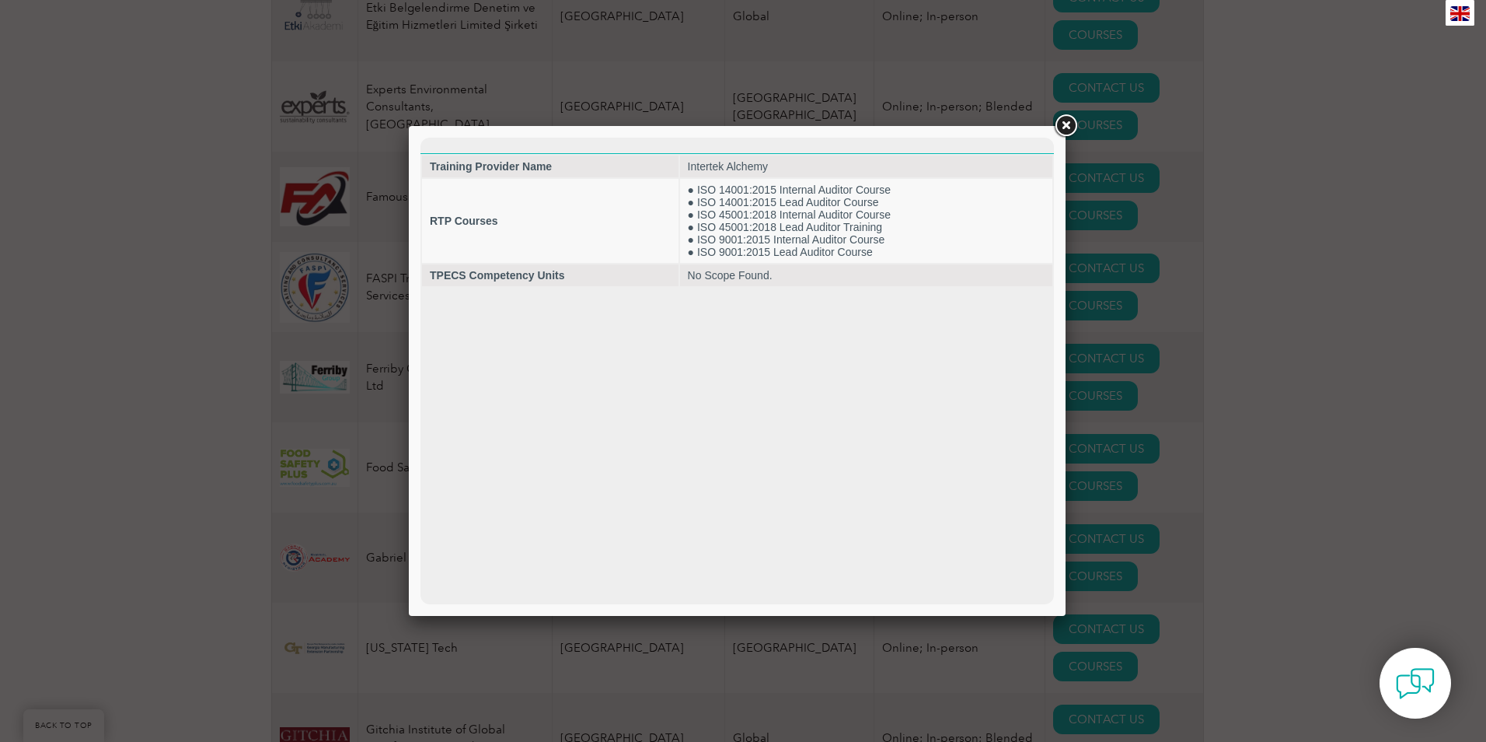
click at [1066, 121] on link at bounding box center [1066, 126] width 28 height 28
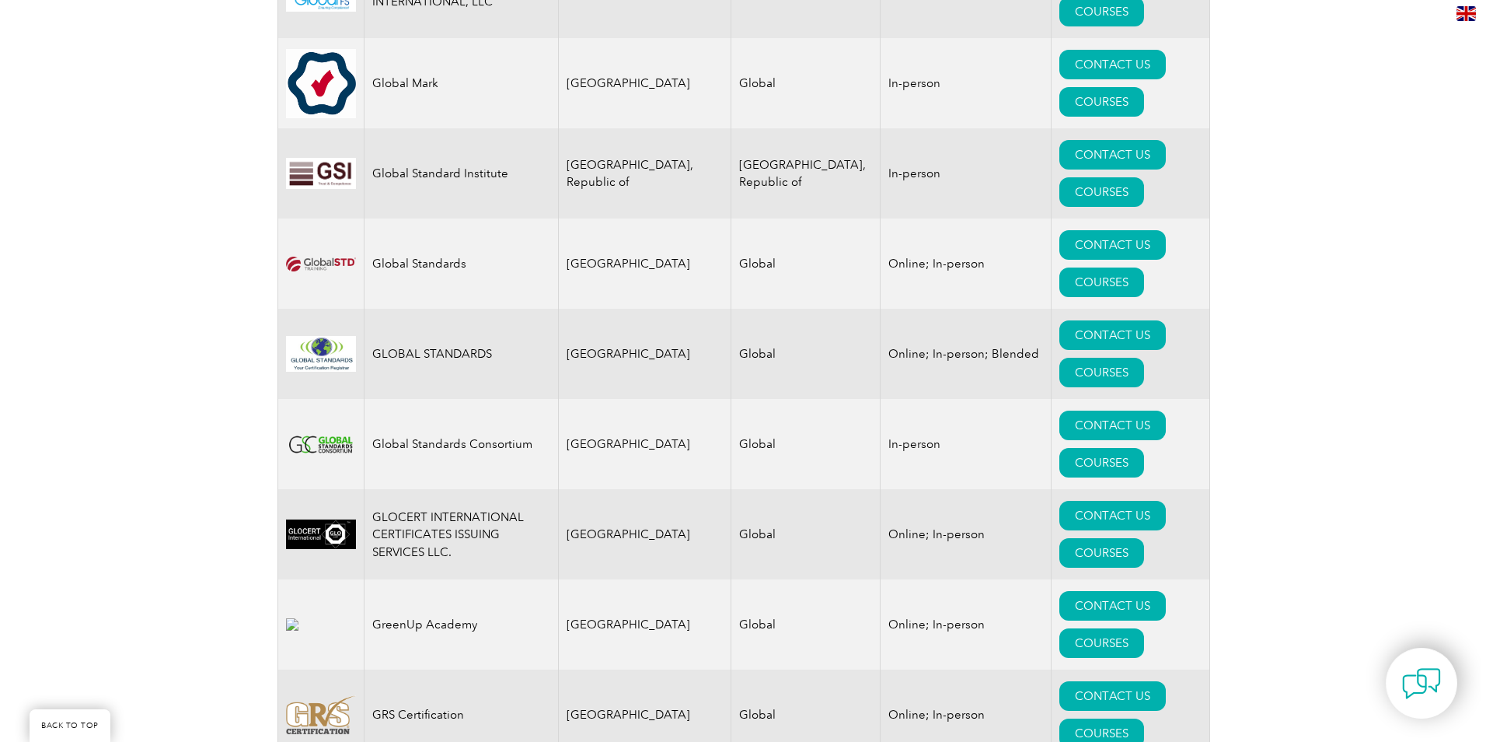
scroll to position [9327, 0]
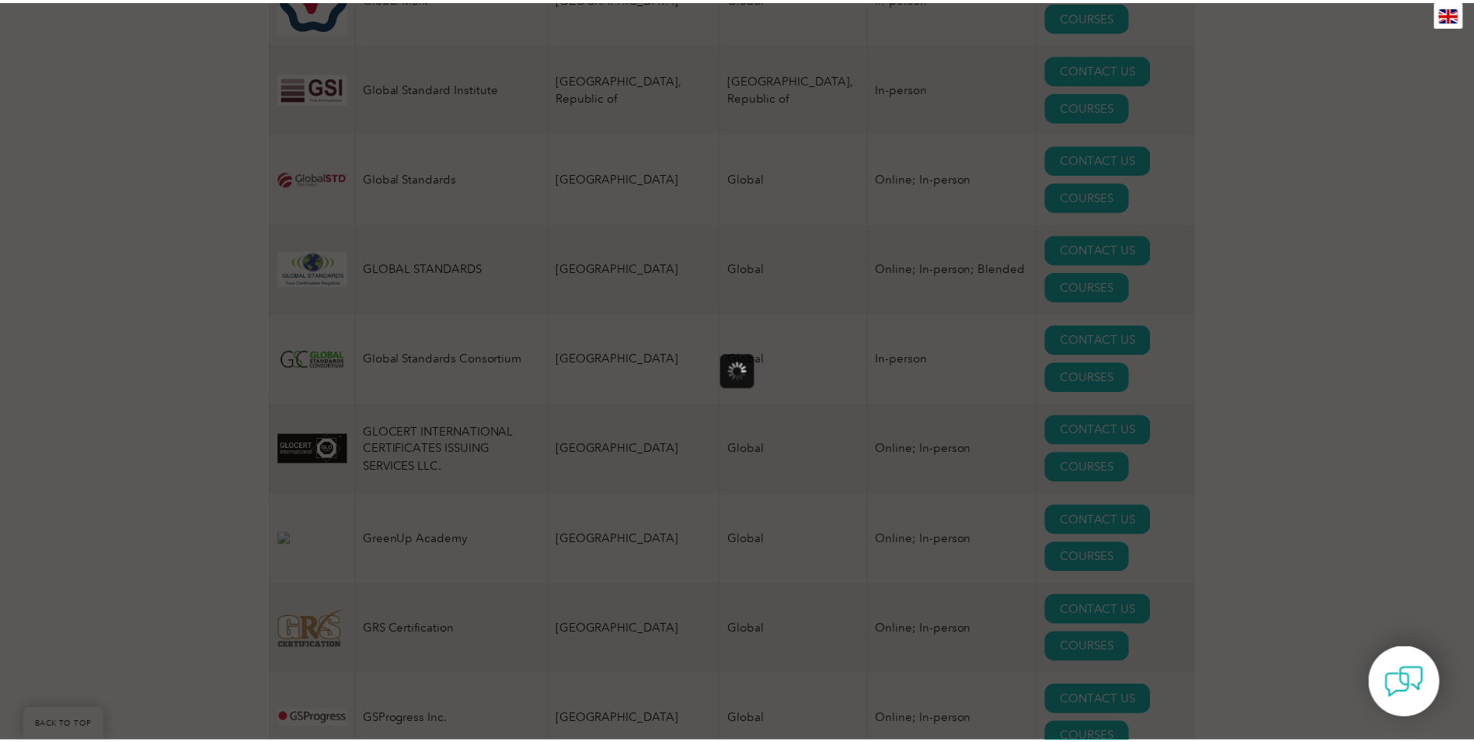
scroll to position [0, 0]
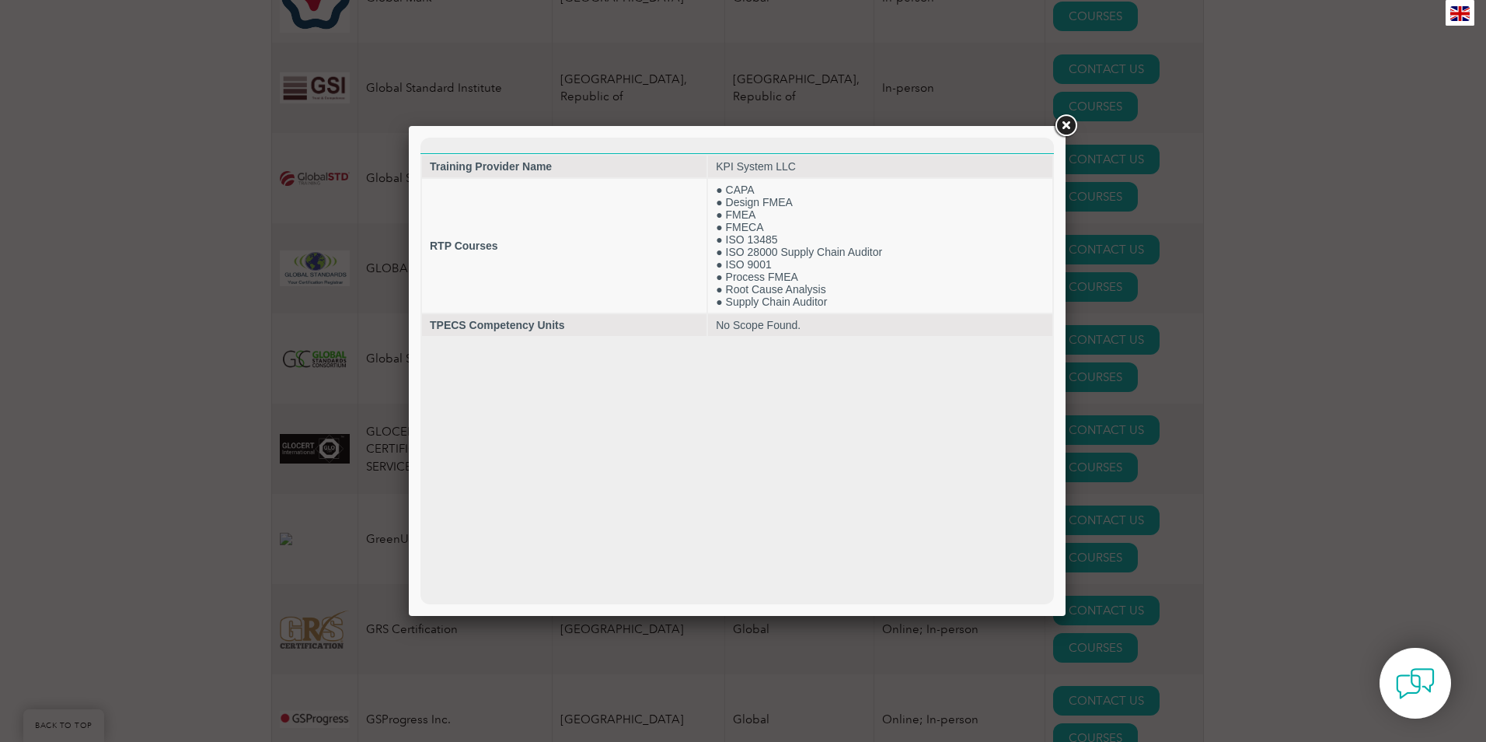
click at [1066, 129] on link at bounding box center [1066, 126] width 28 height 28
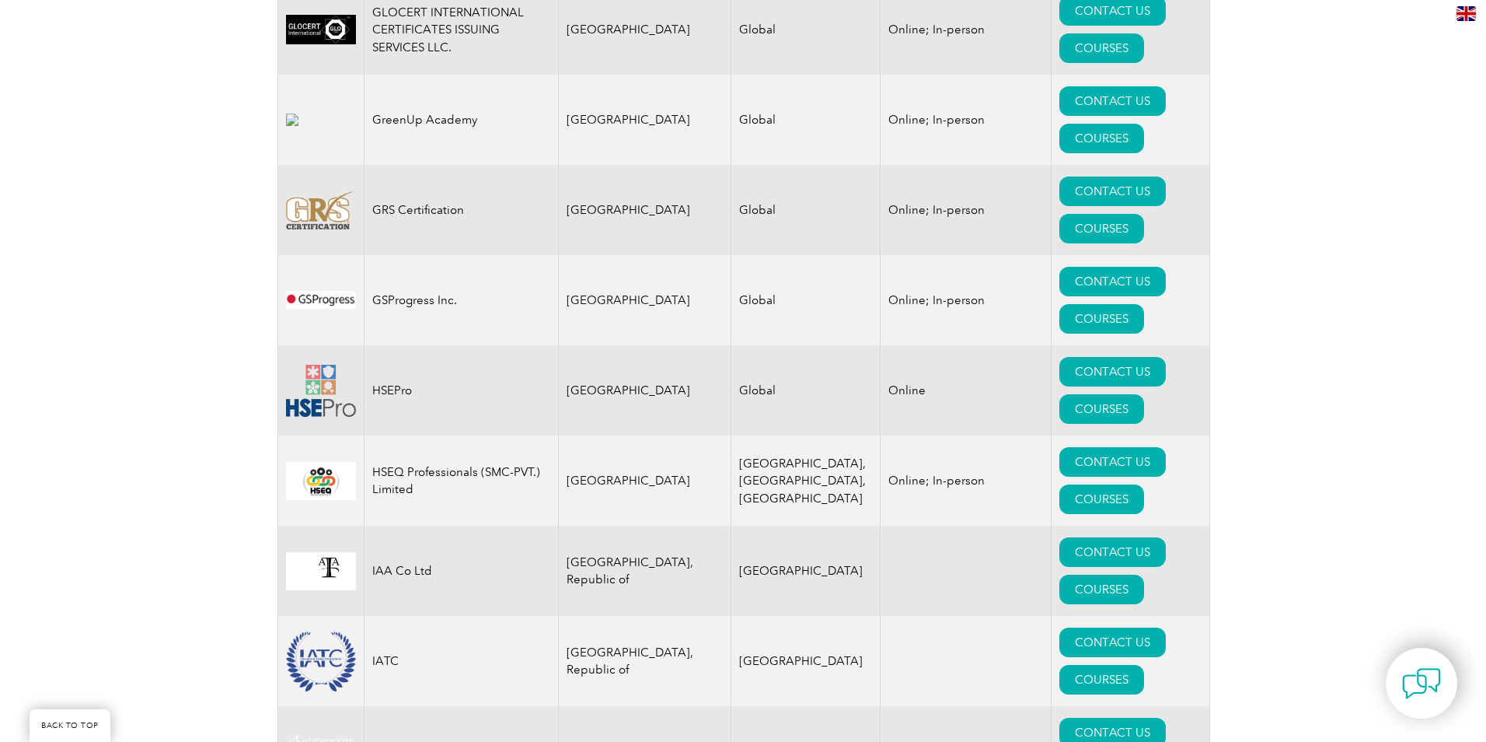
scroll to position [9794, 0]
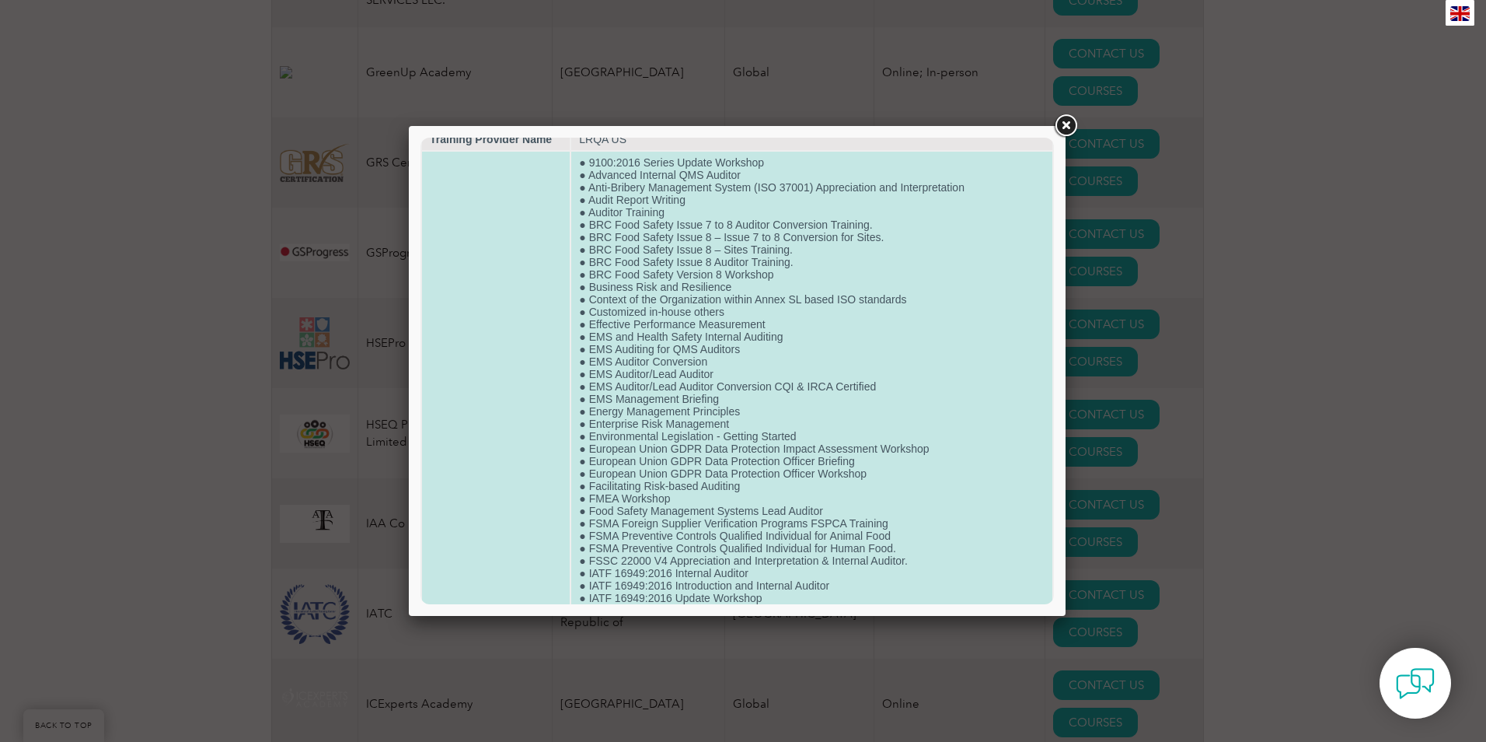
scroll to position [0, 0]
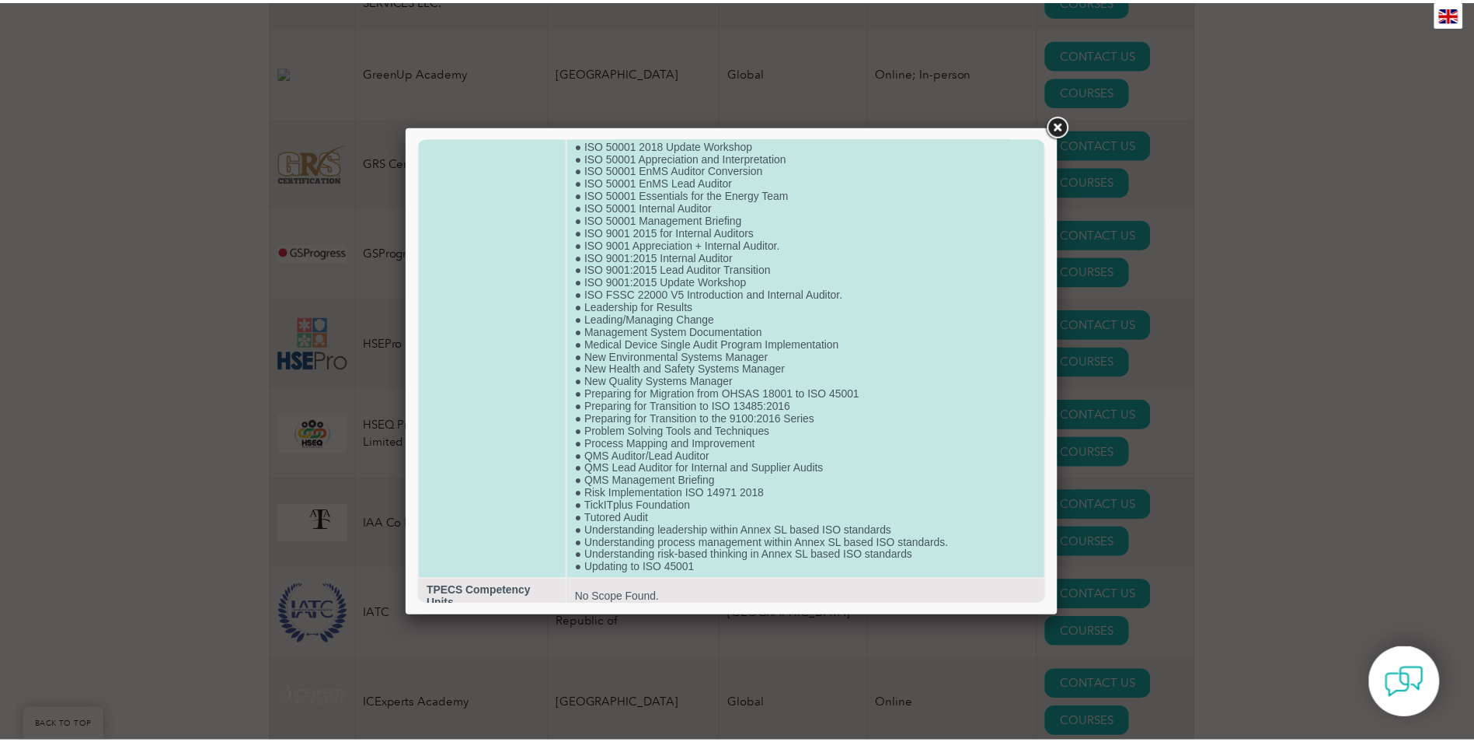
scroll to position [1126, 0]
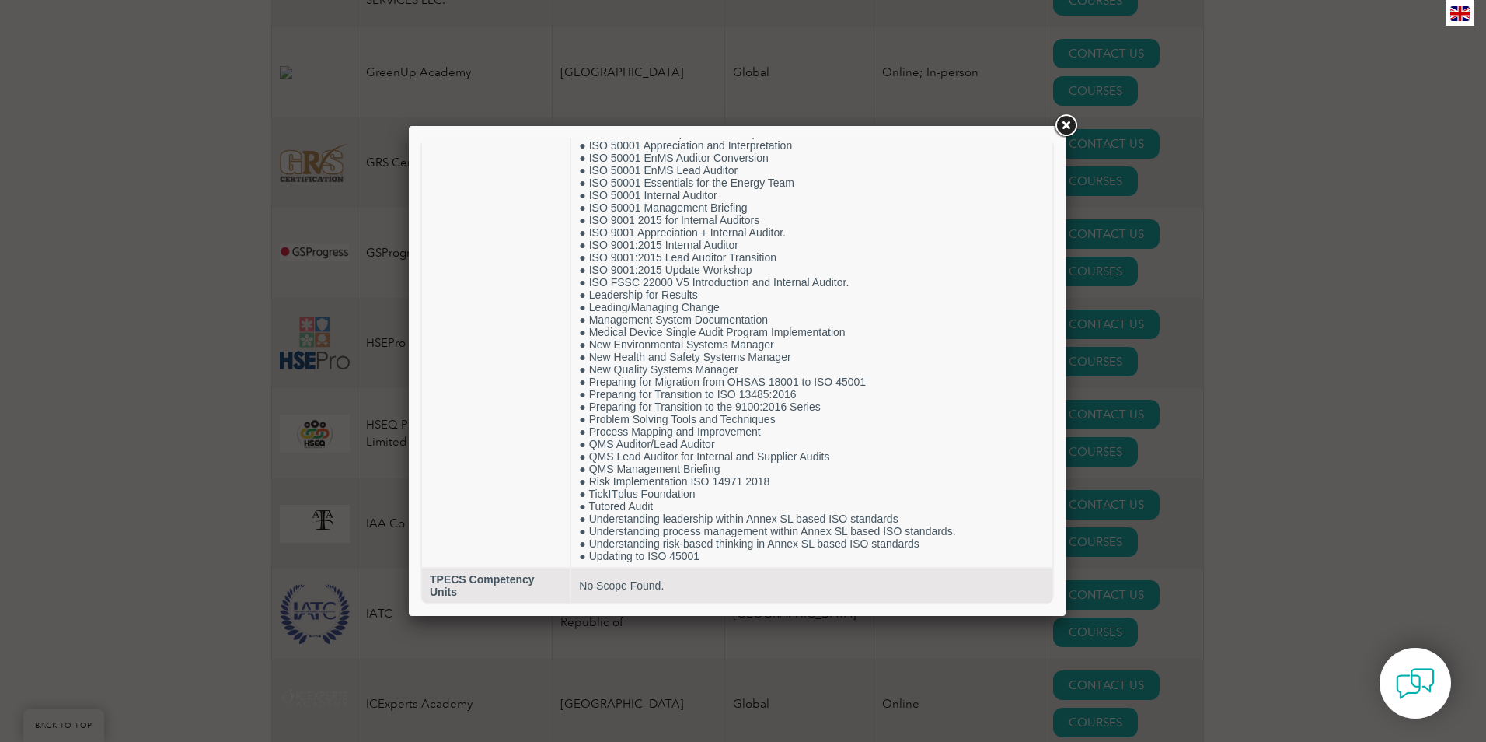
click at [1069, 135] on link at bounding box center [1066, 126] width 28 height 28
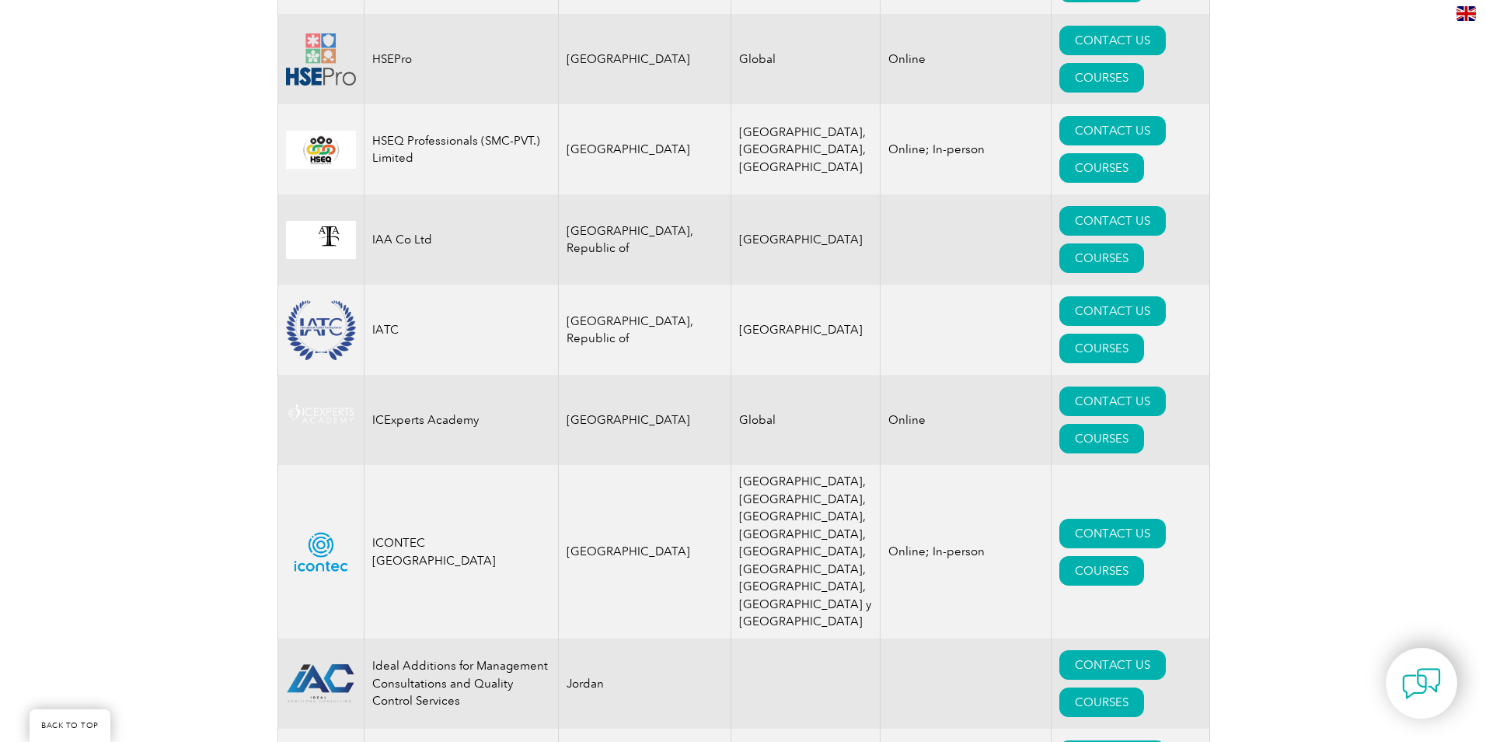
scroll to position [10104, 0]
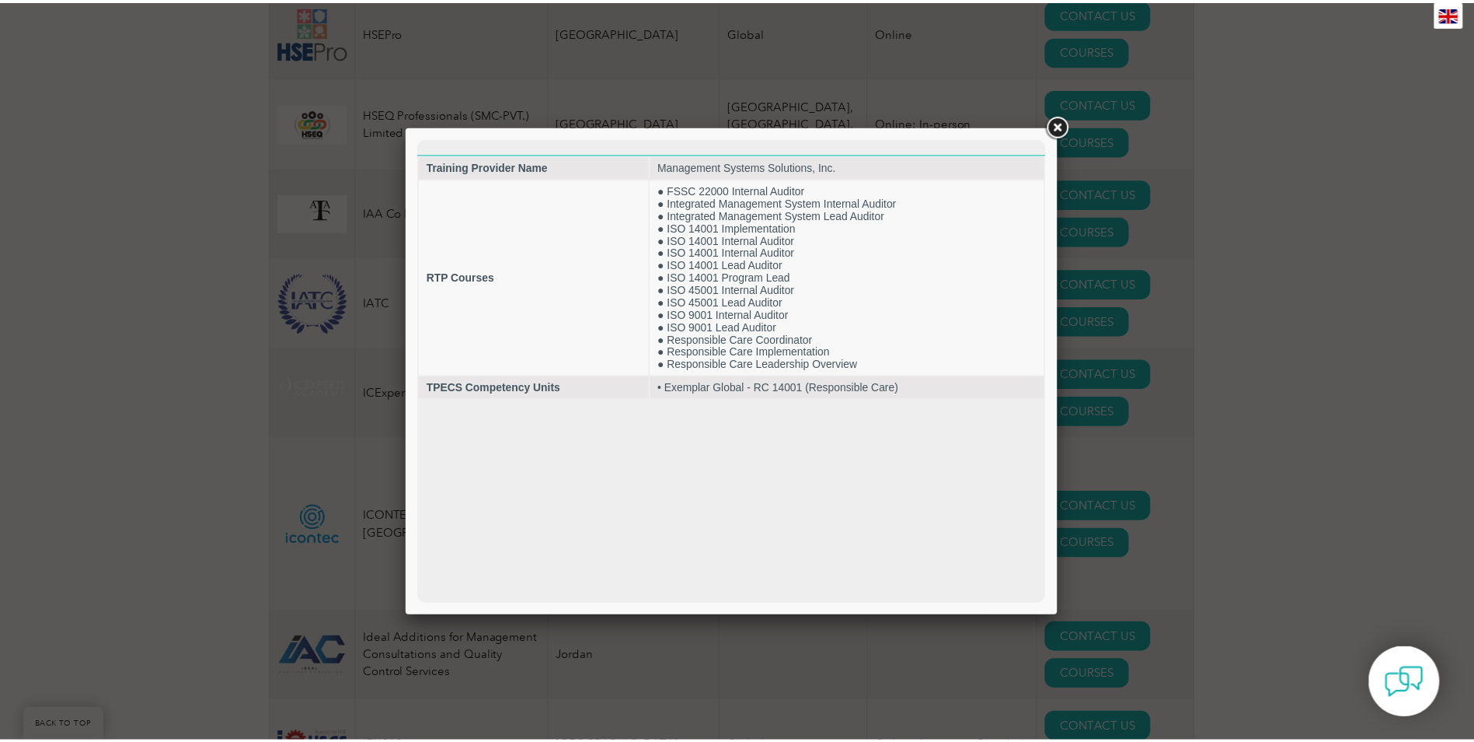
scroll to position [0, 0]
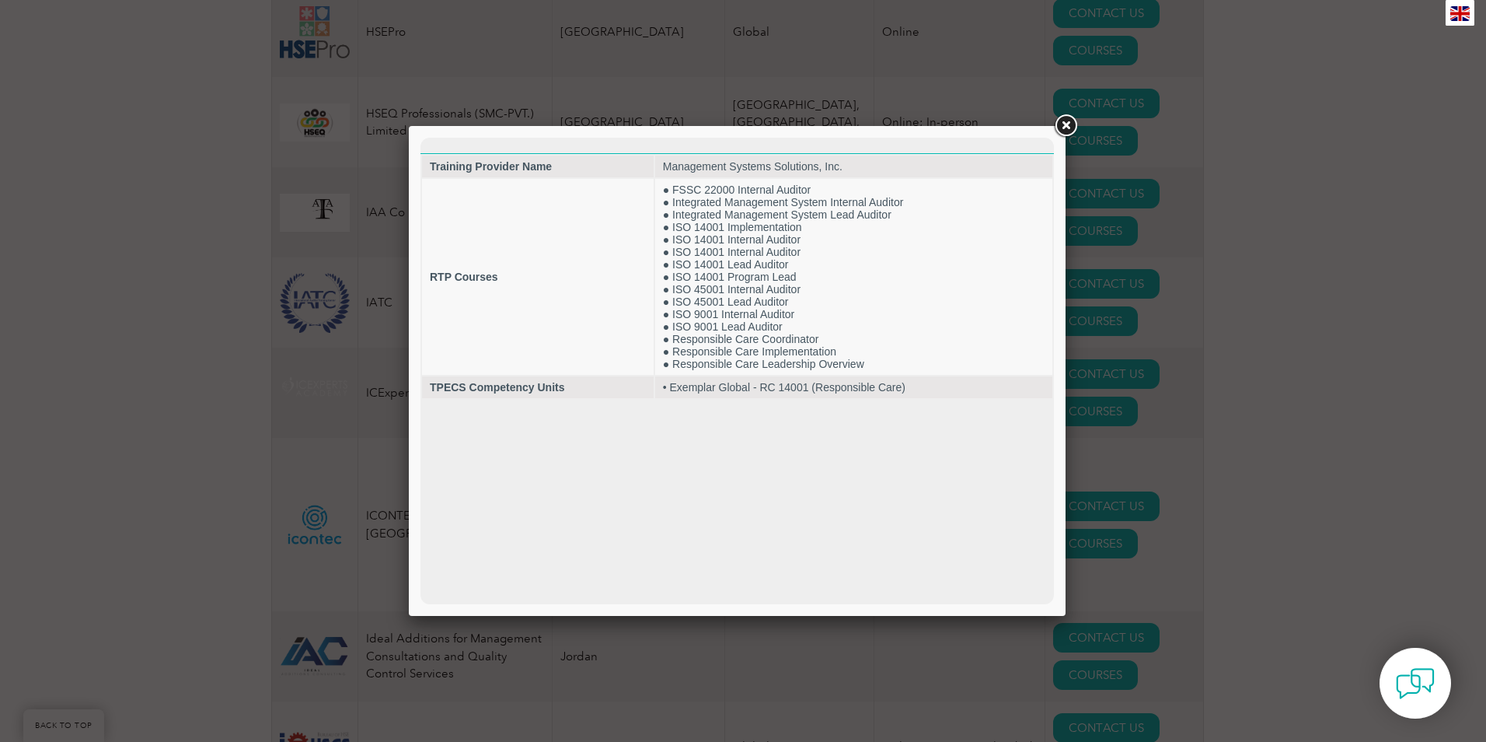
click at [1070, 126] on link at bounding box center [1066, 126] width 28 height 28
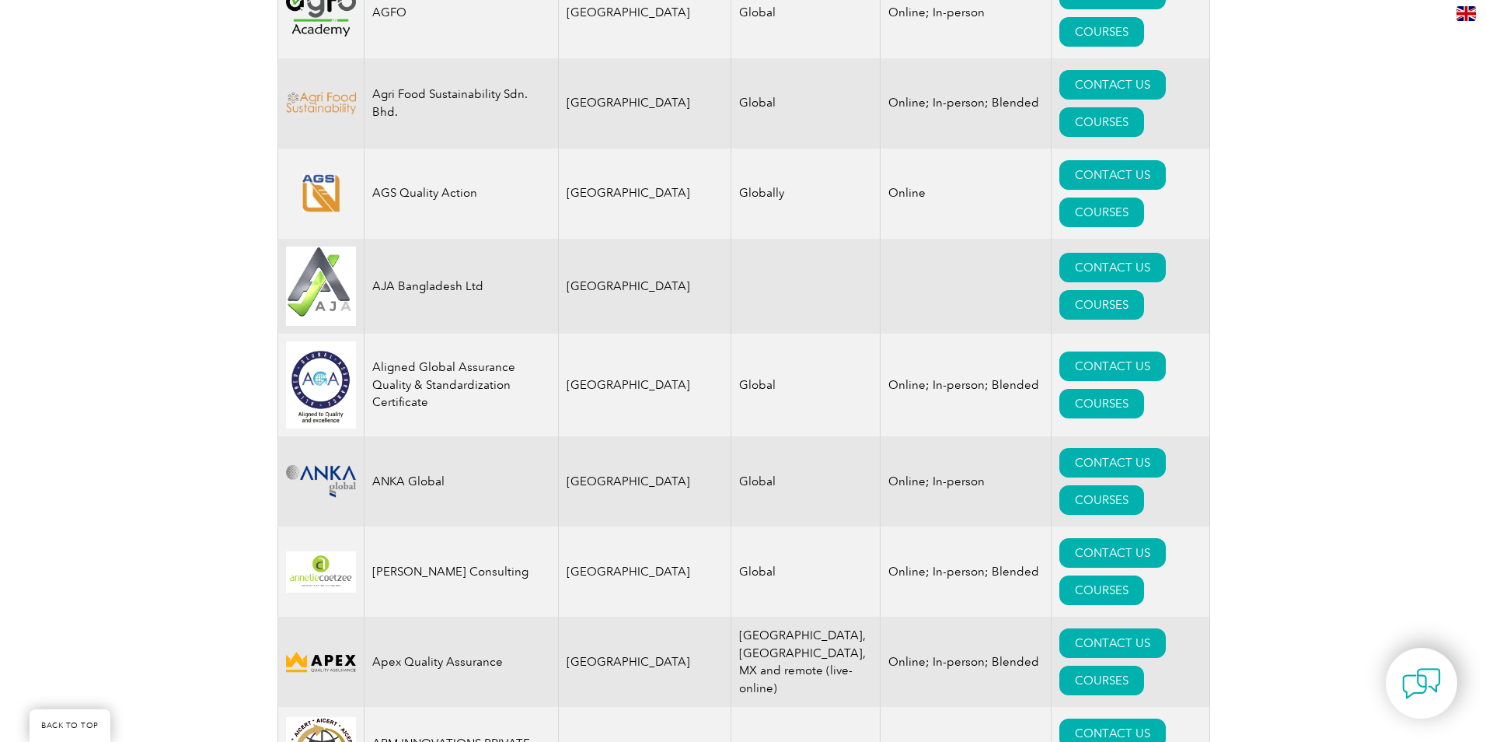
scroll to position [1555, 0]
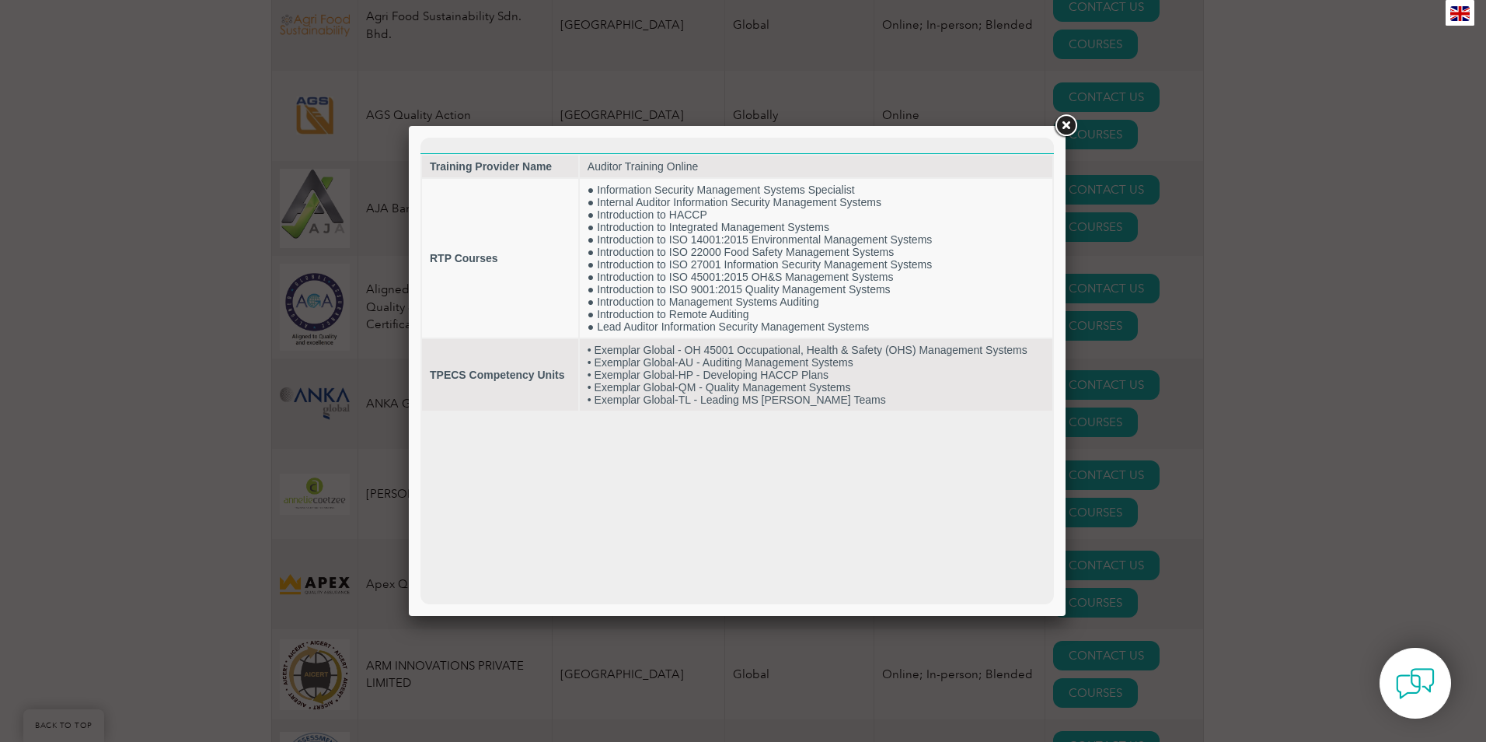
scroll to position [0, 0]
click at [1068, 128] on link at bounding box center [1066, 126] width 28 height 28
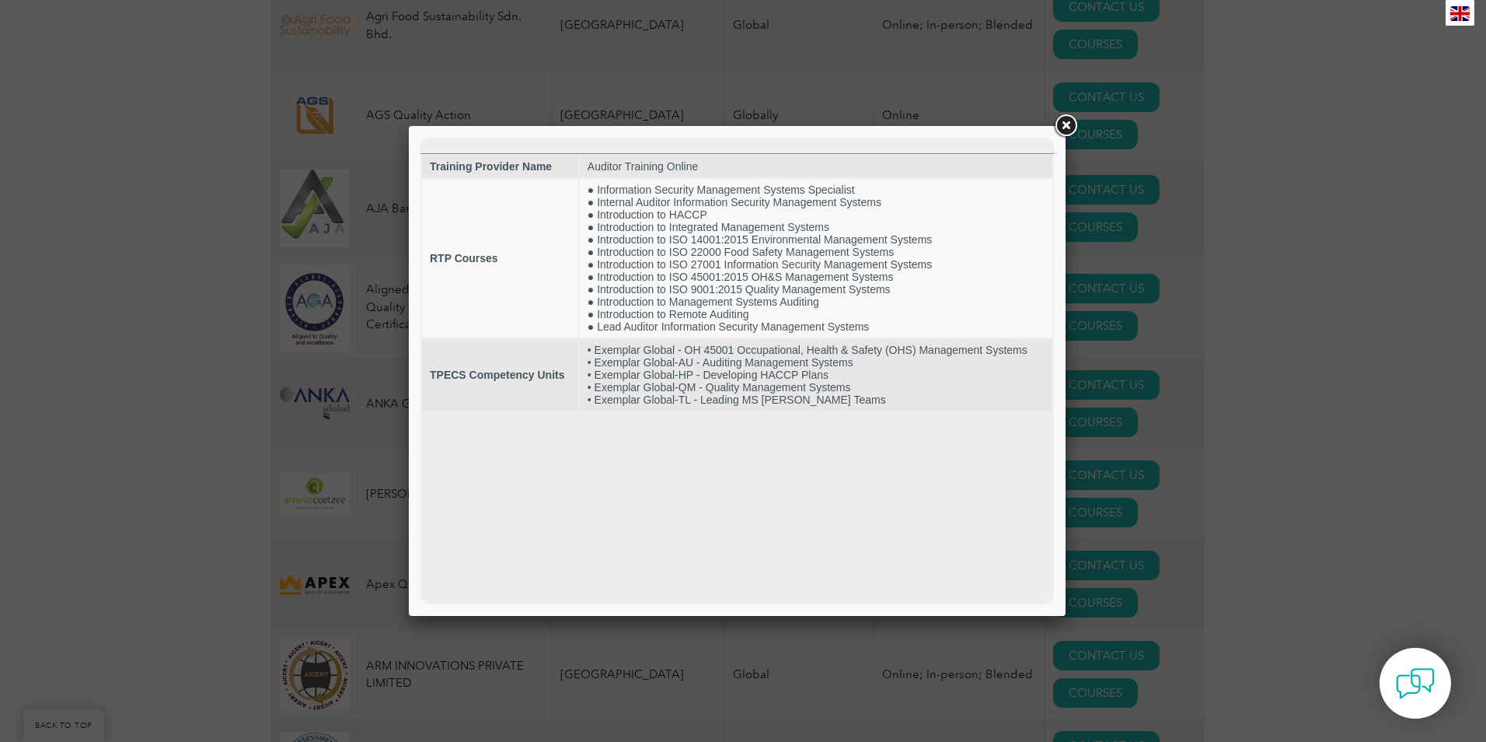
click at [1065, 128] on link at bounding box center [1066, 126] width 28 height 28
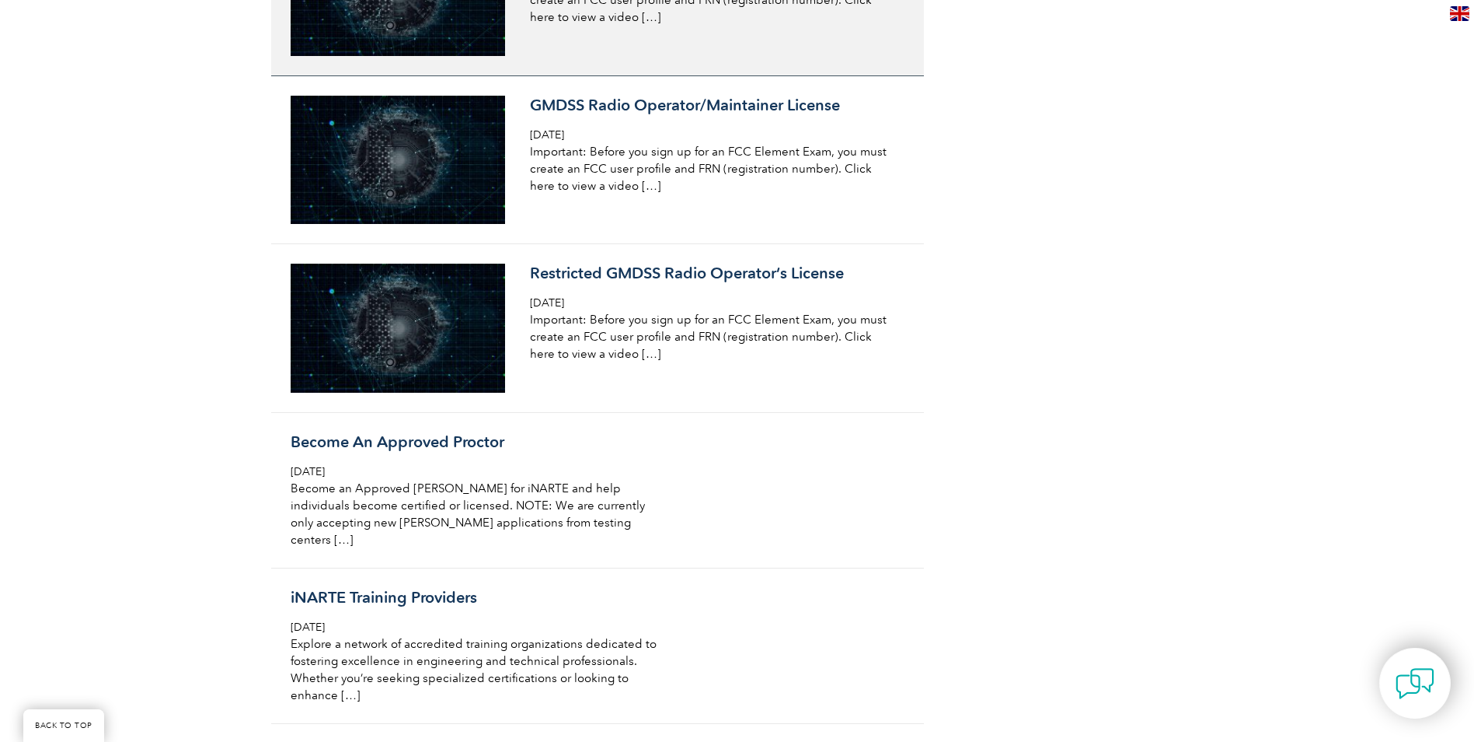
scroll to position [1477, 0]
